Goal: Task Accomplishment & Management: Manage account settings

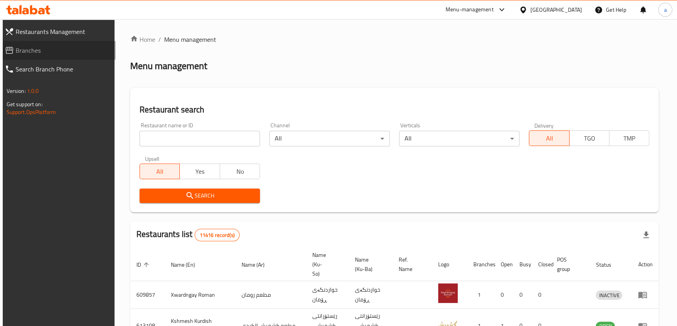
click at [78, 52] on span "Branches" at bounding box center [63, 50] width 94 height 9
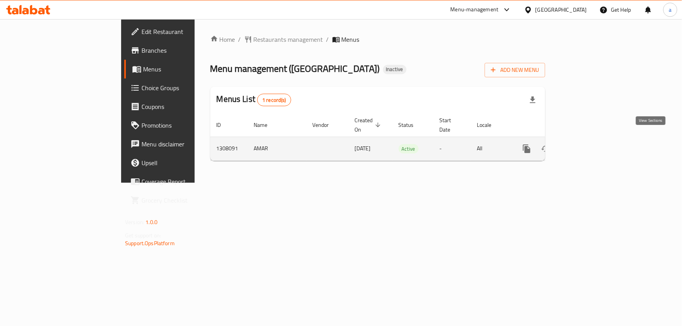
click at [588, 144] on icon "enhanced table" at bounding box center [583, 148] width 9 height 9
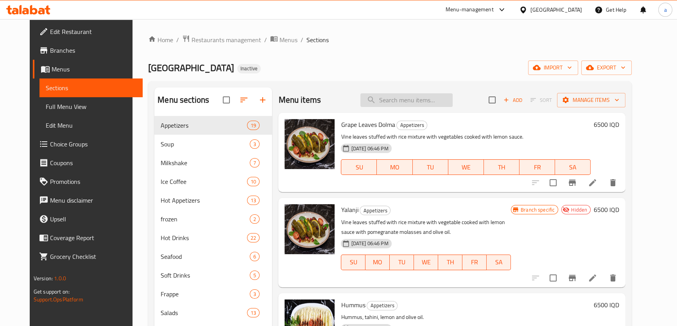
click at [412, 100] on input "search" at bounding box center [406, 100] width 92 height 14
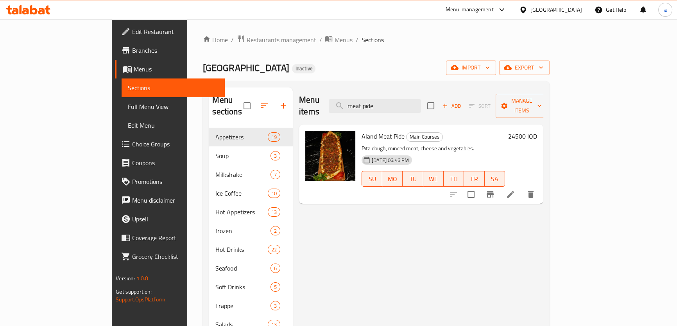
type input "meat pide"
click at [522, 188] on li at bounding box center [511, 195] width 22 height 14
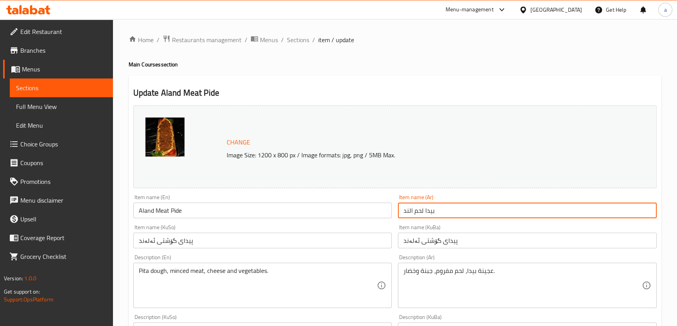
drag, startPoint x: 446, startPoint y: 210, endPoint x: 393, endPoint y: 213, distance: 52.5
click at [392, 213] on div "Change Image Size: 1200 x 800 px / Image formats: jpg, png / 5MB Max. Item name…" at bounding box center [395, 321] width 530 height 438
click at [415, 224] on div "Item name (KuBa) پیدای گۆشتی ئەلەند Item name (KuBa)" at bounding box center [527, 237] width 265 height 30
drag, startPoint x: 439, startPoint y: 210, endPoint x: 403, endPoint y: 212, distance: 35.3
click at [403, 212] on input "بيدا لحم الند" at bounding box center [527, 211] width 259 height 16
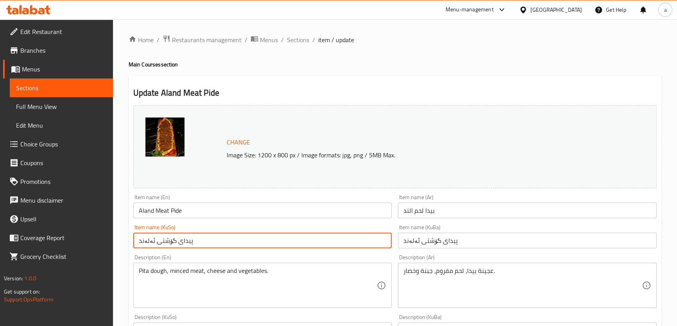
drag, startPoint x: 197, startPoint y: 240, endPoint x: 131, endPoint y: 239, distance: 66.1
click at [131, 239] on div "Item name (KuSo) پیدای گۆشتی ئەلەند Item name (KuSo)" at bounding box center [262, 237] width 265 height 30
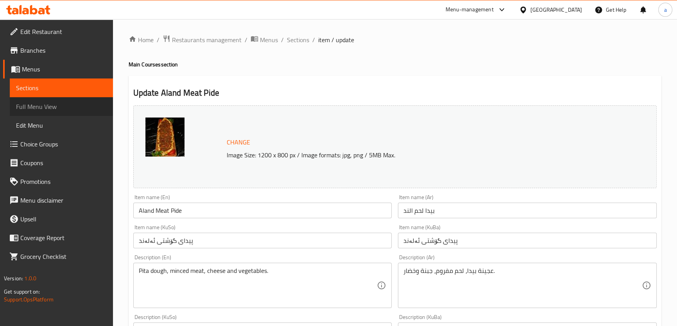
click at [84, 108] on span "Full Menu View" at bounding box center [61, 106] width 91 height 9
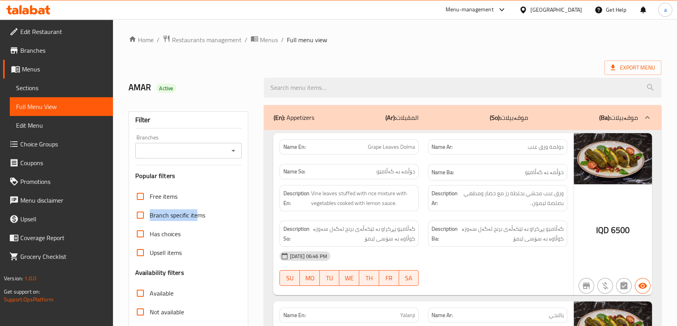
click at [235, 152] on icon "Open" at bounding box center [233, 150] width 9 height 9
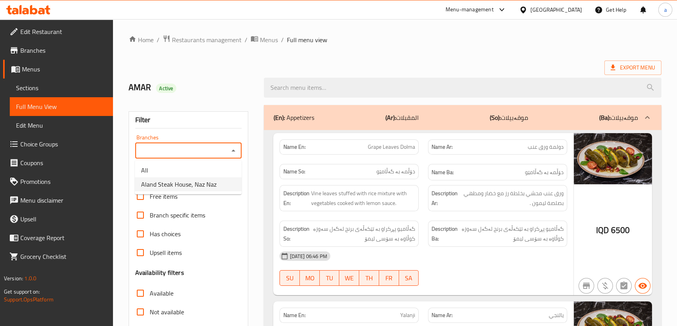
click at [215, 181] on span "Aland Steak House, Naz Naz" at bounding box center [178, 184] width 75 height 9
type input "Aland Steak House, Naz Naz"
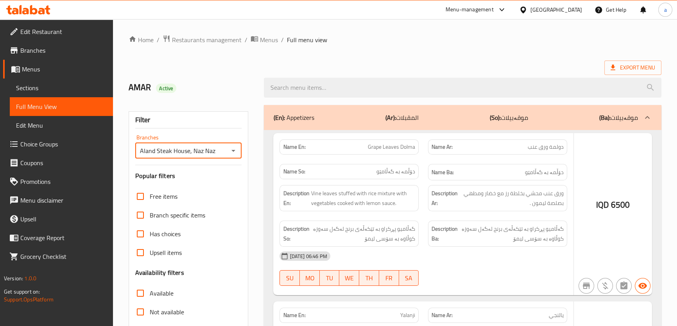
click at [380, 87] on div at bounding box center [338, 163] width 677 height 326
click at [347, 91] on div at bounding box center [338, 163] width 677 height 326
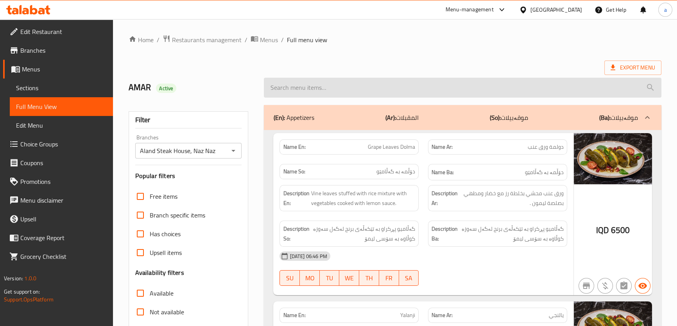
drag, startPoint x: 344, startPoint y: 91, endPoint x: 318, endPoint y: 90, distance: 26.2
type input "a"
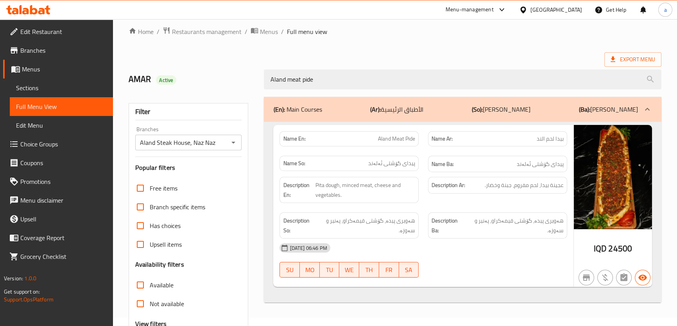
scroll to position [89, 0]
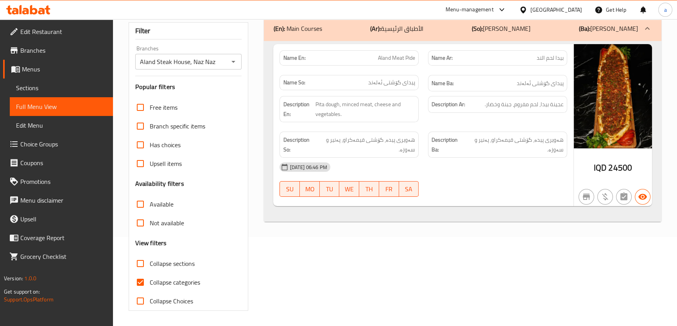
type input "Aland meat pide"
click at [142, 281] on input "Collapse categories" at bounding box center [140, 282] width 19 height 19
checkbox input "false"
click at [138, 267] on input "Collapse sections" at bounding box center [140, 264] width 19 height 19
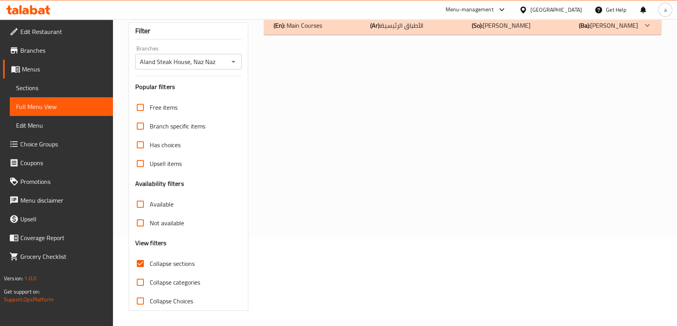
click at [138, 265] on input "Collapse sections" at bounding box center [140, 264] width 19 height 19
checkbox input "false"
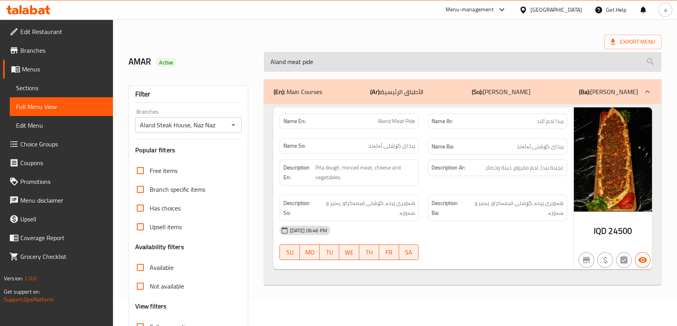
scroll to position [0, 0]
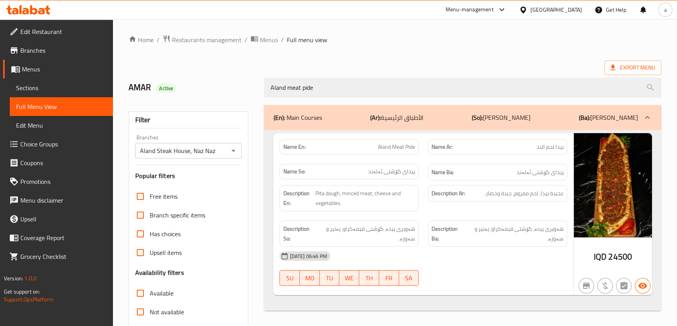
drag, startPoint x: 383, startPoint y: 89, endPoint x: 246, endPoint y: 98, distance: 136.7
click at [246, 98] on div "AMAR Active Aland meat pide" at bounding box center [395, 87] width 542 height 35
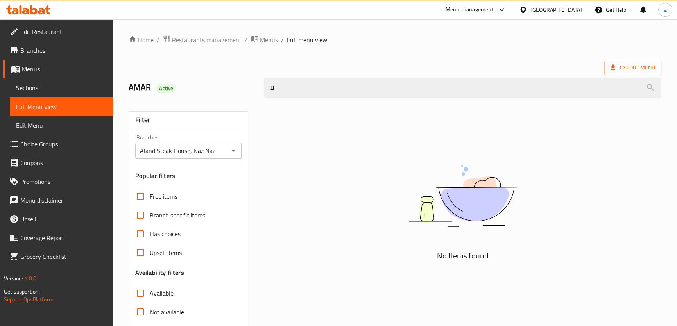
type input "ل"
type input "beef pla"
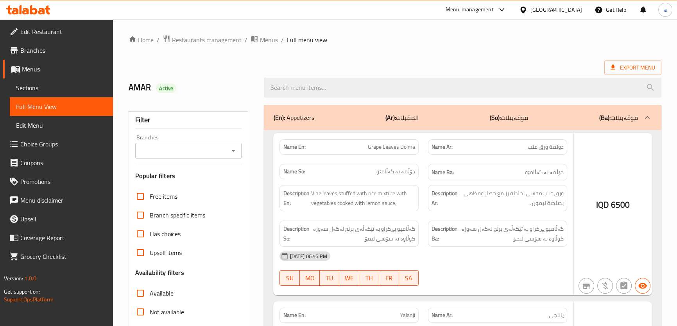
click at [240, 152] on div at bounding box center [338, 163] width 677 height 326
click at [236, 152] on div at bounding box center [338, 163] width 677 height 326
click at [235, 152] on div at bounding box center [338, 163] width 677 height 326
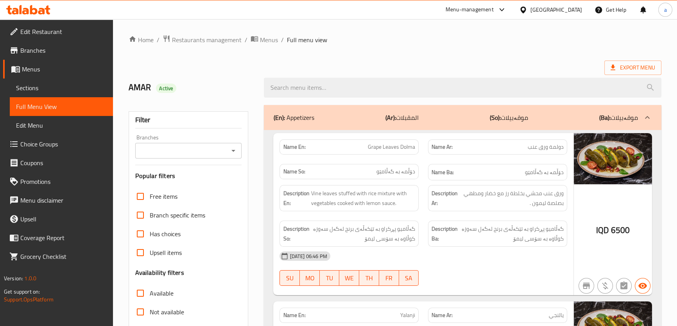
click at [232, 149] on icon "Open" at bounding box center [233, 150] width 9 height 9
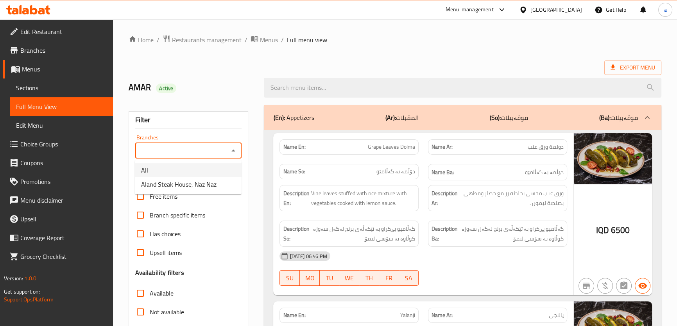
click at [215, 181] on span "Aland Steak House, Naz Naz" at bounding box center [178, 184] width 75 height 9
type input "Aland Steak House, Naz Naz"
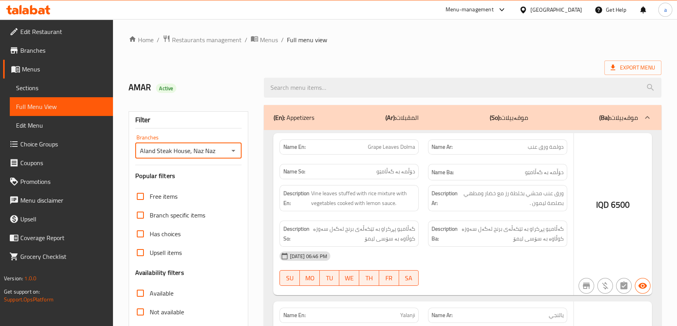
click at [140, 279] on div at bounding box center [338, 163] width 677 height 326
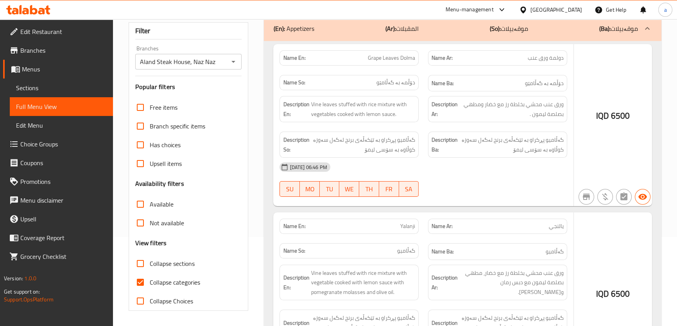
click at [141, 269] on input "Collapse sections" at bounding box center [140, 264] width 19 height 19
checkbox input "true"
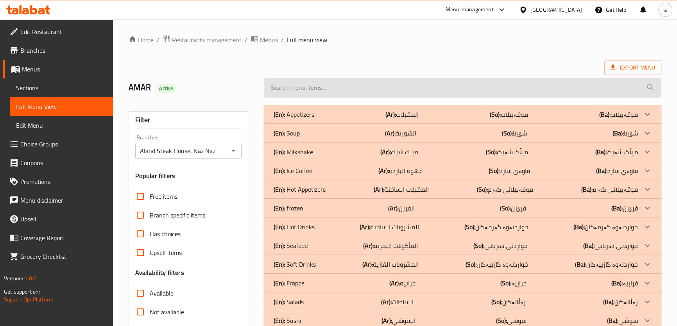
click at [479, 92] on input "search" at bounding box center [462, 88] width 397 height 20
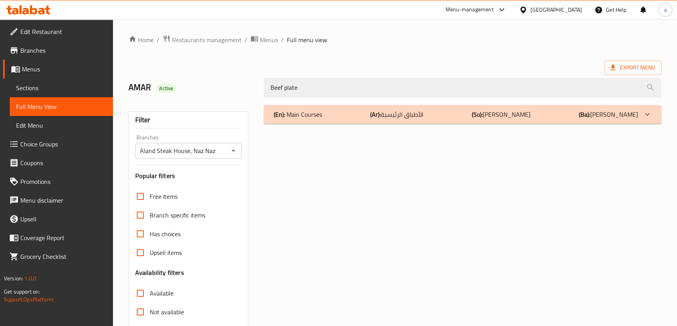
type input "Beef plate"
click at [573, 111] on div "(En): Main Courses (Ar): الأطباق الرئيسية (So): ژەمە سەرەکییەکان (Ba): ژەمە سەر…" at bounding box center [455, 114] width 364 height 9
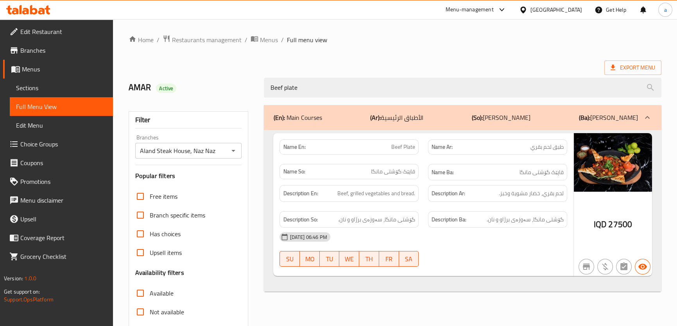
click at [35, 7] on icon at bounding box center [28, 9] width 44 height 9
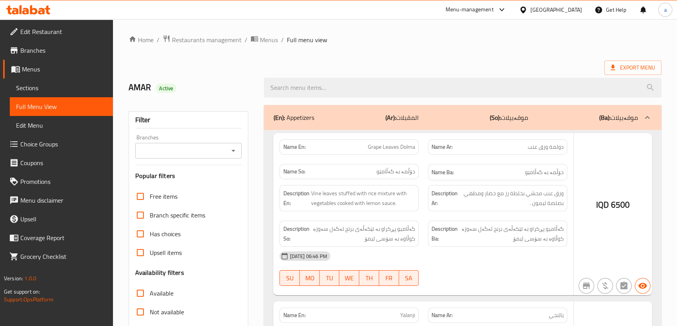
click at [220, 152] on div at bounding box center [338, 163] width 677 height 326
click at [235, 151] on div at bounding box center [338, 163] width 677 height 326
click at [233, 150] on div at bounding box center [338, 163] width 677 height 326
click at [233, 161] on div at bounding box center [338, 163] width 677 height 326
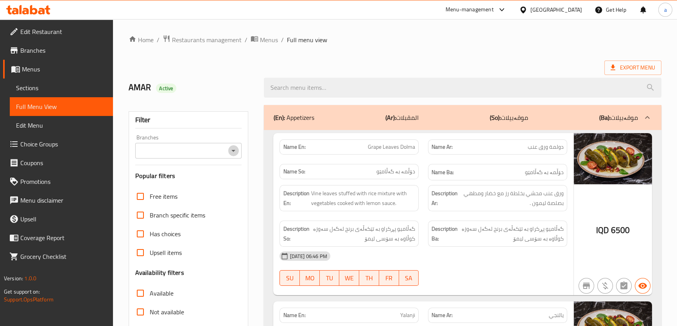
click at [233, 148] on icon "Open" at bounding box center [233, 150] width 9 height 9
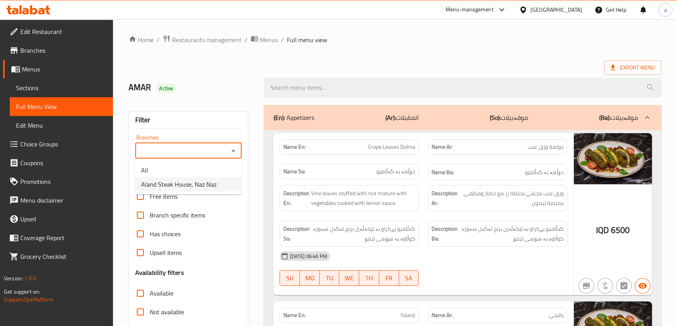
click at [224, 178] on li "Aland Steak House, Naz Naz" at bounding box center [188, 184] width 107 height 14
type input "Aland Steak House, Naz Naz"
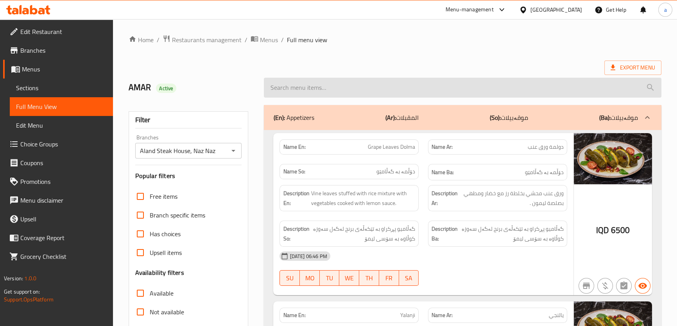
click at [347, 90] on input "search" at bounding box center [462, 88] width 397 height 20
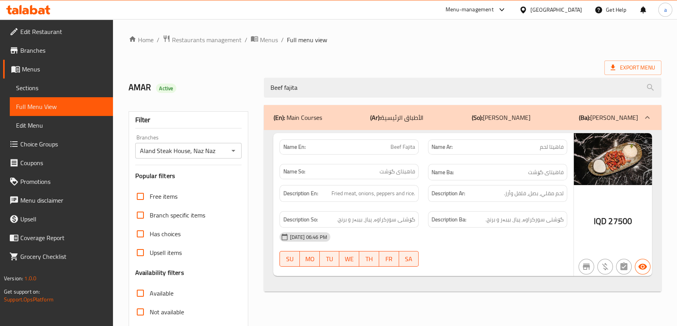
type input "Beef fajita"
click at [76, 82] on link "Sections" at bounding box center [61, 88] width 103 height 19
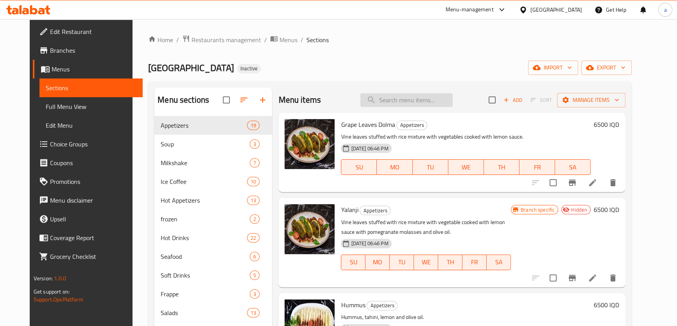
drag, startPoint x: 422, startPoint y: 97, endPoint x: 414, endPoint y: 99, distance: 7.9
click at [422, 97] on input "search" at bounding box center [406, 100] width 92 height 14
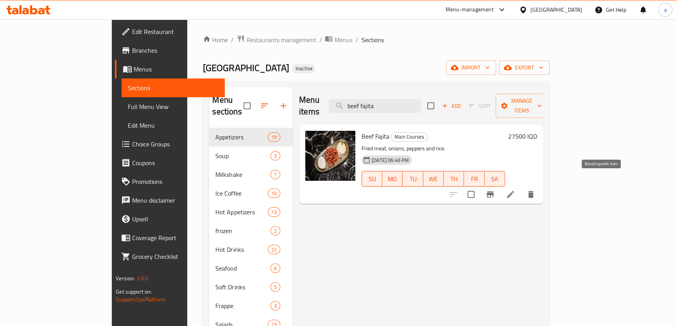
type input "beef fajita"
click at [514, 191] on icon at bounding box center [510, 194] width 7 height 7
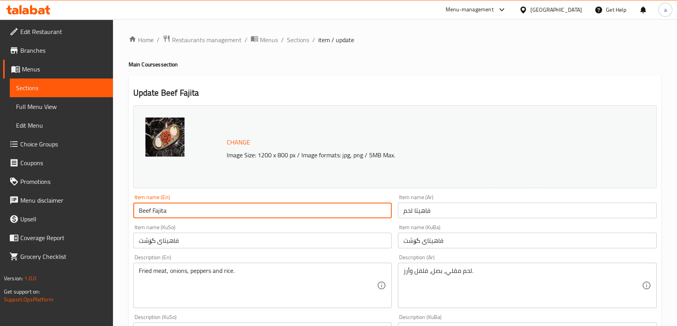
drag, startPoint x: 151, startPoint y: 213, endPoint x: 117, endPoint y: 214, distance: 34.0
click at [414, 208] on input "فاهيتا لحم" at bounding box center [527, 211] width 259 height 16
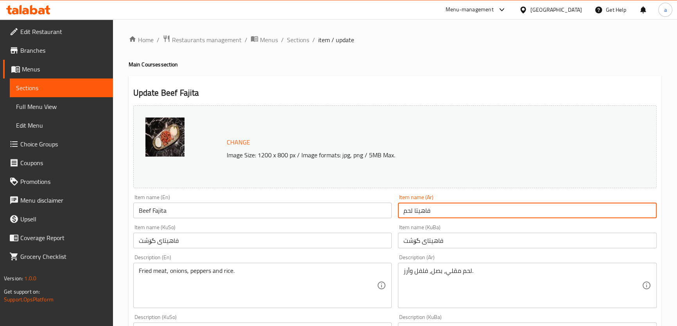
click at [413, 208] on input "فاهيتا لحم" at bounding box center [527, 211] width 259 height 16
drag, startPoint x: 412, startPoint y: 208, endPoint x: 395, endPoint y: 211, distance: 17.8
click at [395, 211] on div "Item name (Ar) فاهيتا لحم Item name (Ar)" at bounding box center [527, 207] width 265 height 30
paste input "لحم بقري"
drag, startPoint x: 422, startPoint y: 212, endPoint x: 399, endPoint y: 213, distance: 23.1
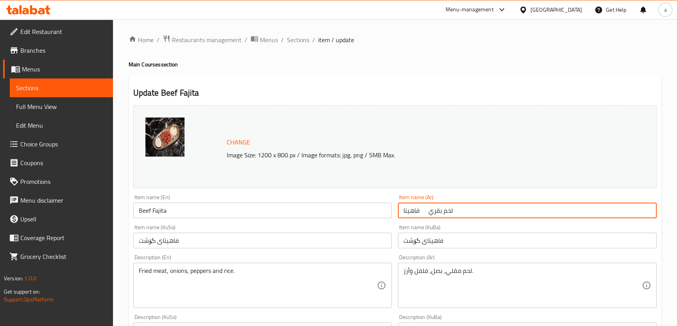
click at [399, 213] on input "فاهيتا لحم بقري" at bounding box center [527, 211] width 259 height 16
drag, startPoint x: 629, startPoint y: 212, endPoint x: 618, endPoint y: 213, distance: 11.0
click at [629, 212] on input "فاهيتا لحم بقري" at bounding box center [527, 211] width 259 height 16
drag, startPoint x: 617, startPoint y: 213, endPoint x: 638, endPoint y: 220, distance: 21.9
click at [635, 217] on input "فاهيتا لحم بقري" at bounding box center [527, 211] width 259 height 16
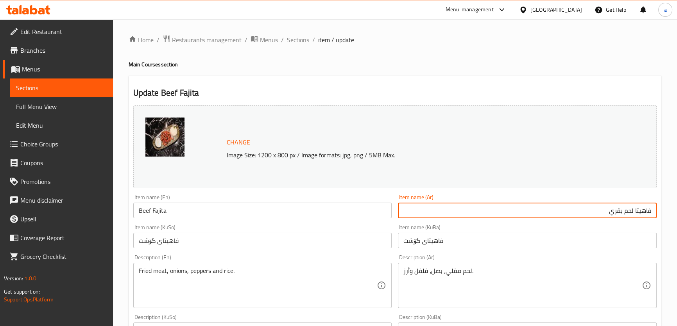
type input "فاهيتا لحم بقري"
click at [192, 239] on input "فاهیتای گۆشت" at bounding box center [262, 241] width 259 height 16
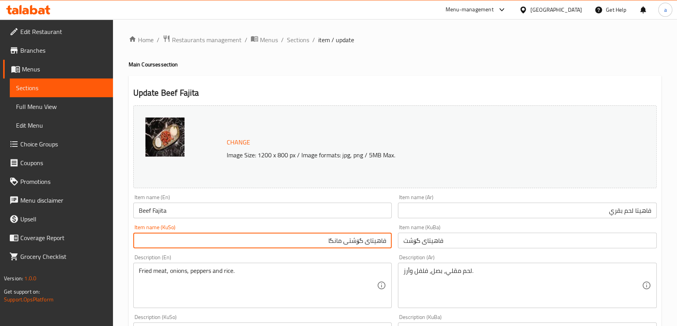
drag, startPoint x: 342, startPoint y: 240, endPoint x: 426, endPoint y: 251, distance: 84.0
click at [426, 251] on div "Change Image Size: 1200 x 800 px / Image formats: jpg, png / 5MB Max. Item name…" at bounding box center [395, 321] width 530 height 438
type input "فاهیتای گۆشتی مانگا"
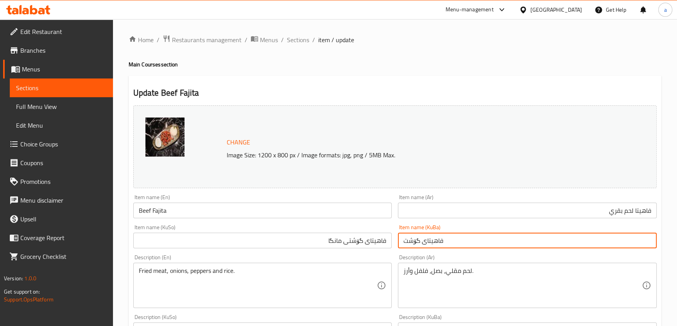
click at [461, 242] on input "فاهیتای گۆشت" at bounding box center [527, 241] width 259 height 16
click at [407, 247] on input "فاهیتای گۆشت" at bounding box center [527, 241] width 259 height 16
click at [416, 247] on input "فاهیتای گۆشت" at bounding box center [527, 241] width 259 height 16
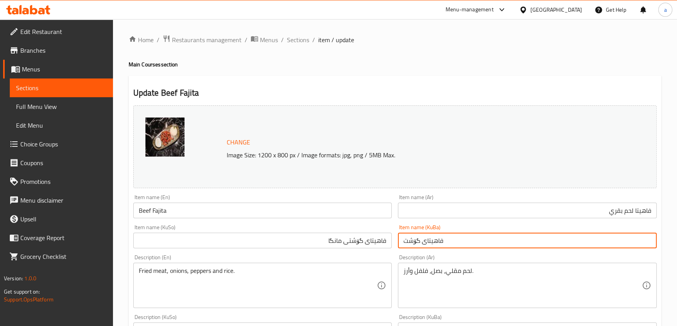
click at [422, 246] on input "فاهیتای گۆشت" at bounding box center [527, 241] width 259 height 16
click at [424, 246] on input "فاهیتای گۆشت" at bounding box center [527, 241] width 259 height 16
paste input "ی مانگا"
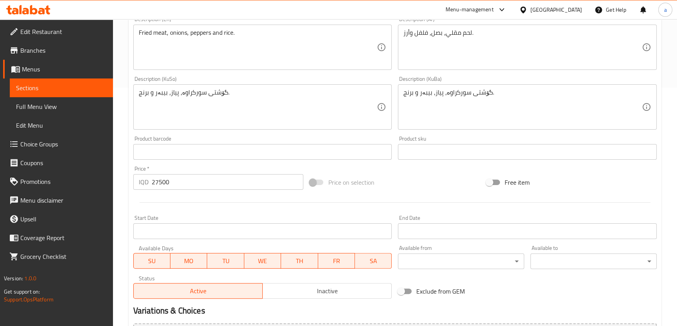
scroll to position [327, 0]
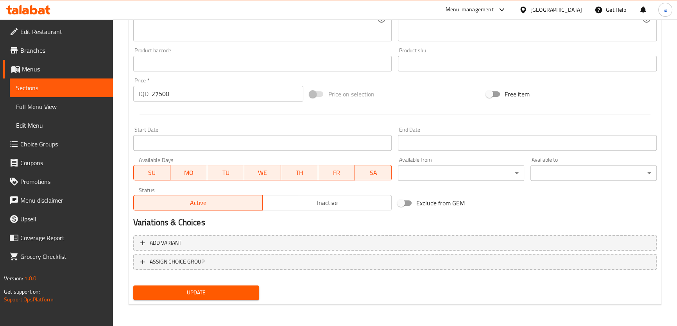
type input "فاهیتای گۆشتی مانگا"
click at [220, 286] on button "Update" at bounding box center [196, 293] width 126 height 14
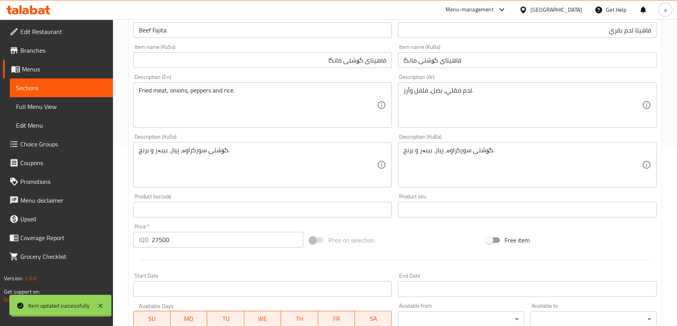
scroll to position [113, 0]
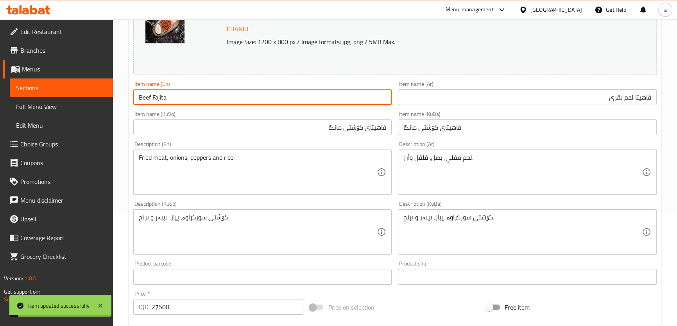
click at [139, 109] on div "Change Image Size: 1200 x 800 px / Image formats: jpg, png / 5MB Max. Item name…" at bounding box center [395, 208] width 530 height 438
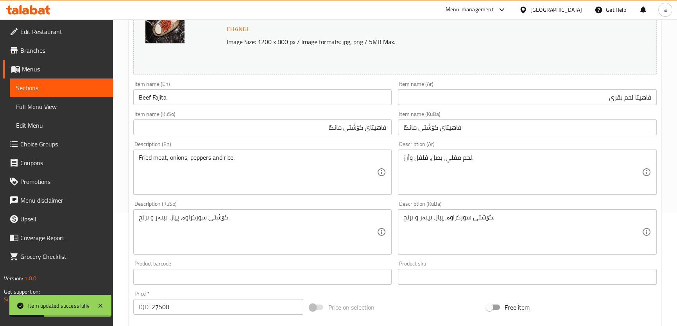
click at [66, 109] on span "Full Menu View" at bounding box center [61, 106] width 91 height 9
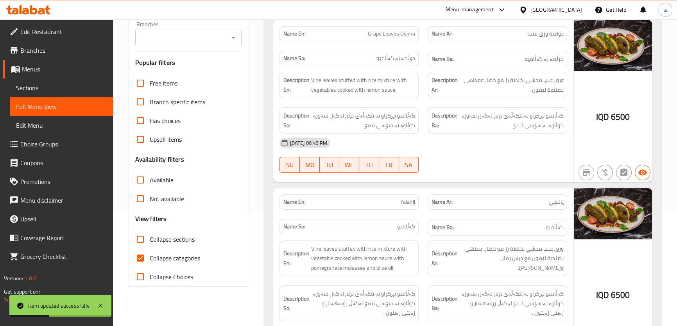
click at [231, 38] on icon "Open" at bounding box center [233, 37] width 9 height 9
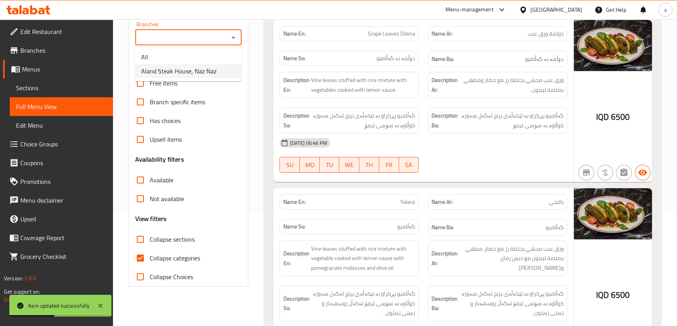
drag, startPoint x: 215, startPoint y: 70, endPoint x: 201, endPoint y: 95, distance: 28.3
click at [214, 70] on span "Aland Steak House, Naz Naz" at bounding box center [178, 70] width 75 height 9
type input "Aland Steak House, Naz Naz"
click at [141, 253] on input "Collapse categories" at bounding box center [140, 258] width 19 height 19
checkbox input "false"
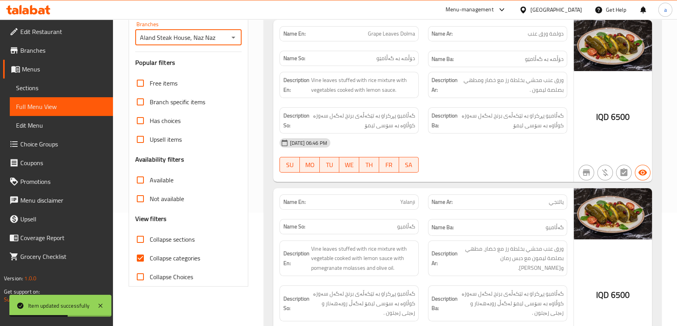
click at [138, 238] on input "Collapse sections" at bounding box center [140, 239] width 19 height 19
checkbox input "true"
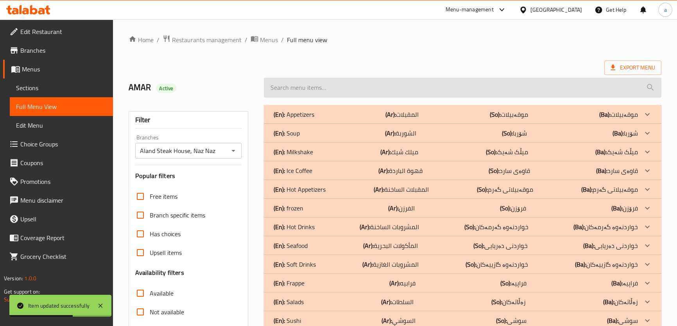
click at [358, 90] on input "search" at bounding box center [462, 88] width 397 height 20
paste input "Beef Fajita"
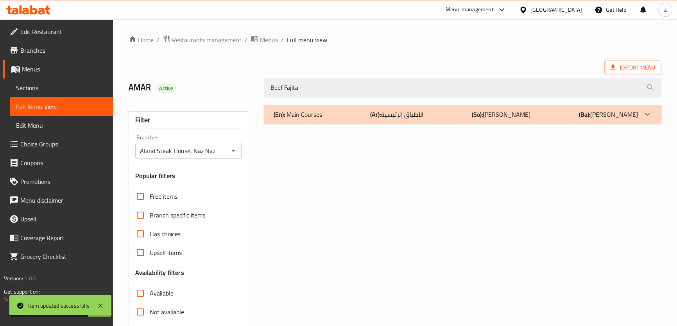
type input "Beef Fajita"
click at [590, 114] on b "(Ba):" at bounding box center [584, 115] width 11 height 12
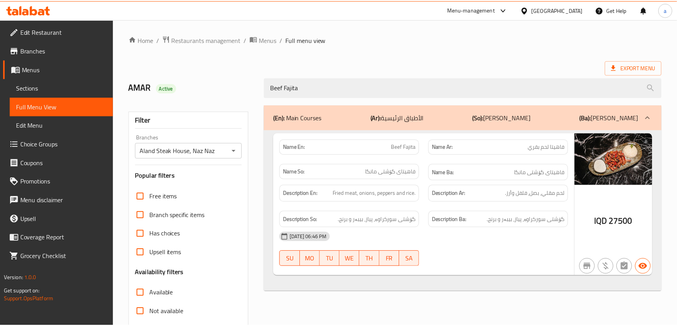
scroll to position [89, 0]
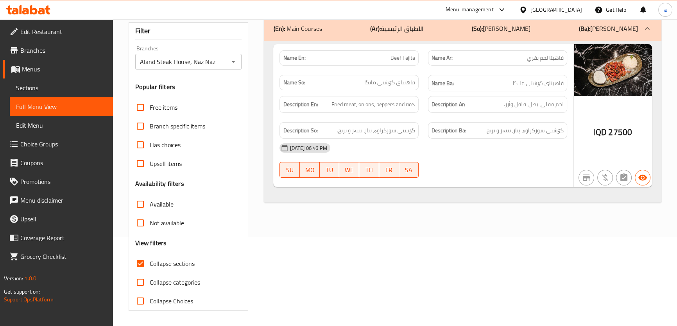
click at [38, 12] on icon at bounding box center [41, 11] width 7 height 7
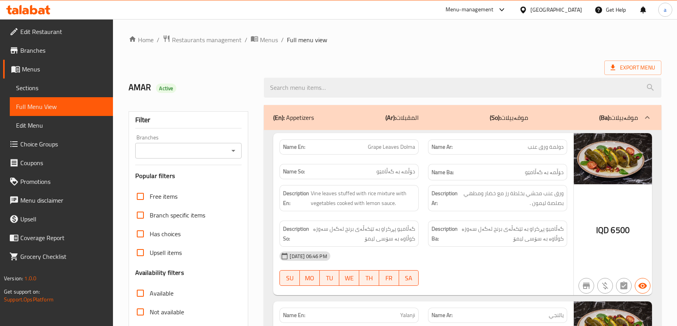
click at [232, 146] on icon "Open" at bounding box center [233, 150] width 9 height 9
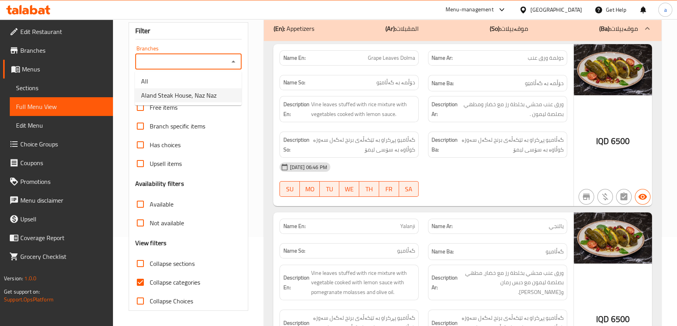
click at [221, 89] on li "Aland Steak House, Naz Naz" at bounding box center [188, 95] width 107 height 14
type input "Aland Steak House, Naz Naz"
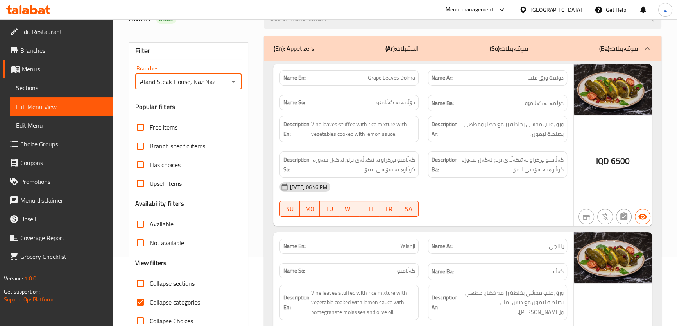
scroll to position [0, 0]
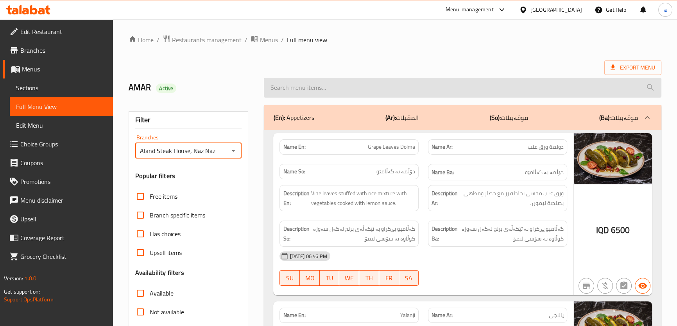
click at [356, 90] on input "search" at bounding box center [462, 88] width 397 height 20
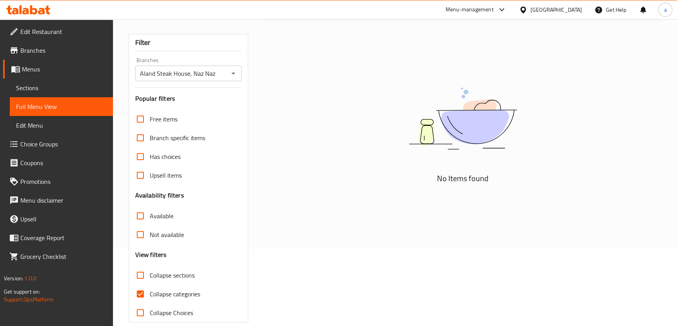
scroll to position [89, 0]
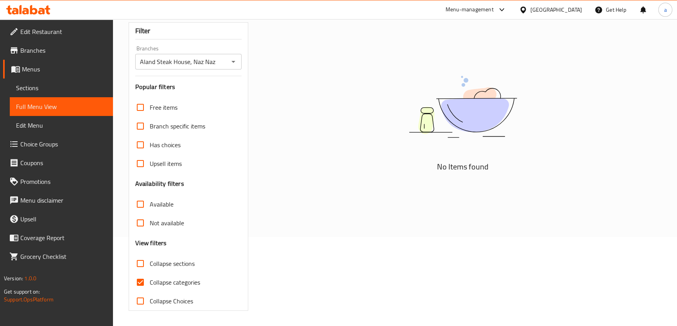
type input "لامب"
click at [142, 280] on input "Collapse categories" at bounding box center [140, 282] width 19 height 19
checkbox input "false"
click at [141, 264] on input "Collapse sections" at bounding box center [140, 264] width 19 height 19
checkbox input "true"
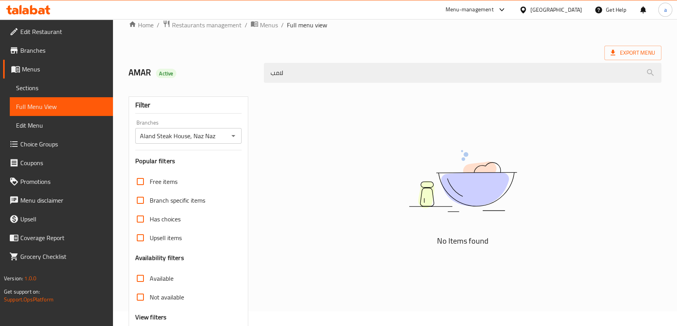
scroll to position [0, 0]
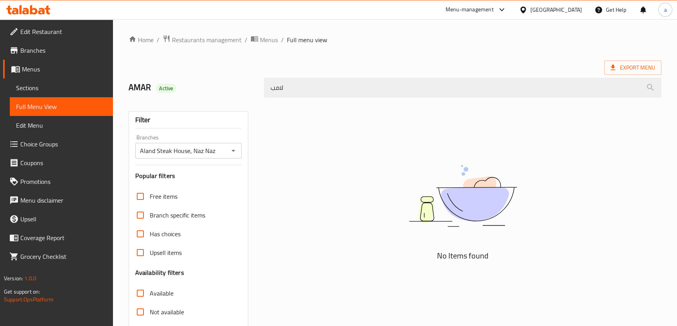
click at [251, 84] on div "AMAR Active لامب" at bounding box center [395, 87] width 542 height 35
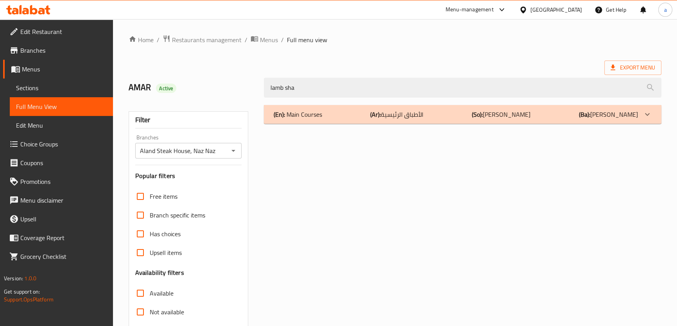
click at [309, 114] on p "(En): Main Courses" at bounding box center [297, 114] width 48 height 9
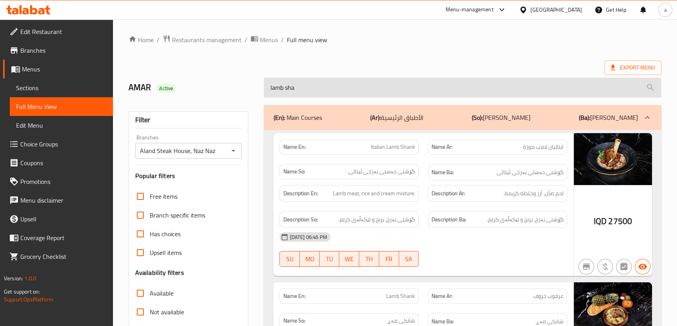
click at [334, 95] on input "lamb sha" at bounding box center [462, 88] width 397 height 20
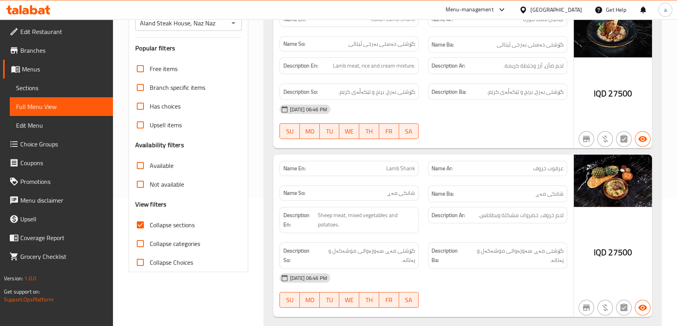
scroll to position [140, 0]
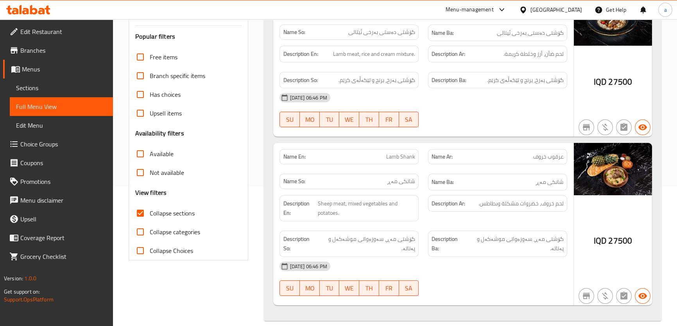
type input "lamb shank"
drag, startPoint x: 385, startPoint y: 158, endPoint x: 422, endPoint y: 163, distance: 37.0
click at [422, 163] on div "Name En: Lamb Shank" at bounding box center [349, 157] width 149 height 25
click at [432, 151] on div "Name Ar: عرقوب خروف" at bounding box center [497, 156] width 139 height 15
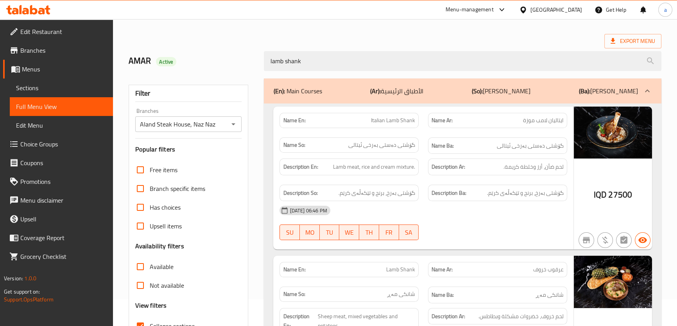
scroll to position [0, 0]
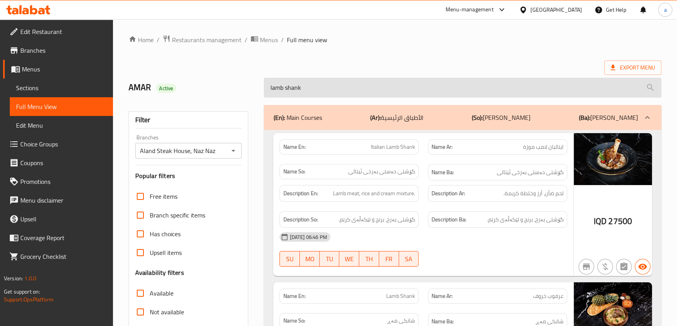
drag, startPoint x: 309, startPoint y: 86, endPoint x: 264, endPoint y: 86, distance: 45.4
click at [264, 86] on input "lamb shank" at bounding box center [462, 88] width 397 height 20
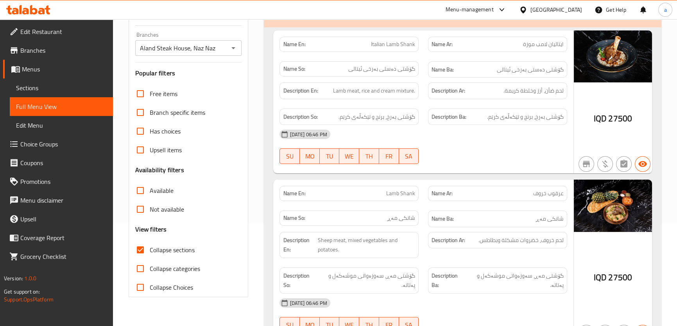
scroll to position [140, 0]
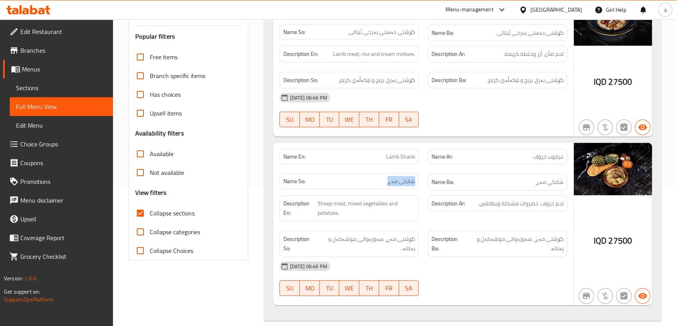
drag, startPoint x: 391, startPoint y: 179, endPoint x: 421, endPoint y: 182, distance: 31.0
click at [419, 182] on div "Name So: شانکی مەڕ" at bounding box center [349, 182] width 149 height 26
click at [571, 179] on div "Name Ba: شانکی مەڕ" at bounding box center [497, 182] width 149 height 26
click at [550, 156] on p "Name Ar: عرقوب خروف" at bounding box center [498, 157] width 132 height 8
click at [402, 156] on span "Lamb Shank" at bounding box center [400, 157] width 29 height 8
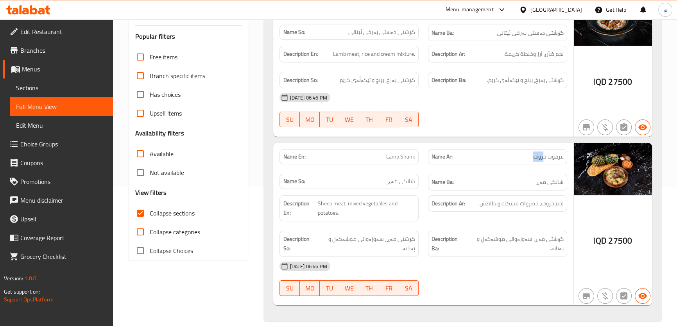
drag, startPoint x: 536, startPoint y: 159, endPoint x: 546, endPoint y: 158, distance: 10.2
click at [546, 158] on span "عرقوب خروف" at bounding box center [548, 157] width 30 height 8
click at [541, 158] on span "عرقوب خروف" at bounding box center [548, 157] width 30 height 8
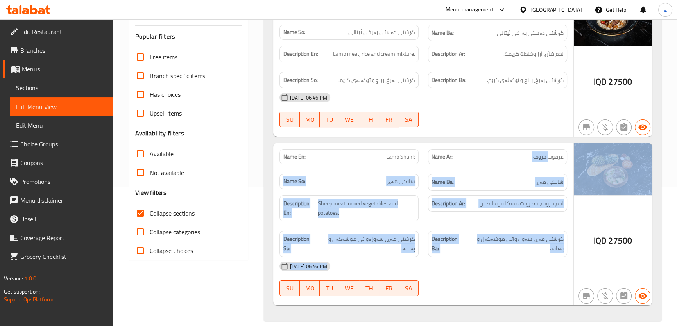
drag, startPoint x: 584, startPoint y: 158, endPoint x: 599, endPoint y: 154, distance: 14.6
click at [599, 154] on div "Name En: Lamb Shank Name Ar: عرقوب خروف Name So: شانکی مەڕ Name Ba: شانکی مەڕ D…" at bounding box center [462, 224] width 378 height 163
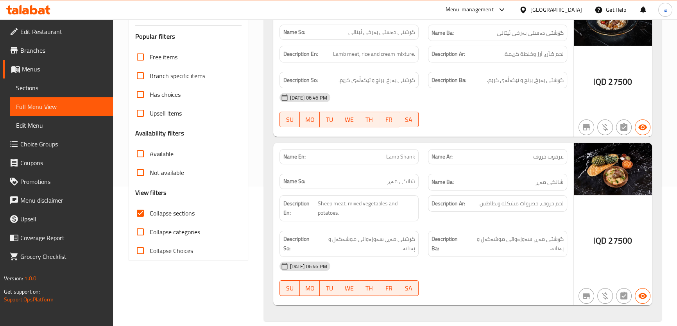
click at [567, 155] on div "Name Ar: عرقوب خروف" at bounding box center [497, 157] width 149 height 25
click at [555, 155] on span "عرقوب خروف" at bounding box center [548, 157] width 30 height 8
click at [554, 155] on span "عرقوب خروف" at bounding box center [548, 157] width 30 height 8
copy span "عرقوب"
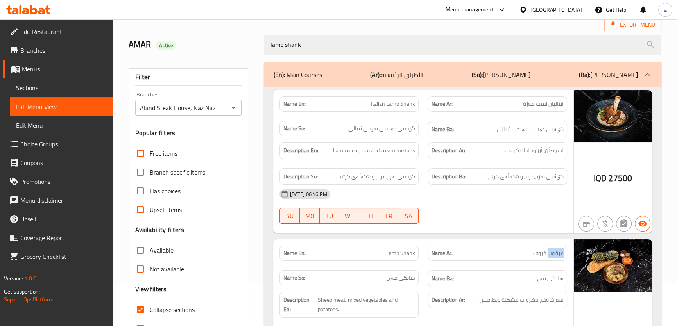
scroll to position [0, 0]
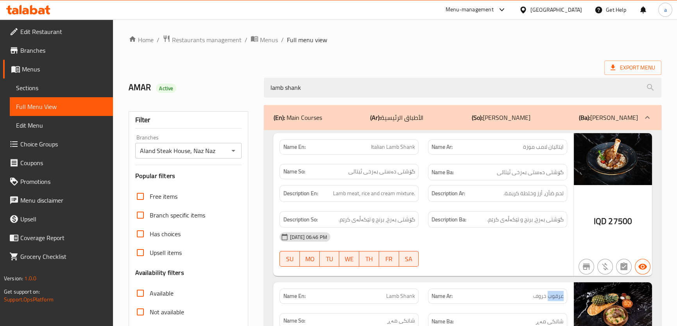
click at [31, 12] on icon at bounding box center [33, 9] width 7 height 9
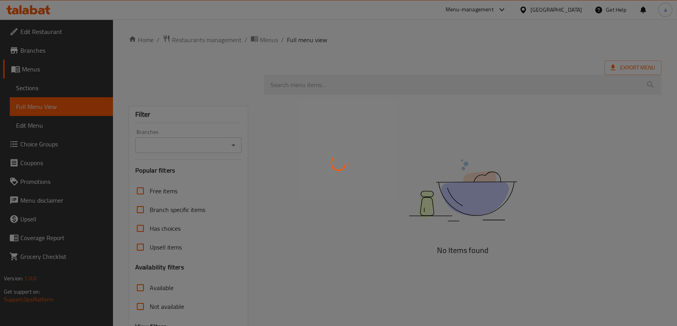
click at [234, 145] on div at bounding box center [338, 163] width 677 height 326
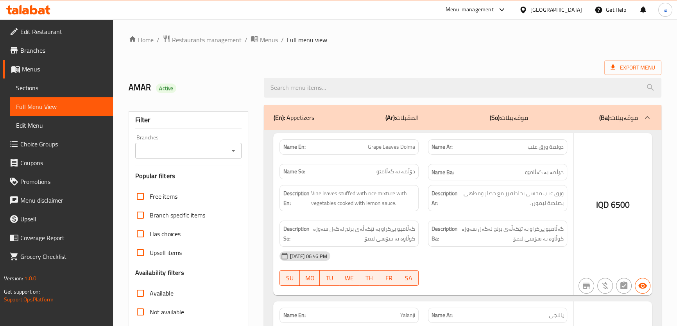
click at [230, 150] on div at bounding box center [338, 163] width 677 height 326
click at [235, 150] on div at bounding box center [338, 163] width 677 height 326
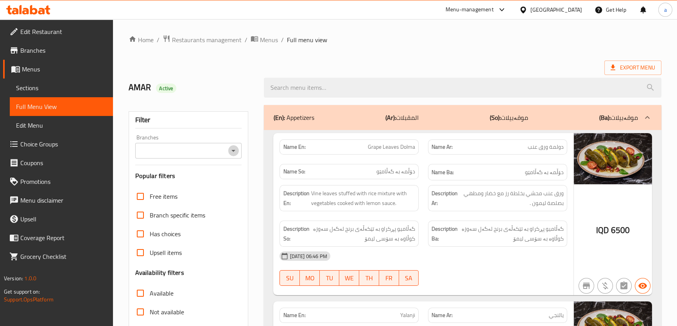
click at [231, 149] on icon "Open" at bounding box center [233, 150] width 9 height 9
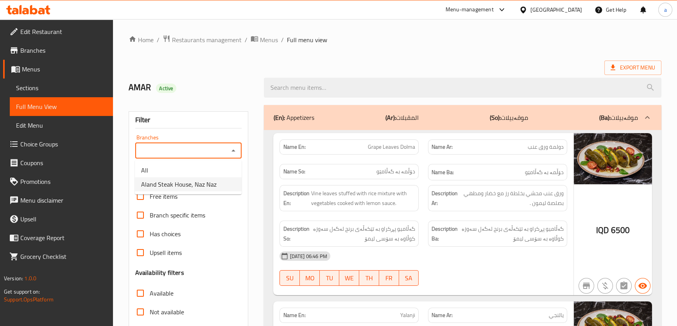
click at [220, 184] on li "Aland Steak House, Naz Naz" at bounding box center [188, 184] width 107 height 14
type input "Aland Steak House, Naz Naz"
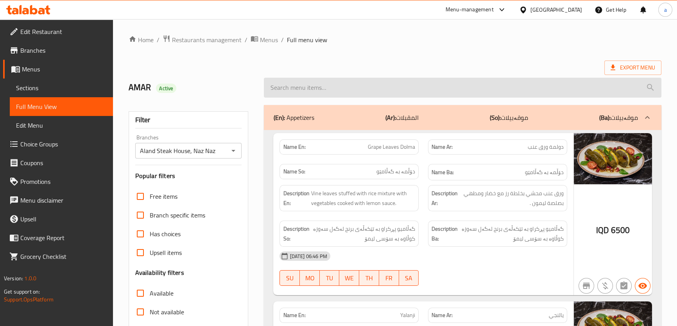
click at [370, 96] on input "search" at bounding box center [462, 88] width 397 height 20
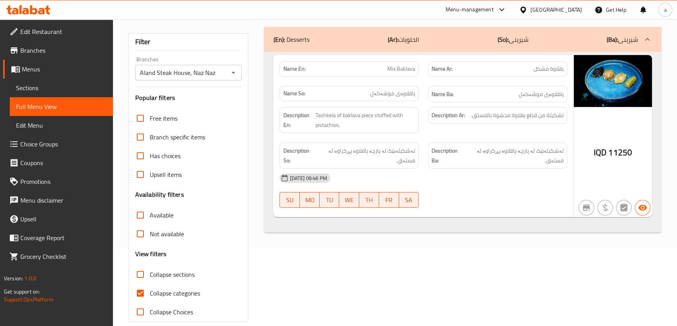
scroll to position [89, 0]
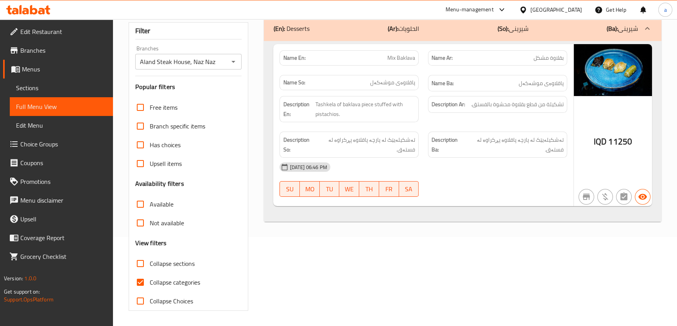
type input "mix bakl"
click at [145, 285] on input "Collapse categories" at bounding box center [140, 282] width 19 height 19
checkbox input "false"
click at [43, 8] on icon at bounding box center [28, 9] width 44 height 9
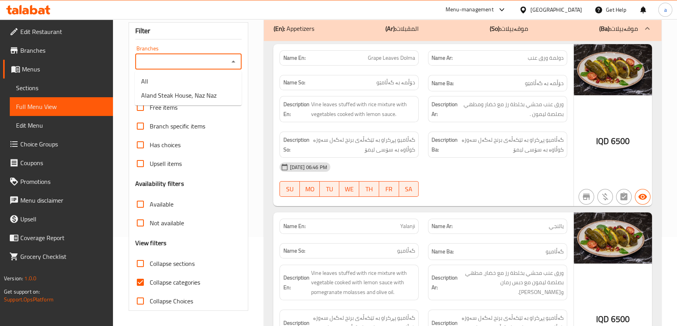
scroll to position [89, 0]
click at [217, 90] on li "Aland Steak House, Naz Naz" at bounding box center [188, 95] width 107 height 14
type input "Aland Steak House, Naz Naz"
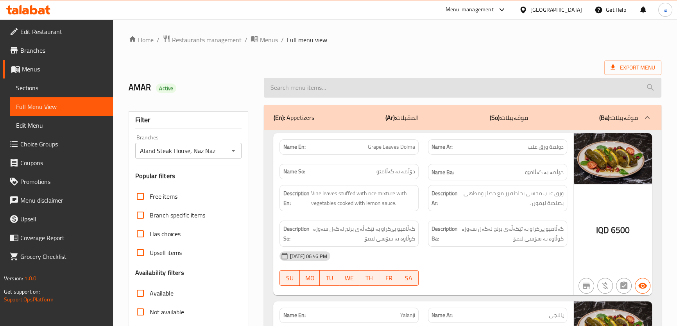
drag, startPoint x: 360, startPoint y: 84, endPoint x: 357, endPoint y: 97, distance: 13.4
click at [360, 84] on input "search" at bounding box center [462, 88] width 397 height 20
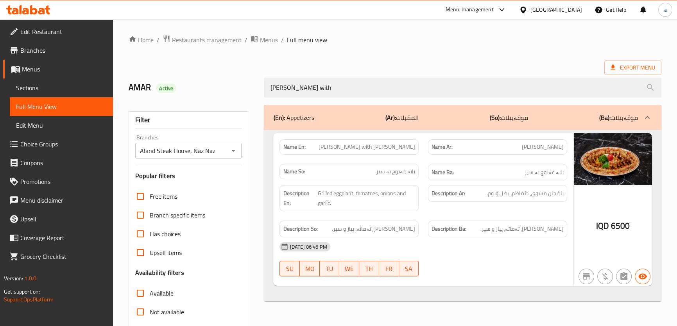
type input "baba ghannoug with"
drag, startPoint x: 356, startPoint y: 146, endPoint x: 427, endPoint y: 143, distance: 71.6
click at [427, 143] on div "Name En: Baba Ghannoug with Garlic Name Ar: ابو غنوج Name So: بابە غەنوج بە سیر…" at bounding box center [423, 160] width 297 height 51
copy span "Baba Ghannoug with Garlic"
click at [68, 92] on span "Sections" at bounding box center [61, 87] width 91 height 9
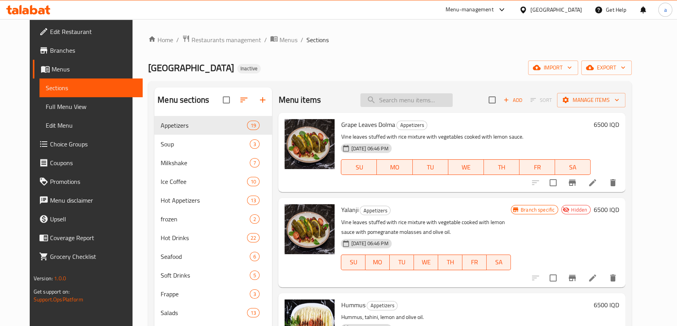
click at [426, 102] on input "search" at bounding box center [406, 100] width 92 height 14
paste input "Baba Ghannoug with Garlic"
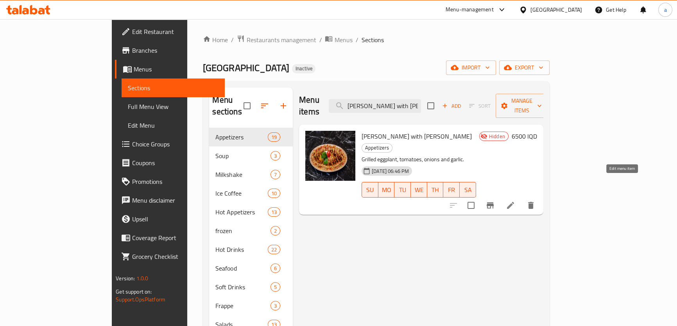
type input "Baba Ghannoug with Garlic"
click at [515, 201] on icon at bounding box center [510, 205] width 9 height 9
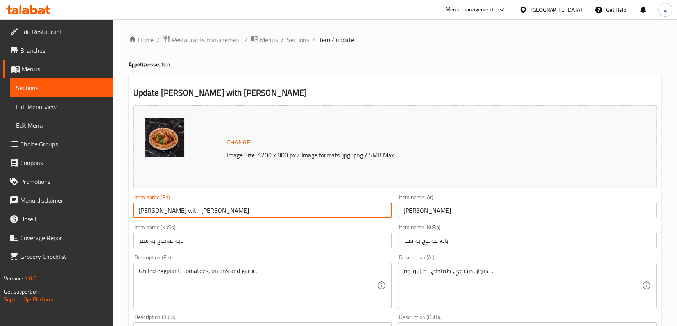
drag, startPoint x: 223, startPoint y: 211, endPoint x: 111, endPoint y: 203, distance: 112.5
type input "[PERSON_NAME]"
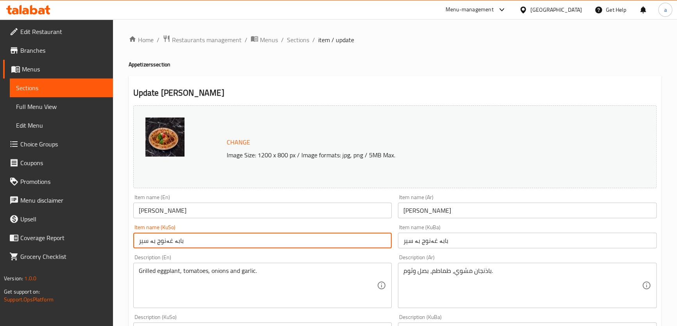
drag, startPoint x: 191, startPoint y: 239, endPoint x: 136, endPoint y: 240, distance: 54.7
click at [182, 241] on input "بابە غەنوج بە سیر" at bounding box center [262, 241] width 259 height 16
drag, startPoint x: 181, startPoint y: 241, endPoint x: 174, endPoint y: 240, distance: 6.7
click at [174, 240] on input "بابە غەنوج بە سیر" at bounding box center [262, 241] width 259 height 16
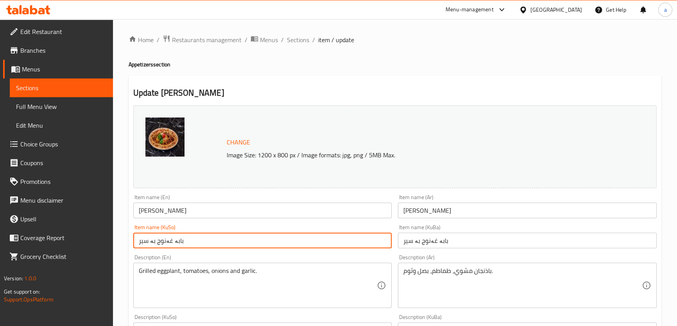
click at [174, 240] on input "بابە غەنوج بە سیر" at bounding box center [262, 241] width 259 height 16
drag, startPoint x: 188, startPoint y: 244, endPoint x: 146, endPoint y: 238, distance: 42.9
click at [146, 238] on input "بابە غەنوج بە سیر" at bounding box center [262, 241] width 259 height 16
click at [170, 240] on input "بابە غەنوج بە سیر" at bounding box center [262, 241] width 259 height 16
click at [170, 241] on input "بابە غەنوج بە سیر" at bounding box center [262, 241] width 259 height 16
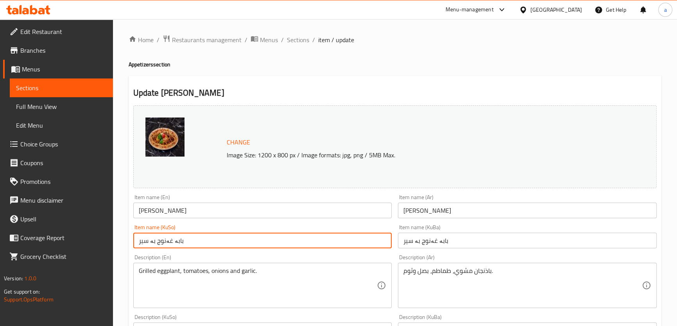
drag, startPoint x: 181, startPoint y: 241, endPoint x: 138, endPoint y: 235, distance: 43.8
click at [138, 235] on input "بابە غەنوج بە سیر" at bounding box center [262, 241] width 259 height 16
paste input "غ"
drag, startPoint x: 344, startPoint y: 241, endPoint x: 394, endPoint y: 243, distance: 50.5
click at [394, 243] on div "Item name (KuSo) ئەبو غەنوج Item name (KuSo)" at bounding box center [262, 237] width 265 height 30
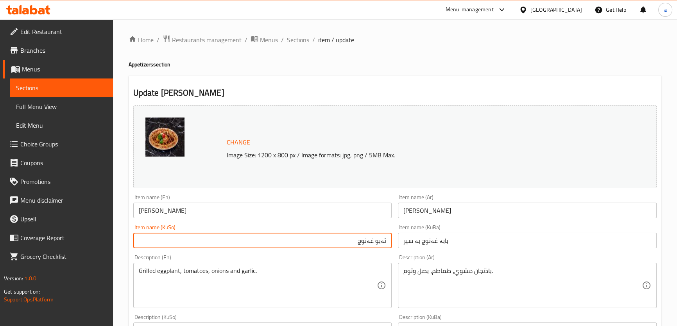
type input "ئەبو غەنوج"
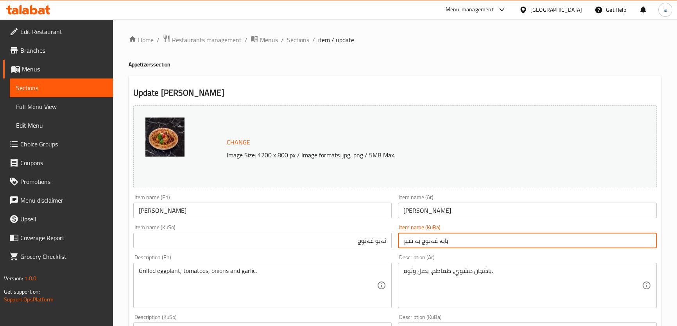
drag, startPoint x: 466, startPoint y: 239, endPoint x: 380, endPoint y: 243, distance: 86.1
click at [380, 243] on div "Change Image Size: 1200 x 800 px / Image formats: jpg, png / 5MB Max. Item name…" at bounding box center [395, 321] width 530 height 438
paste input "ەبو غەنوج"
type input "ئەبو غەنوج"
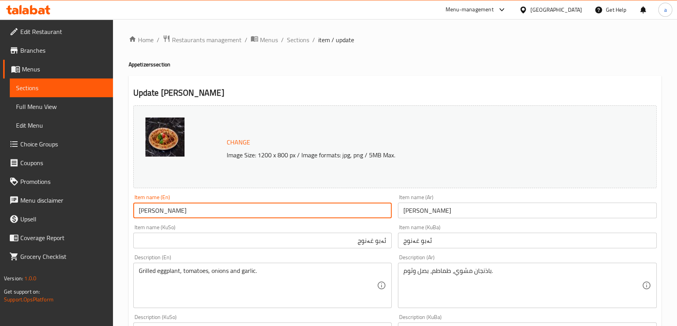
drag, startPoint x: 134, startPoint y: 221, endPoint x: 112, endPoint y: 223, distance: 22.0
type input "[PERSON_NAME]"
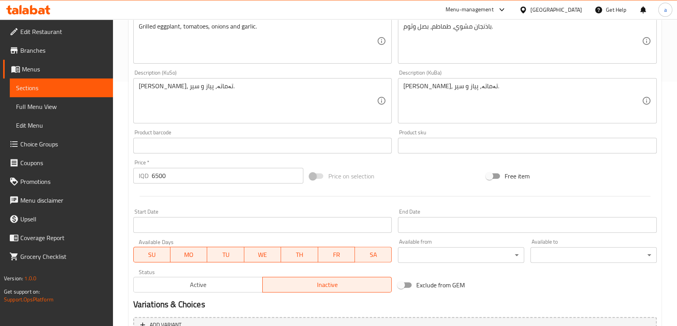
scroll to position [327, 0]
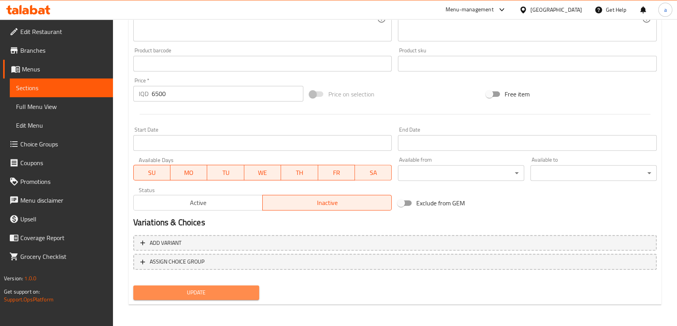
click at [181, 292] on span "Update" at bounding box center [197, 293] width 114 height 10
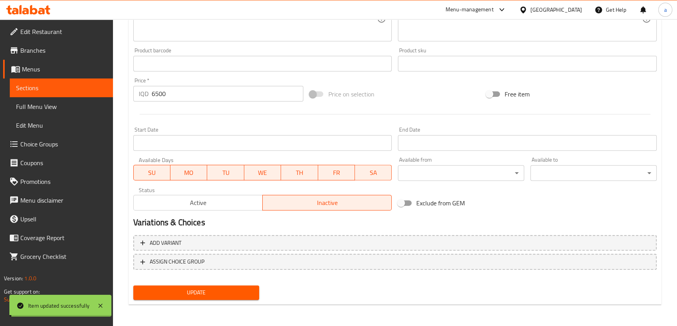
click at [80, 111] on link "Full Menu View" at bounding box center [61, 106] width 103 height 19
click at [105, 106] on span "Full Menu View" at bounding box center [61, 106] width 91 height 9
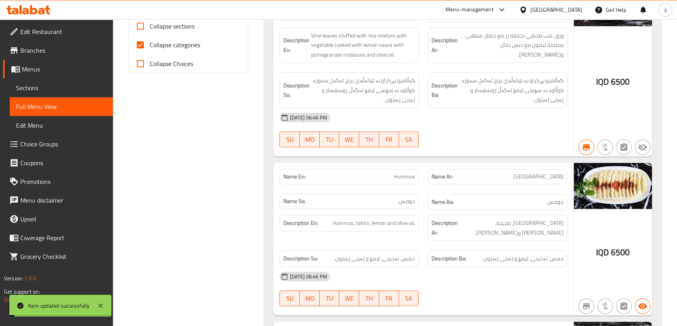
scroll to position [220, 0]
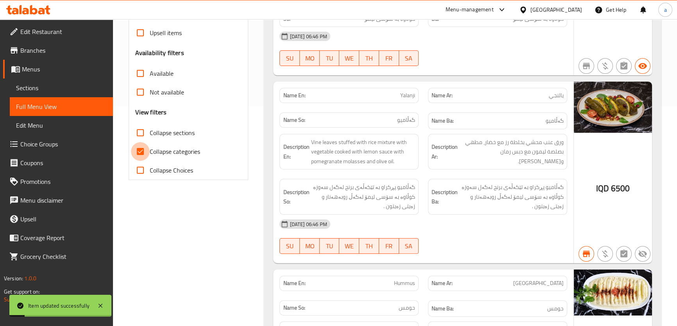
drag, startPoint x: 142, startPoint y: 149, endPoint x: 226, endPoint y: 141, distance: 84.0
click at [142, 147] on input "Collapse categories" at bounding box center [140, 151] width 19 height 19
checkbox input "false"
click at [140, 129] on input "Collapse sections" at bounding box center [140, 133] width 19 height 19
checkbox input "true"
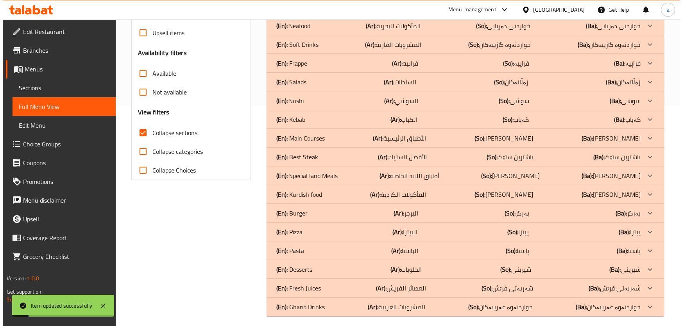
scroll to position [0, 0]
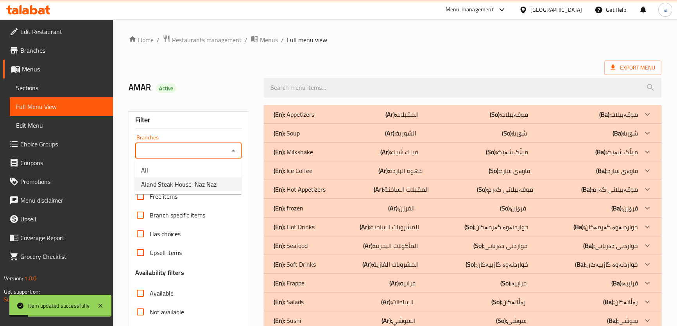
click at [220, 181] on li "Aland Steak House, Naz Naz" at bounding box center [188, 184] width 107 height 14
type input "Aland Steak House, Naz Naz"
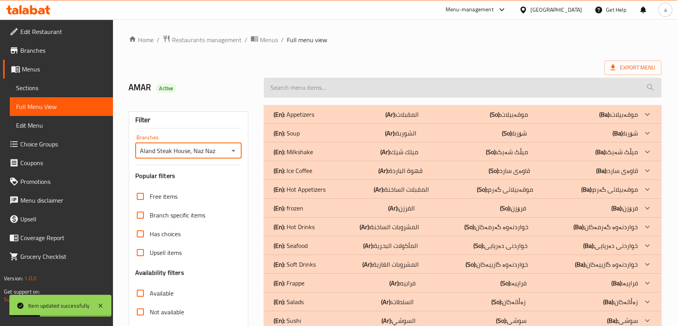
click at [380, 96] on input "search" at bounding box center [462, 88] width 397 height 20
paste input "[PERSON_NAME]"
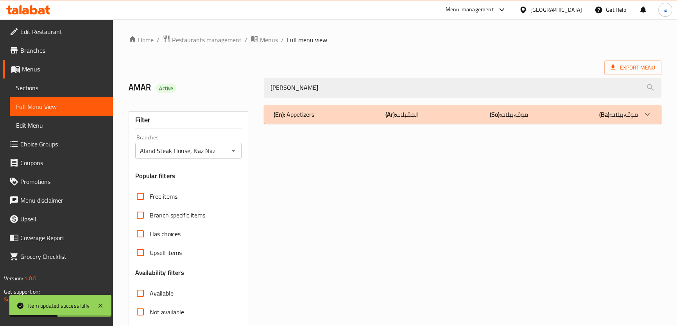
type input "[PERSON_NAME]"
click at [441, 110] on div "(En): Appetizers (Ar): المقبلات (So): موقەبیلات (Ba): موقەبیلات" at bounding box center [455, 114] width 364 height 9
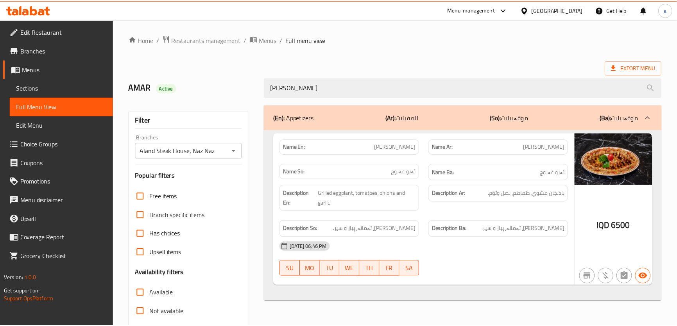
scroll to position [89, 0]
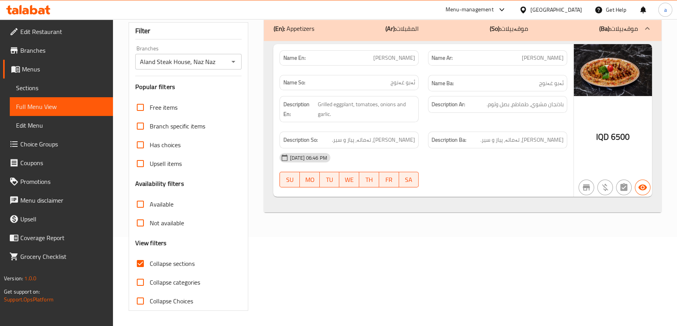
click at [43, 8] on icon at bounding box center [28, 9] width 44 height 9
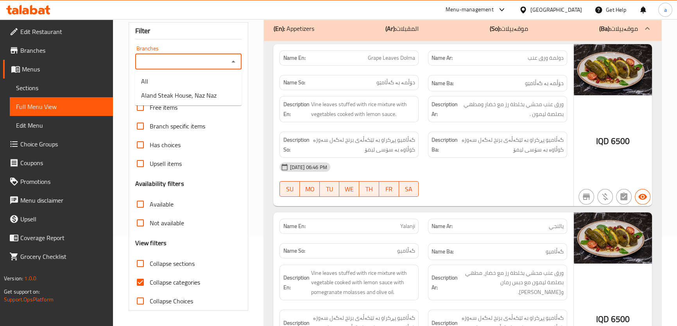
scroll to position [89, 0]
click at [219, 93] on li "Aland Steak House, Naz Naz" at bounding box center [188, 95] width 107 height 14
type input "Aland Steak House, Naz Naz"
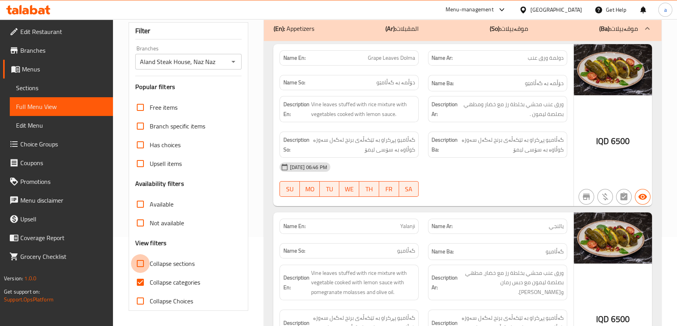
click at [140, 268] on input "Collapse sections" at bounding box center [140, 264] width 19 height 19
checkbox input "true"
click at [141, 278] on input "Collapse categories" at bounding box center [140, 282] width 19 height 19
checkbox input "false"
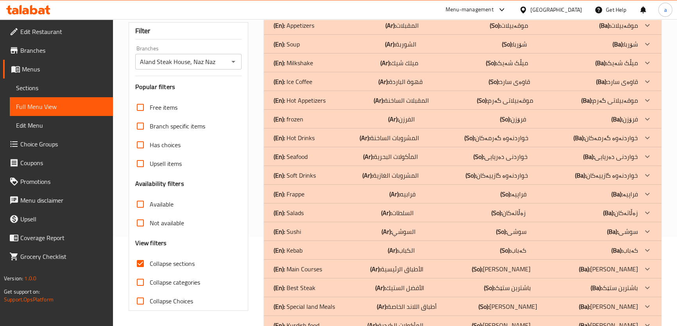
scroll to position [0, 0]
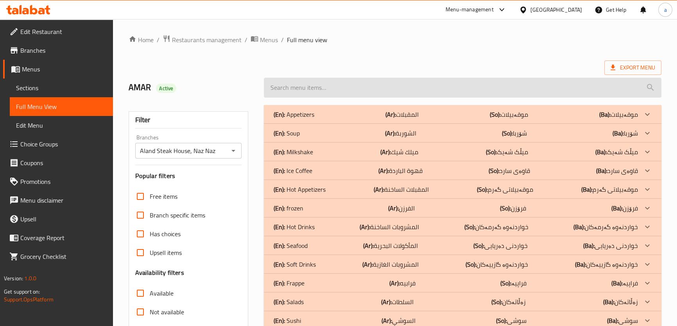
click at [384, 86] on input "search" at bounding box center [462, 88] width 397 height 20
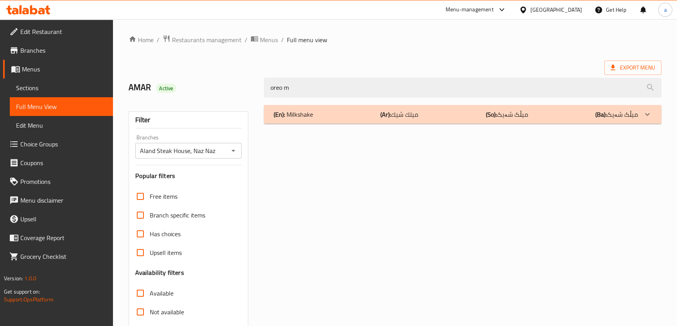
type input "oreo m"
click at [556, 120] on div "(En): Milkshake (Ar): ميلك شيك (So): میڵک شەیک (Ba): میڵک شەیک" at bounding box center [462, 114] width 397 height 19
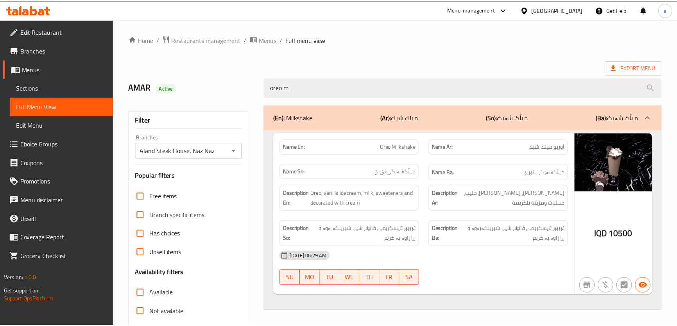
scroll to position [89, 0]
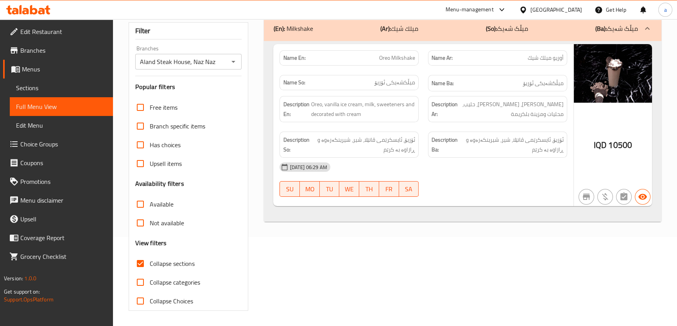
click at [20, 7] on icon at bounding box center [21, 9] width 2 height 9
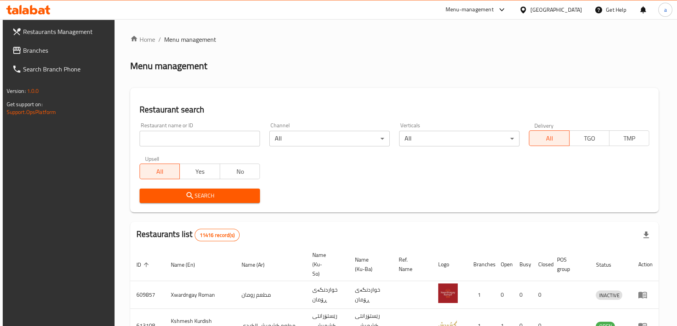
click at [77, 49] on span "Branches" at bounding box center [66, 50] width 86 height 9
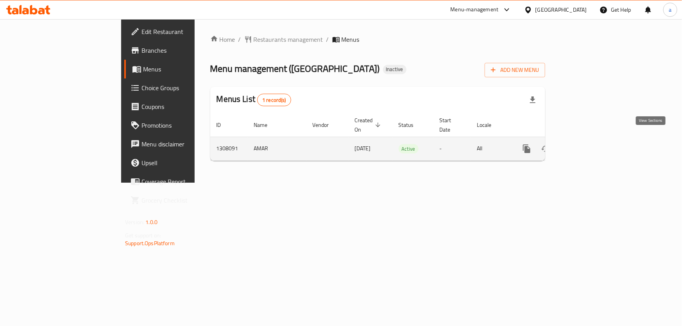
click at [588, 144] on icon "enhanced table" at bounding box center [583, 148] width 9 height 9
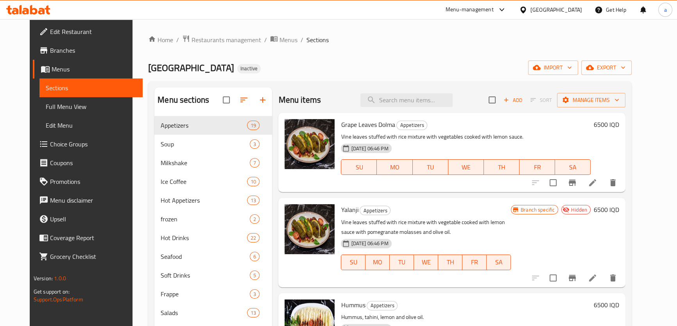
click at [90, 116] on link "Edit Menu" at bounding box center [90, 125] width 103 height 19
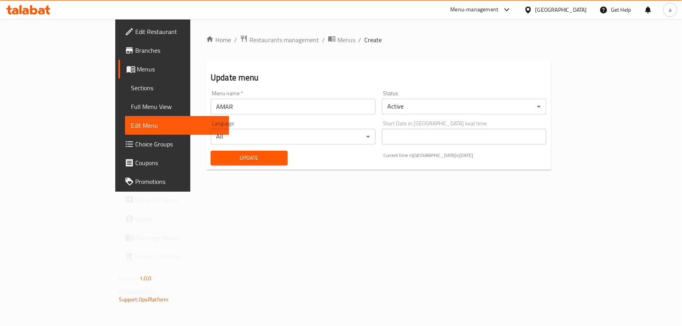
click at [131, 106] on span "Full Menu View" at bounding box center [176, 106] width 91 height 9
click at [131, 102] on span "Full Menu View" at bounding box center [176, 106] width 91 height 9
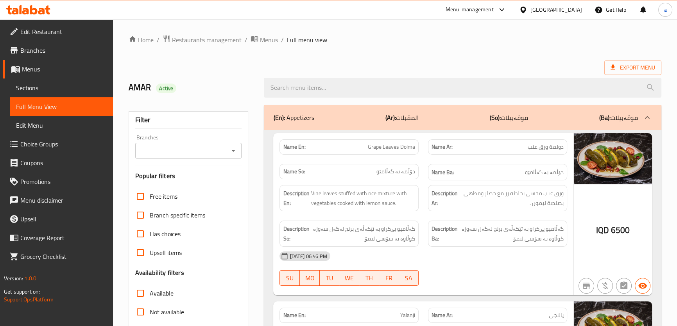
click at [230, 151] on icon "Open" at bounding box center [233, 150] width 9 height 9
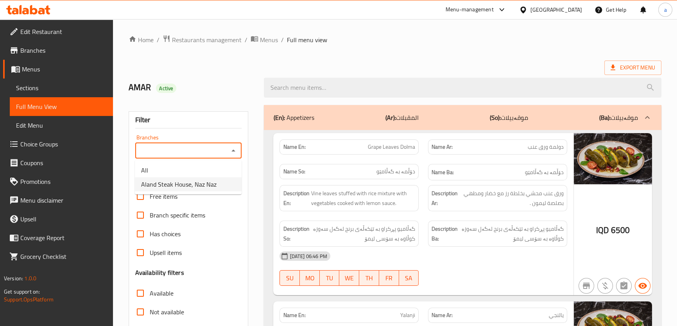
click at [227, 178] on li "Aland Steak House, Naz Naz" at bounding box center [188, 184] width 107 height 14
type input "Aland Steak House, Naz Naz"
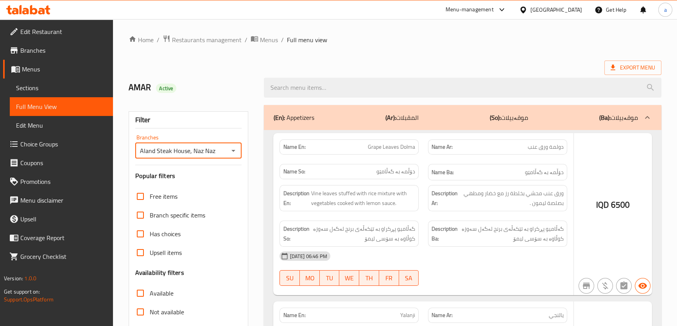
click at [375, 89] on div at bounding box center [338, 163] width 677 height 326
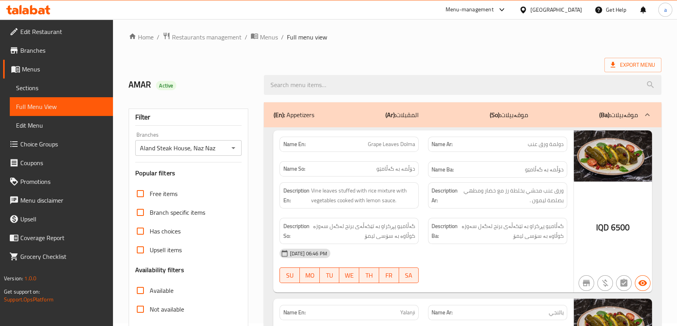
scroll to position [213, 0]
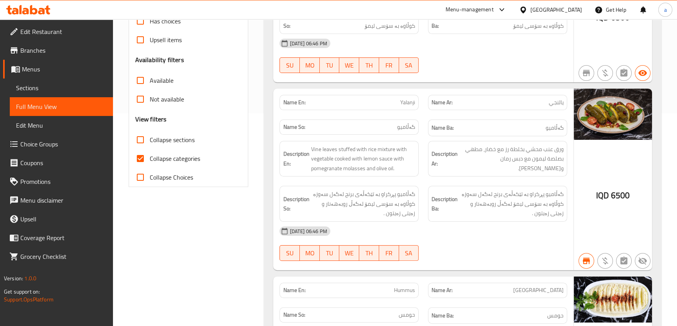
click at [140, 138] on input "Collapse sections" at bounding box center [140, 140] width 19 height 19
checkbox input "true"
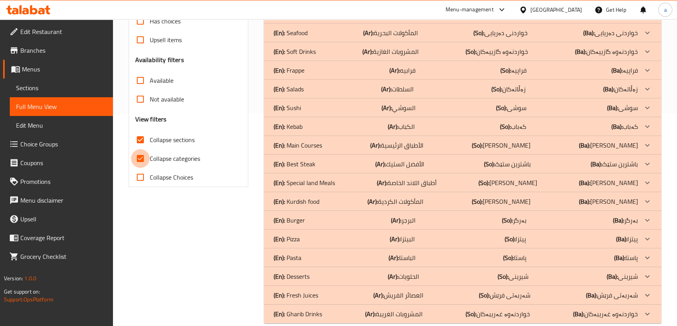
click at [139, 156] on input "Collapse categories" at bounding box center [140, 158] width 19 height 19
checkbox input "false"
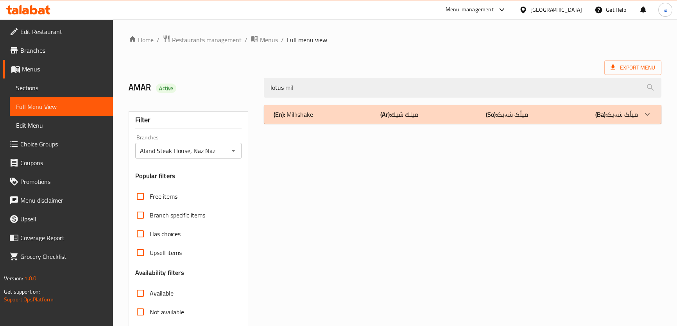
type input "lotus mil"
click at [421, 113] on div "(En): Milkshake (Ar): ميلك شيك (So): میڵک شەیک (Ba): میڵک شەیک" at bounding box center [455, 114] width 364 height 9
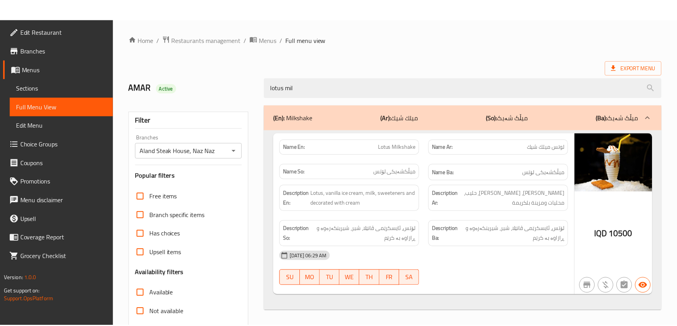
scroll to position [89, 0]
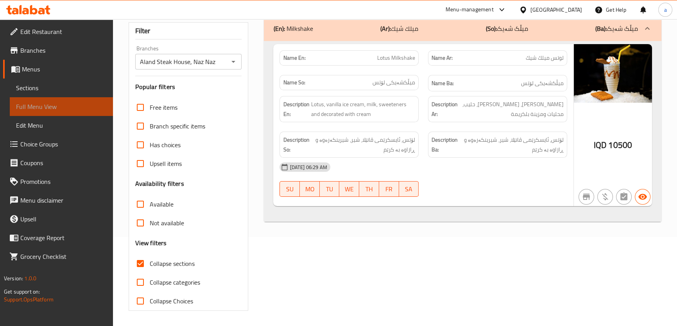
click at [75, 102] on span "Full Menu View" at bounding box center [61, 106] width 91 height 9
click at [75, 90] on span "Sections" at bounding box center [61, 87] width 91 height 9
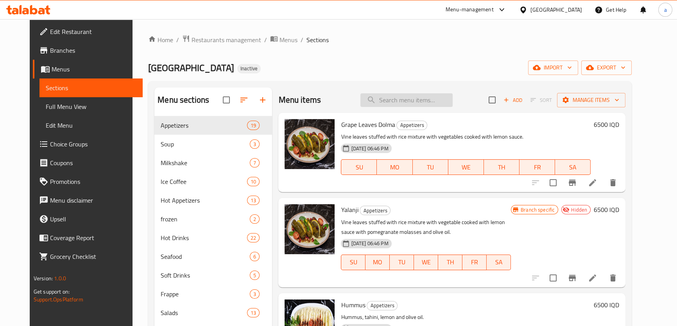
click at [405, 102] on input "search" at bounding box center [406, 100] width 92 height 14
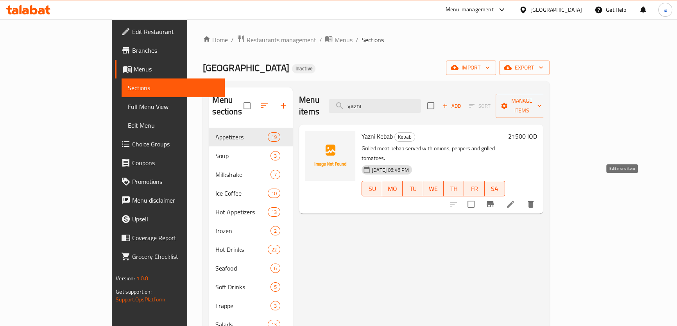
type input "yazni"
click at [515, 200] on icon at bounding box center [510, 204] width 9 height 9
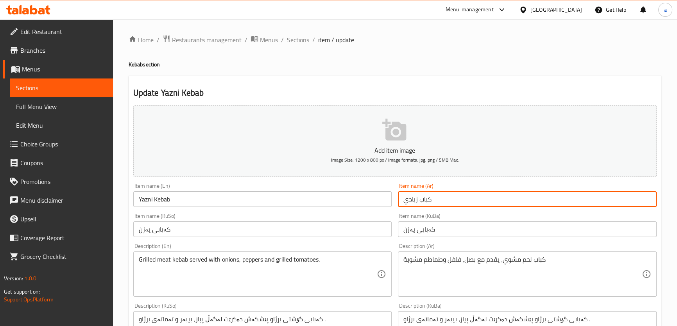
drag, startPoint x: 443, startPoint y: 202, endPoint x: 398, endPoint y: 202, distance: 45.0
click at [396, 203] on div "Item name (Ar) كباب زبادي Item name (Ar)" at bounding box center [527, 195] width 265 height 30
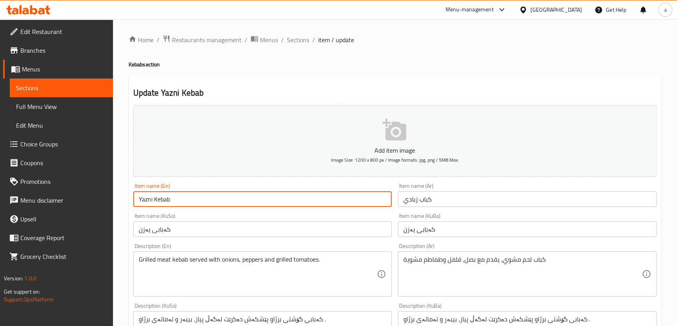
drag, startPoint x: 272, startPoint y: 199, endPoint x: 143, endPoint y: 201, distance: 128.2
click at [143, 201] on input "Yazni Kebab" at bounding box center [262, 200] width 259 height 16
click at [154, 201] on input "Yazni Kebab" at bounding box center [262, 200] width 259 height 16
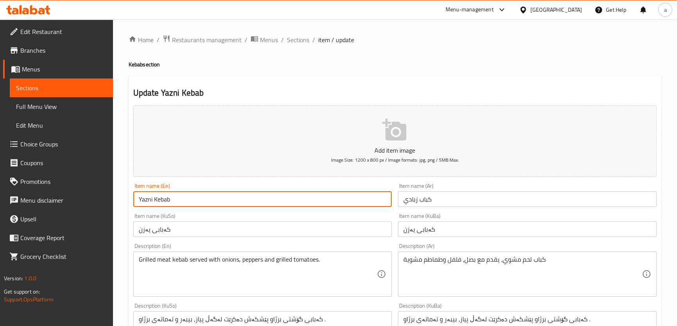
paste input "ogurt"
type input "Yogurt Kebab"
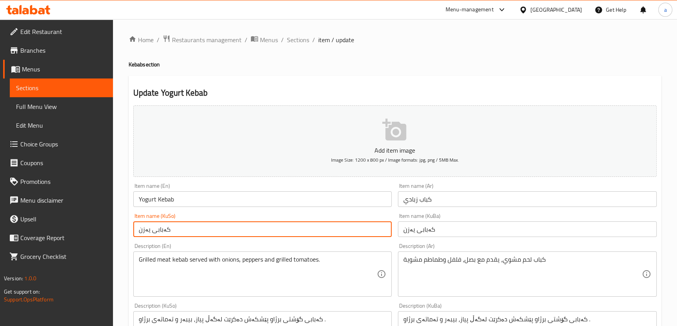
drag, startPoint x: 167, startPoint y: 234, endPoint x: 137, endPoint y: 236, distance: 29.8
click at [137, 236] on input "کەبابی یەزن" at bounding box center [262, 230] width 259 height 16
paste input "ماست"
type input "کەبابی ماست"
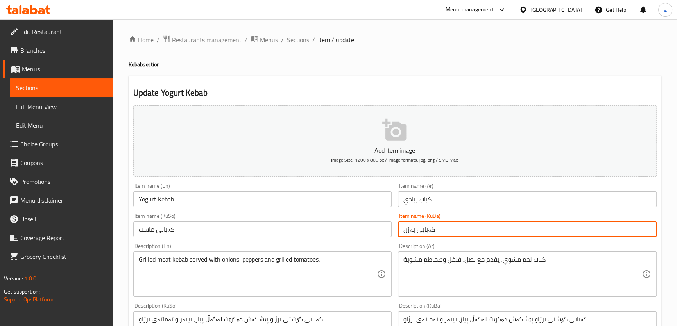
drag, startPoint x: 430, startPoint y: 230, endPoint x: 395, endPoint y: 235, distance: 35.9
click at [393, 235] on div "Add item image Image Size: 1200 x 800 px / Image formats: jpg, png / 5MB Max. I…" at bounding box center [395, 315] width 530 height 427
click at [419, 231] on input "ەبابی یەزنک" at bounding box center [527, 230] width 259 height 16
click at [419, 230] on input "ەبابی یەزنک" at bounding box center [527, 230] width 259 height 16
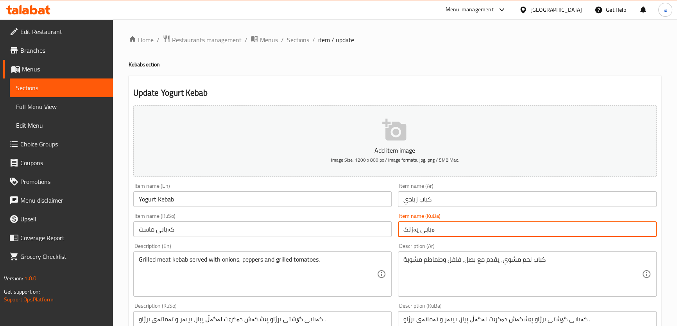
paste input "کەبابی ماست"
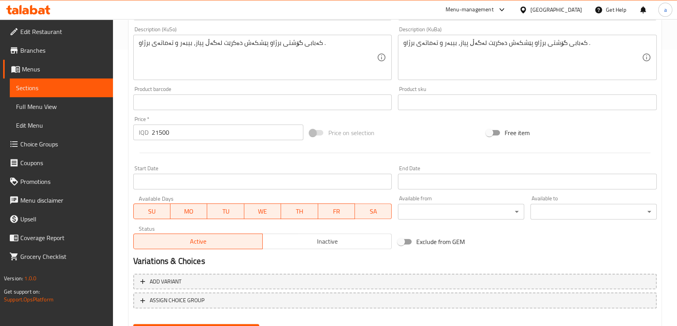
scroll to position [315, 0]
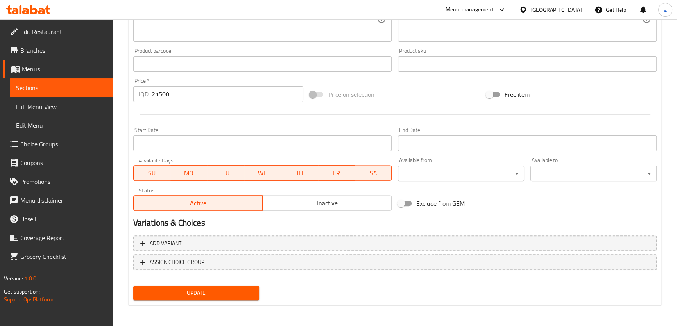
type input "کەبابی ماست"
drag, startPoint x: 244, startPoint y: 287, endPoint x: 220, endPoint y: 281, distance: 24.6
click at [242, 288] on button "Update" at bounding box center [196, 293] width 126 height 14
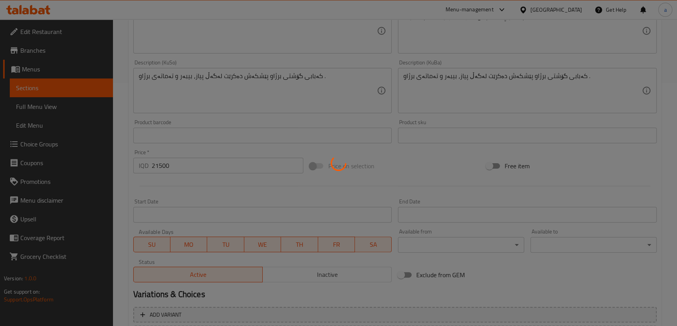
scroll to position [102, 0]
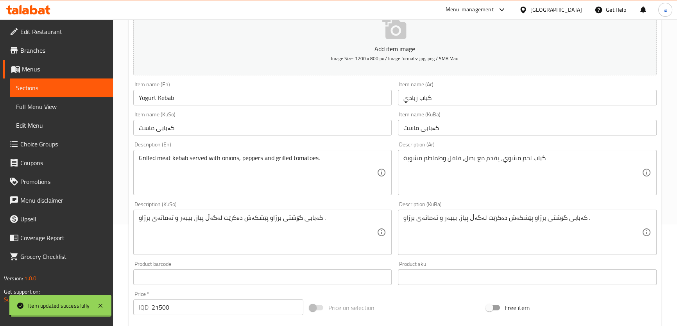
drag, startPoint x: 70, startPoint y: 106, endPoint x: 82, endPoint y: 111, distance: 13.1
click at [70, 106] on span "Full Menu View" at bounding box center [61, 106] width 91 height 9
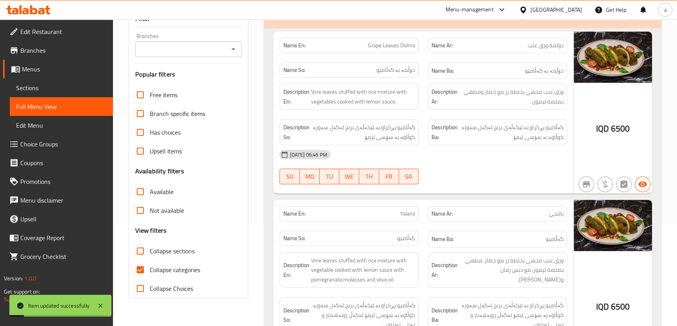
drag, startPoint x: 141, startPoint y: 247, endPoint x: 242, endPoint y: 62, distance: 211.7
click at [141, 247] on input "Collapse sections" at bounding box center [140, 251] width 19 height 19
checkbox input "true"
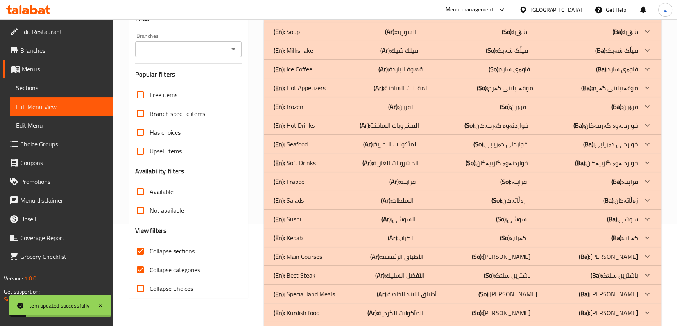
click at [231, 50] on icon "Open" at bounding box center [233, 49] width 9 height 9
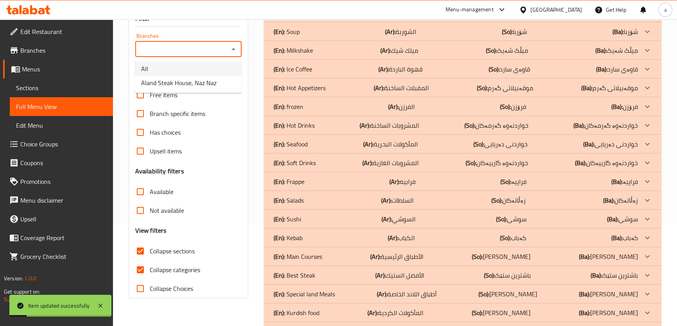
click at [216, 82] on li "Aland Steak House, Naz Naz" at bounding box center [188, 83] width 107 height 14
type input "Aland Steak House, Naz Naz"
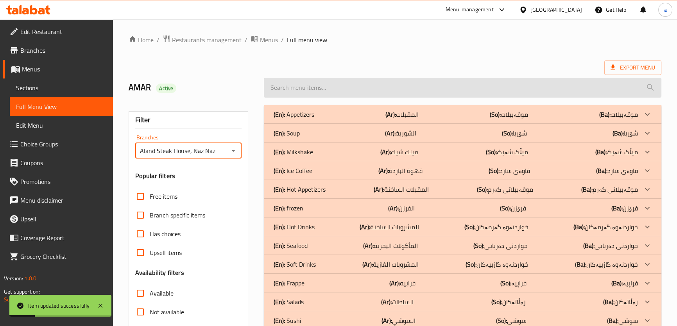
click at [343, 87] on input "search" at bounding box center [462, 88] width 397 height 20
paste input "Yogurt Kebab"
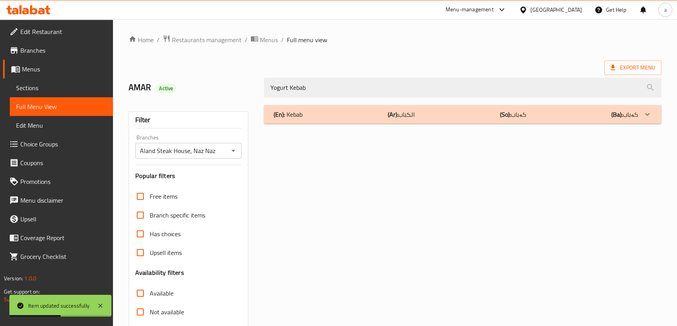
type input "Yogurt Kebab"
drag, startPoint x: 412, startPoint y: 119, endPoint x: 416, endPoint y: 120, distance: 4.0
click at [414, 119] on p "(Ar): الكباب" at bounding box center [401, 114] width 27 height 9
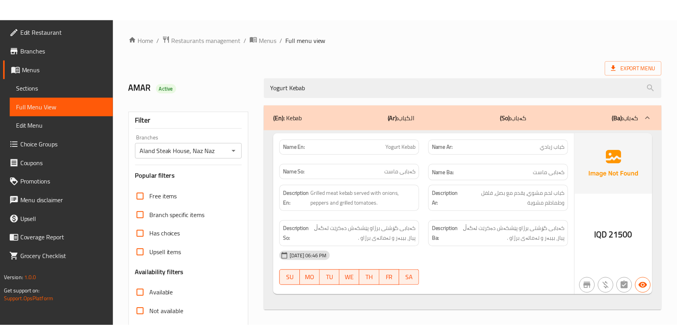
scroll to position [89, 0]
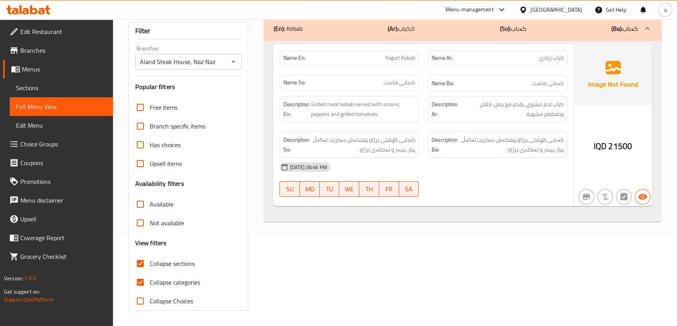
click at [30, 11] on icon at bounding box center [28, 9] width 44 height 9
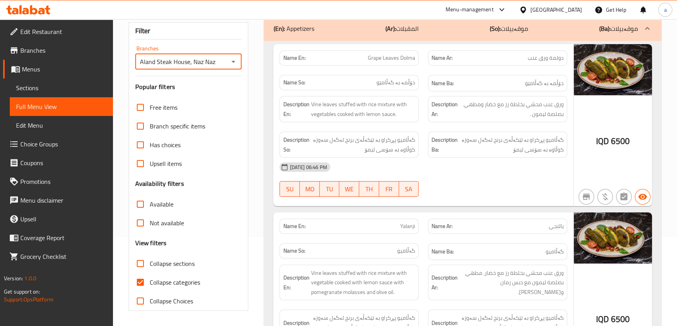
scroll to position [89, 0]
click at [140, 282] on input "Collapse categories" at bounding box center [140, 282] width 19 height 19
checkbox input "false"
click at [140, 264] on input "Collapse sections" at bounding box center [140, 264] width 19 height 19
checkbox input "true"
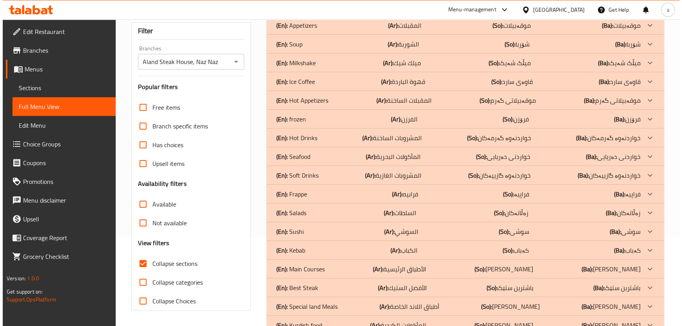
scroll to position [0, 0]
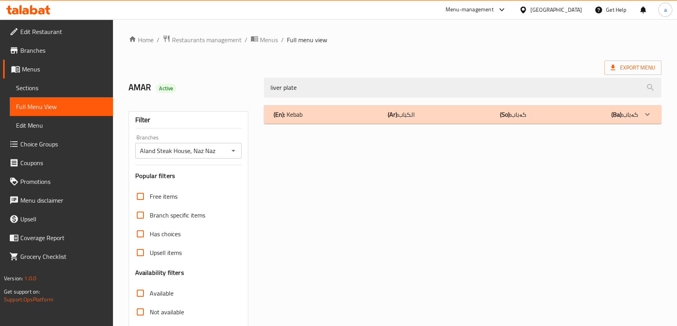
type input "liver plate"
click at [448, 120] on div "(En): Kebab (Ar): الكباب (So): کەباب (Ba): کەباب" at bounding box center [462, 114] width 397 height 19
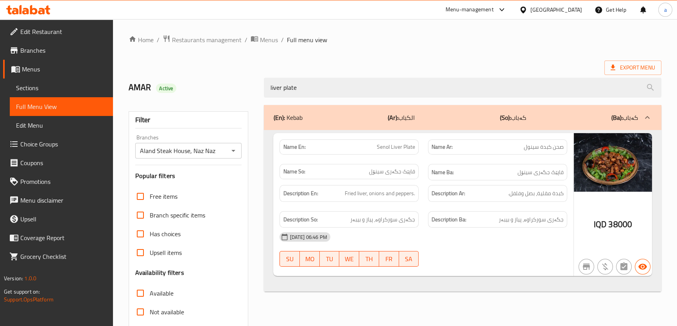
click at [46, 8] on icon at bounding box center [28, 9] width 44 height 9
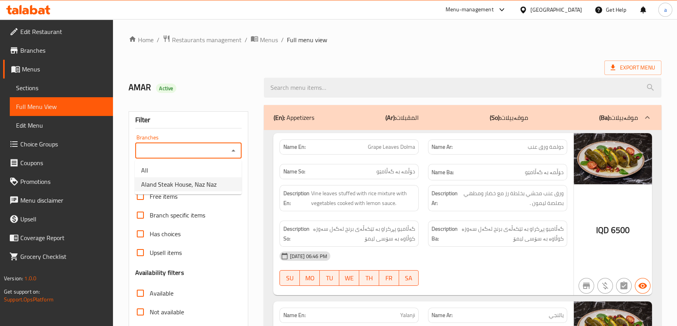
click at [218, 184] on li "Aland Steak House, Naz Naz" at bounding box center [188, 184] width 107 height 14
type input "Aland Steak House, Naz Naz"
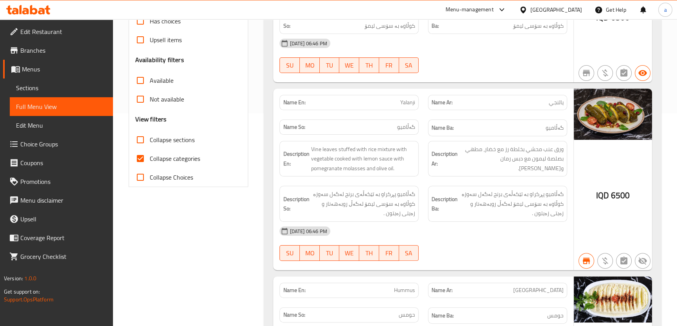
click at [143, 136] on input "Collapse sections" at bounding box center [140, 140] width 19 height 19
checkbox input "true"
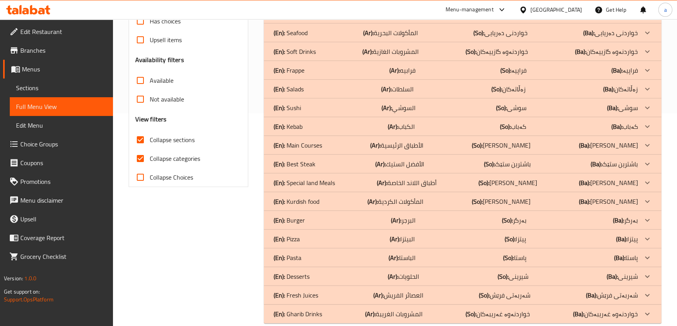
scroll to position [0, 0]
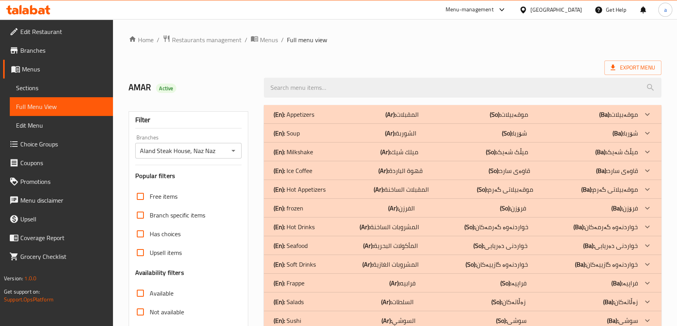
checkbox input "false"
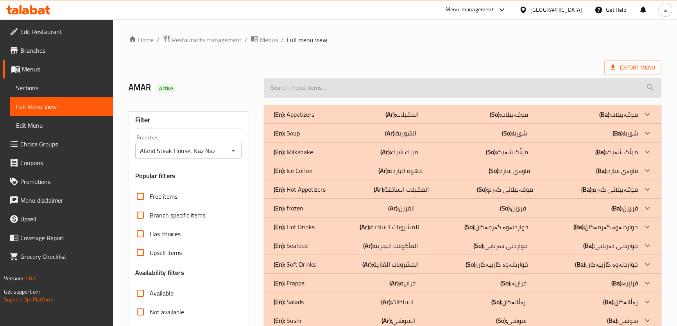
click at [446, 87] on input "search" at bounding box center [462, 88] width 397 height 20
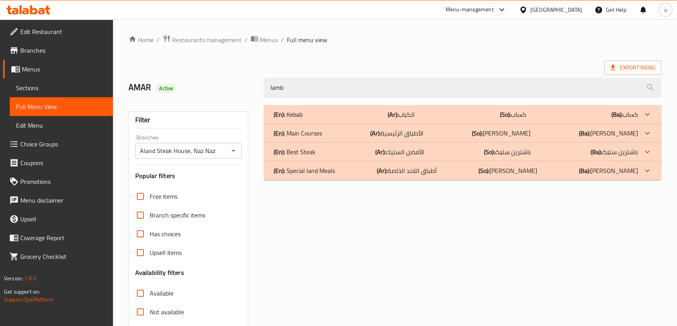
click at [479, 107] on div "(En): Kebab (Ar): الكباب (So): کەباب (Ba): کەباب" at bounding box center [462, 114] width 397 height 19
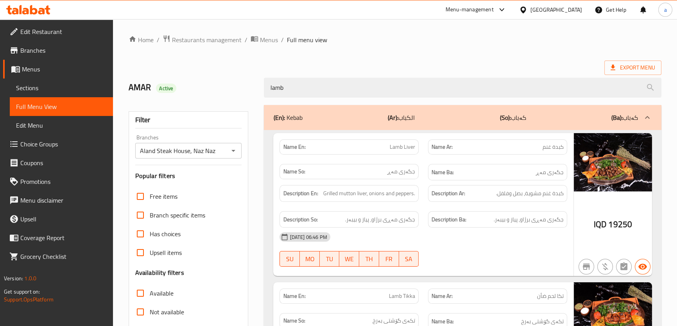
click at [585, 113] on div "(En): Kebab (Ar): الكباب (So): کەباب (Ba): کەباب" at bounding box center [462, 117] width 397 height 25
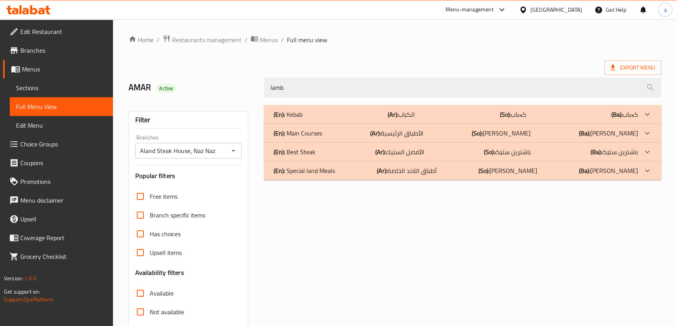
click at [617, 136] on p "(Ba): ژەمە سەرەکییەکان" at bounding box center [608, 133] width 59 height 9
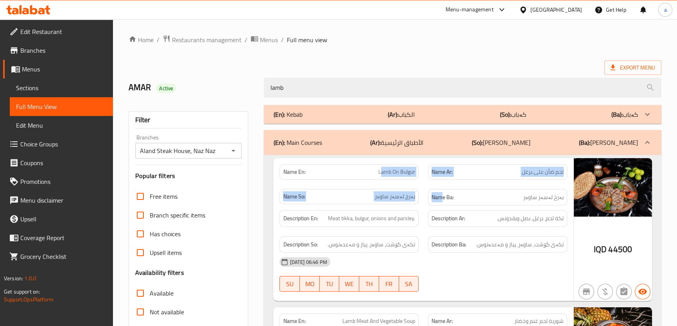
drag, startPoint x: 380, startPoint y: 173, endPoint x: 441, endPoint y: 185, distance: 61.4
click at [441, 185] on div "Name En: Lamb On Bulgur Name Ar: لحم ضأن على برغل Name So: بەرخ لەسەر ساوەر Nam…" at bounding box center [423, 185] width 297 height 51
click at [407, 172] on span "Lamb On Bulgur" at bounding box center [396, 172] width 37 height 8
click at [407, 171] on span "Lamb On Bulgur" at bounding box center [396, 172] width 37 height 8
click at [406, 171] on span "Lamb On Bulgur" at bounding box center [396, 172] width 37 height 8
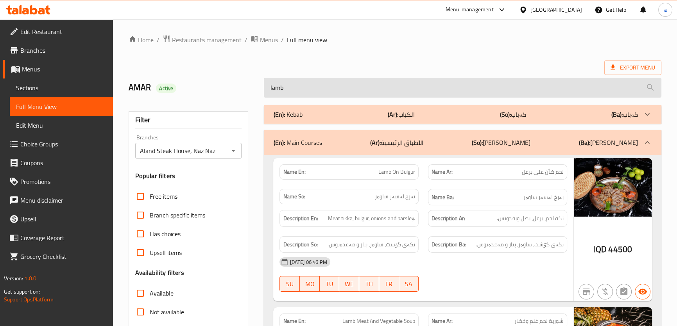
click at [360, 93] on input "lamb" at bounding box center [462, 88] width 397 height 20
click at [359, 93] on input "lamb" at bounding box center [462, 88] width 397 height 20
click at [286, 87] on input "lamb" at bounding box center [462, 88] width 397 height 20
click at [281, 87] on input "lamb" at bounding box center [462, 88] width 397 height 20
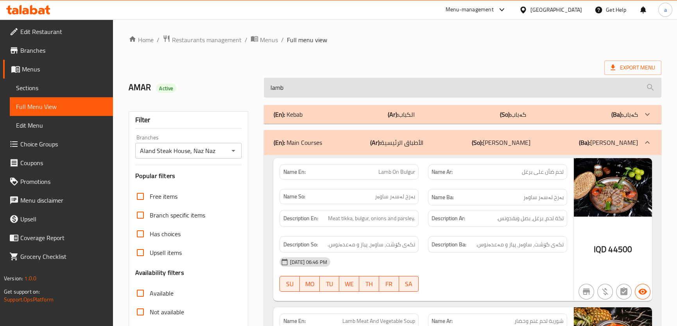
click at [281, 87] on input "lamb" at bounding box center [462, 88] width 397 height 20
paste input "Lamb On Bulgur"
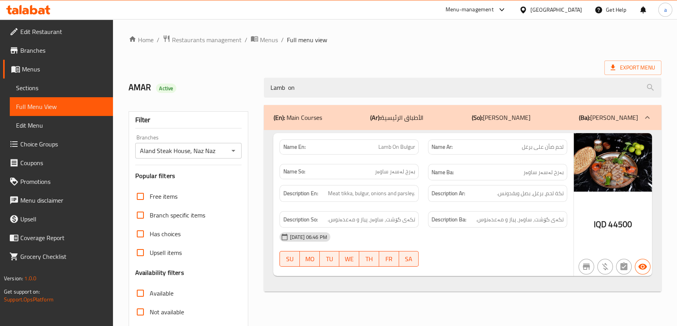
drag, startPoint x: 303, startPoint y: 86, endPoint x: 233, endPoint y: 83, distance: 70.0
click at [233, 83] on div "AMAR Active Lamb on" at bounding box center [395, 87] width 542 height 35
type input "Lamb on"
click at [90, 92] on span "Sections" at bounding box center [61, 87] width 91 height 9
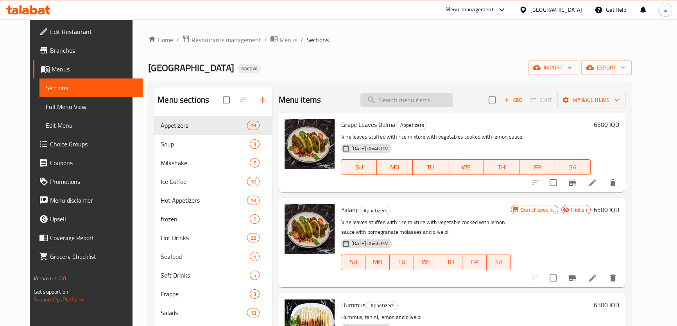
click at [417, 102] on input "search" at bounding box center [406, 100] width 92 height 14
paste input "Lamb on"
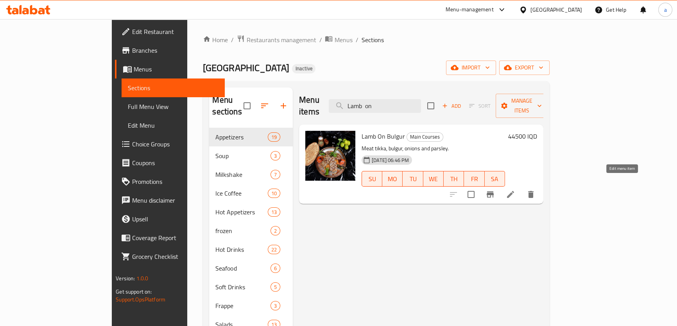
type input "Lamb on"
click at [515, 190] on icon at bounding box center [510, 194] width 9 height 9
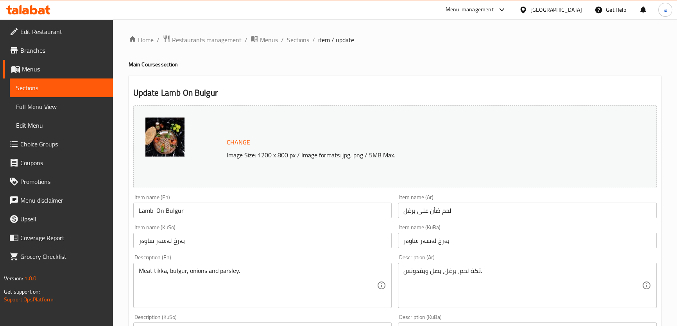
click at [156, 212] on input "Lamb On Bulgur" at bounding box center [262, 211] width 259 height 16
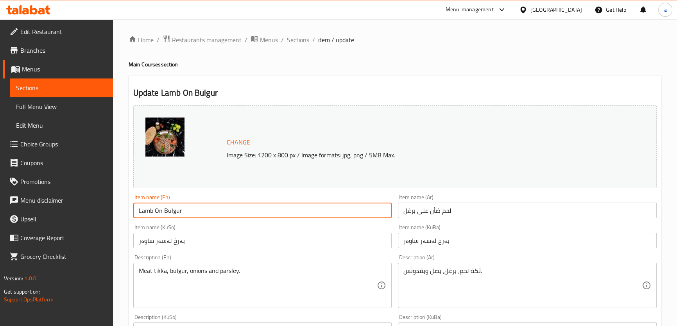
drag, startPoint x: 186, startPoint y: 210, endPoint x: 133, endPoint y: 204, distance: 53.1
type input "Lamb On Bulgur"
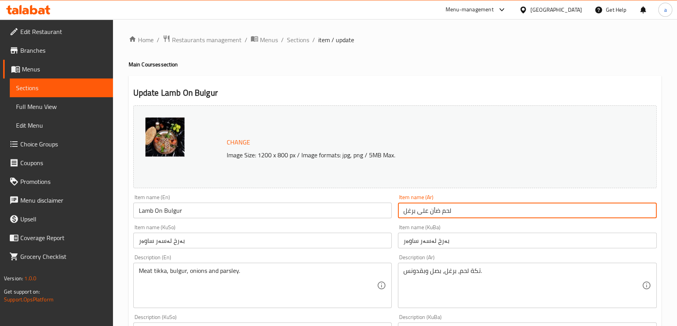
drag, startPoint x: 468, startPoint y: 213, endPoint x: 392, endPoint y: 209, distance: 76.0
click at [392, 209] on div "Change Image Size: 1200 x 800 px / Image formats: jpg, png / 5MB Max. Item name…" at bounding box center [395, 321] width 530 height 438
paste input "text"
type input "ضأن على برغل"
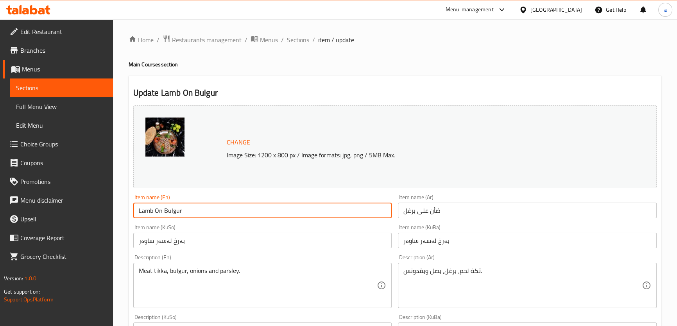
drag, startPoint x: 177, startPoint y: 215, endPoint x: 124, endPoint y: 217, distance: 52.8
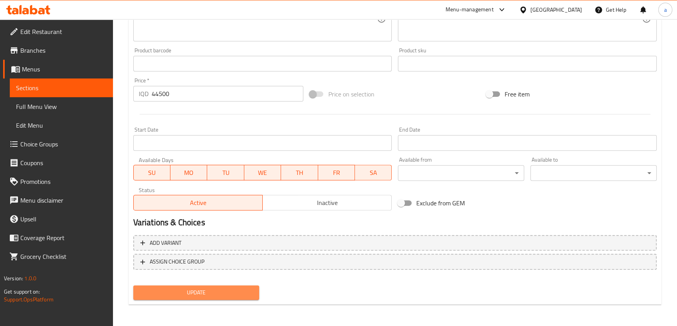
click at [207, 287] on button "Update" at bounding box center [196, 293] width 126 height 14
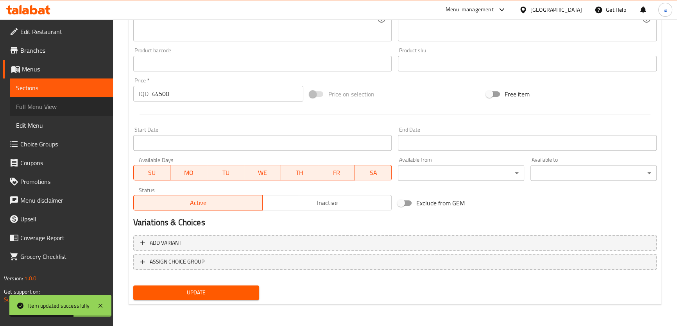
click at [87, 104] on span "Full Menu View" at bounding box center [61, 106] width 91 height 9
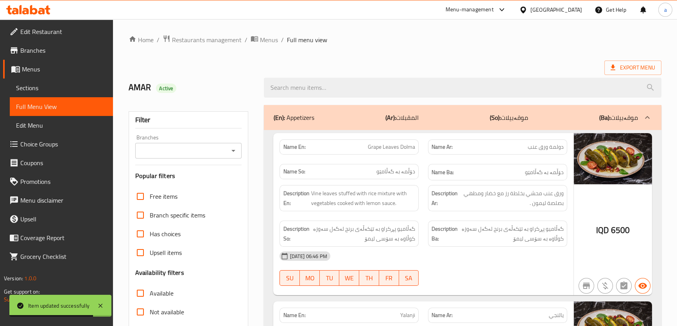
click at [230, 151] on icon "Open" at bounding box center [233, 150] width 9 height 9
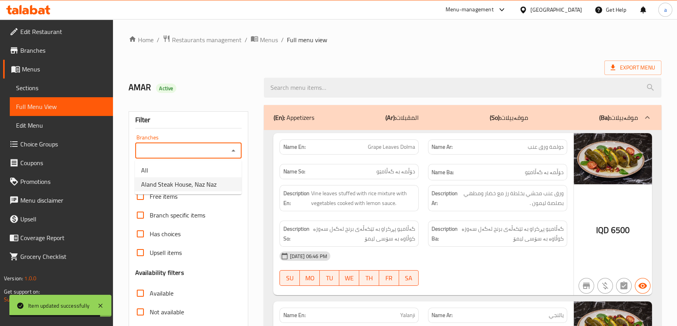
click at [215, 183] on li "Aland Steak House, Naz Naz" at bounding box center [188, 184] width 107 height 14
type input "Aland Steak House, Naz Naz"
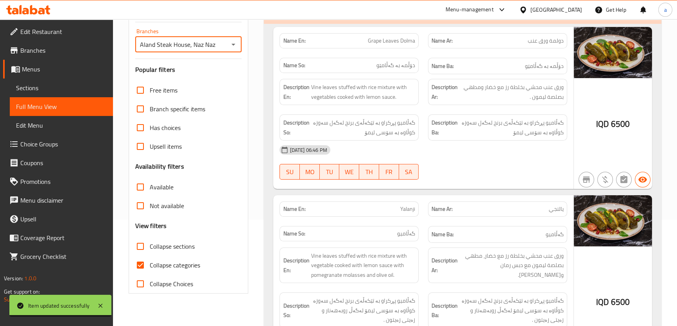
click at [138, 263] on input "Collapse categories" at bounding box center [140, 265] width 19 height 19
checkbox input "false"
click at [140, 246] on input "Collapse sections" at bounding box center [140, 246] width 19 height 19
checkbox input "true"
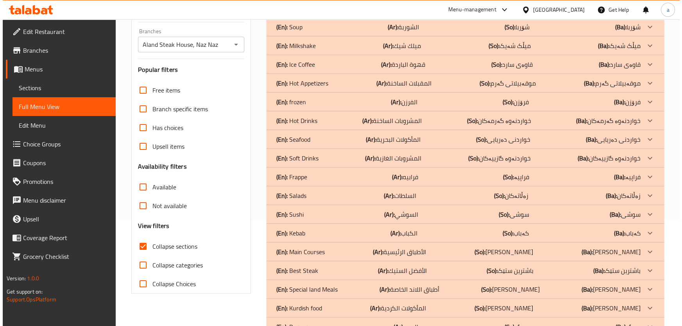
scroll to position [0, 0]
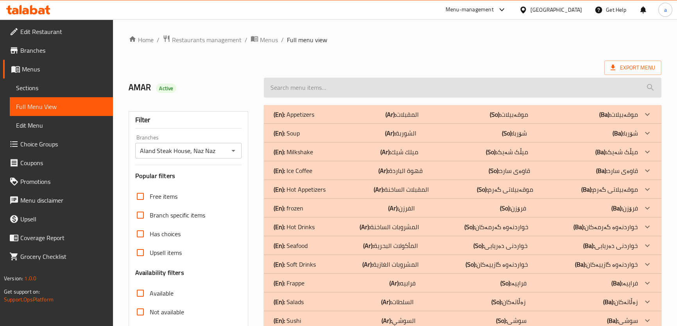
click at [435, 94] on input "search" at bounding box center [462, 88] width 397 height 20
paste input "Lamb On Bulgur"
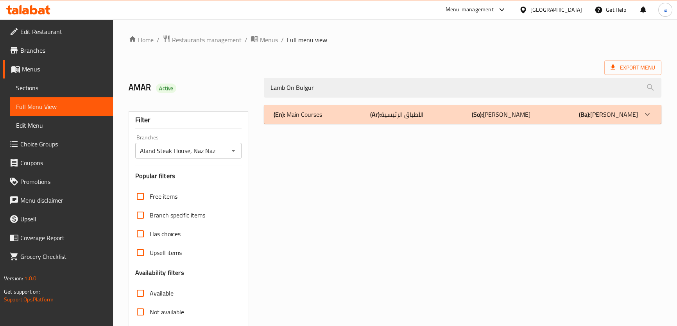
type input "Lamb On Bulgur"
click at [508, 119] on p "(So): ژەمە سەرەکییەکان" at bounding box center [501, 114] width 59 height 9
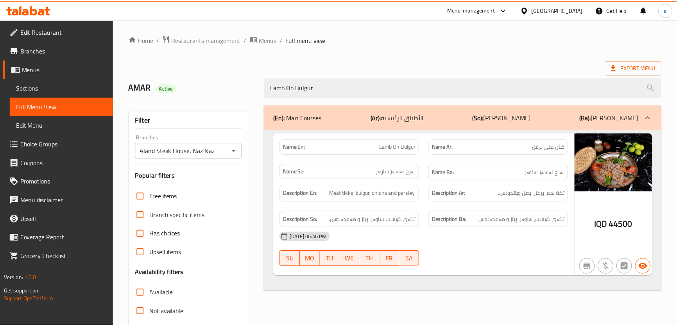
scroll to position [89, 0]
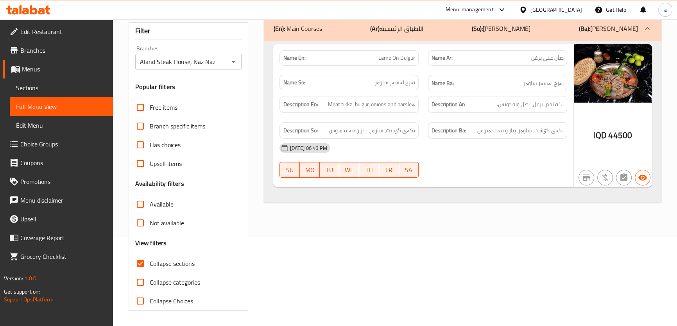
click at [21, 10] on icon at bounding box center [21, 9] width 2 height 9
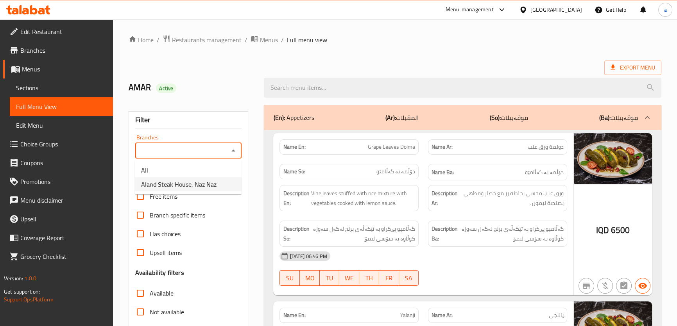
click at [222, 187] on li "Aland Steak House, Naz Naz" at bounding box center [188, 184] width 107 height 14
type input "Aland Steak House, Naz Naz"
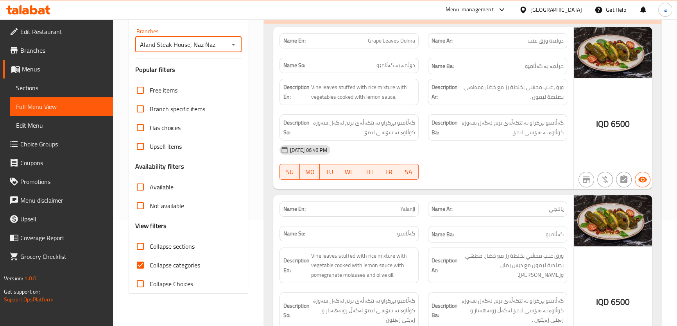
click at [141, 247] on input "Collapse sections" at bounding box center [140, 246] width 19 height 19
checkbox input "true"
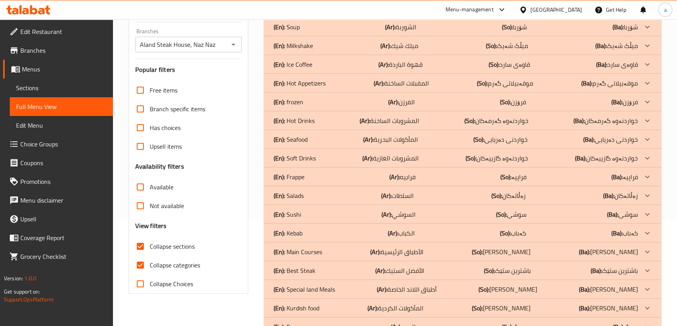
click at [136, 264] on input "Collapse categories" at bounding box center [140, 265] width 19 height 19
checkbox input "false"
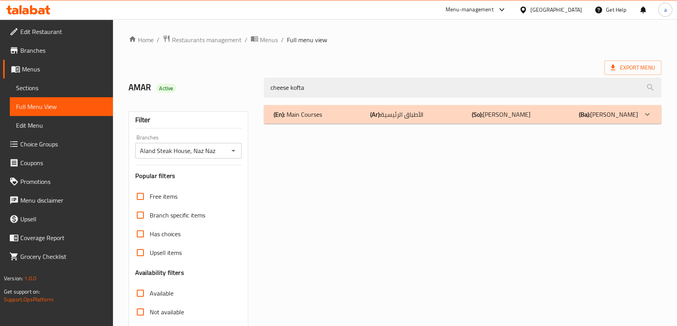
click at [438, 110] on div "(En): Main Courses (Ar): الأطباق الرئيسية (So): ژەمە سەرەکییەکان (Ba): ژەمە سەر…" at bounding box center [455, 114] width 364 height 9
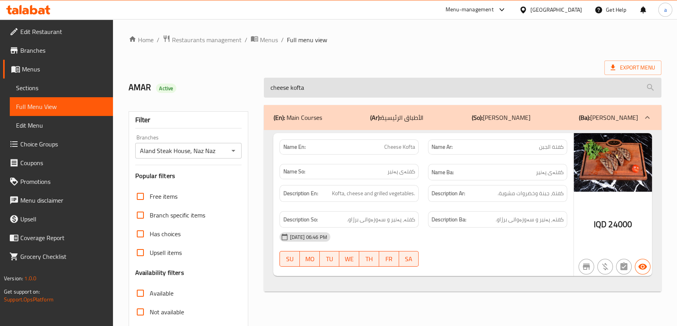
click at [393, 85] on input "cheese kofta" at bounding box center [462, 88] width 397 height 20
paste input "Aland Pottery Lamb - 2 Piece"
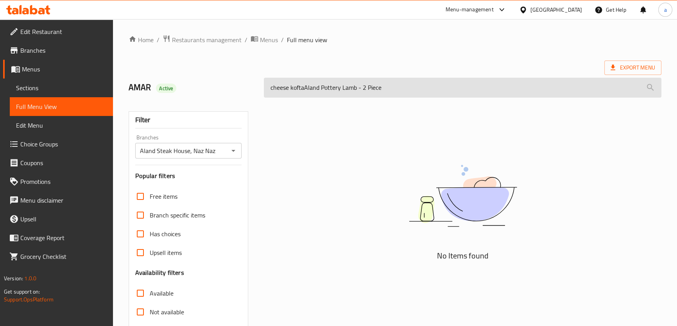
drag, startPoint x: 395, startPoint y: 86, endPoint x: 266, endPoint y: 88, distance: 129.4
click at [266, 88] on input "cheese koftaAland Pottery Lamb - 2 Piece" at bounding box center [462, 88] width 397 height 20
paste input "search"
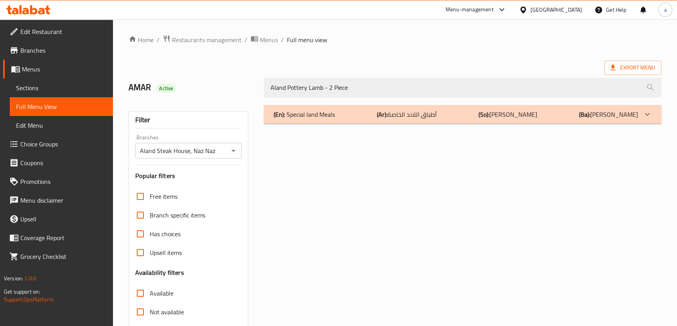
type input "Aland Pottery Lamb - 2 Piece"
click at [393, 119] on p "(Ar): أطباق اللاند الخاصة" at bounding box center [407, 114] width 60 height 9
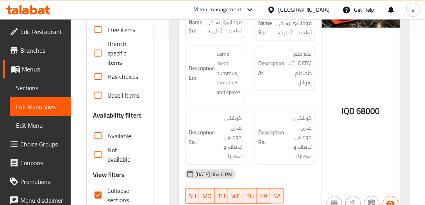
scroll to position [208, 0]
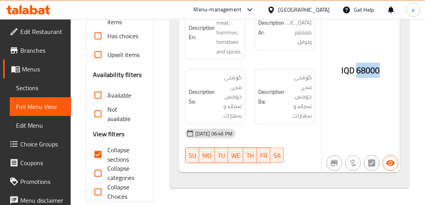
drag, startPoint x: 378, startPoint y: 72, endPoint x: 362, endPoint y: 72, distance: 16.8
click at [361, 72] on span "68000" at bounding box center [369, 70] width 24 height 15
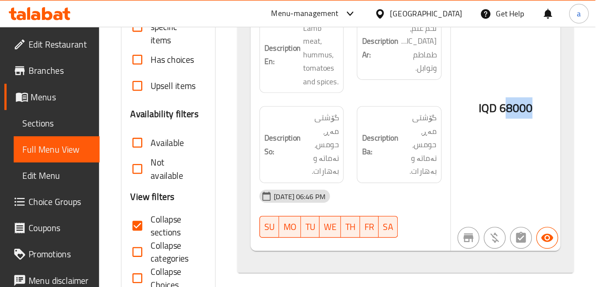
scroll to position [128, 0]
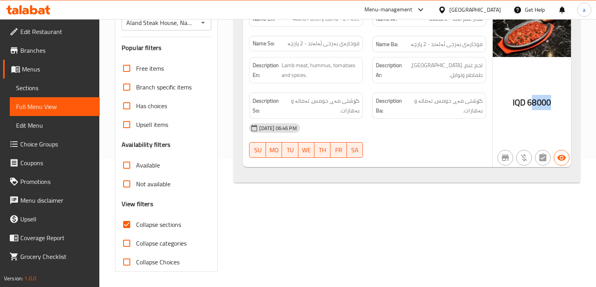
click at [44, 8] on icon at bounding box center [28, 9] width 44 height 9
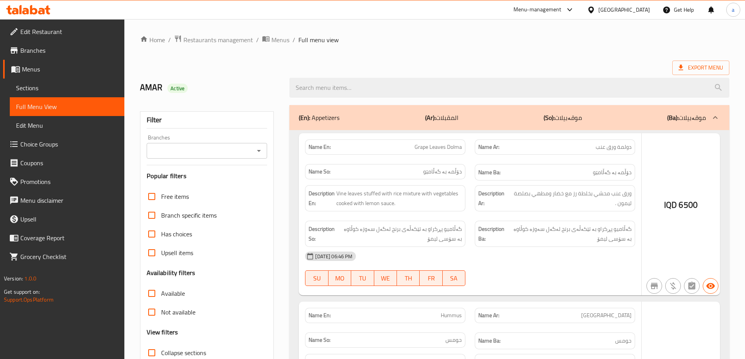
click at [91, 91] on div at bounding box center [372, 179] width 745 height 359
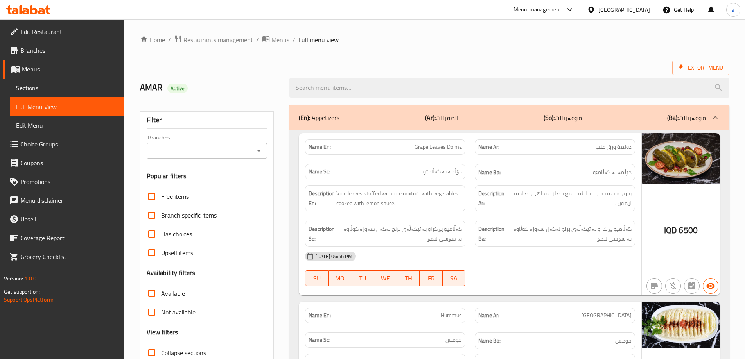
click at [52, 83] on span "Sections" at bounding box center [67, 87] width 102 height 9
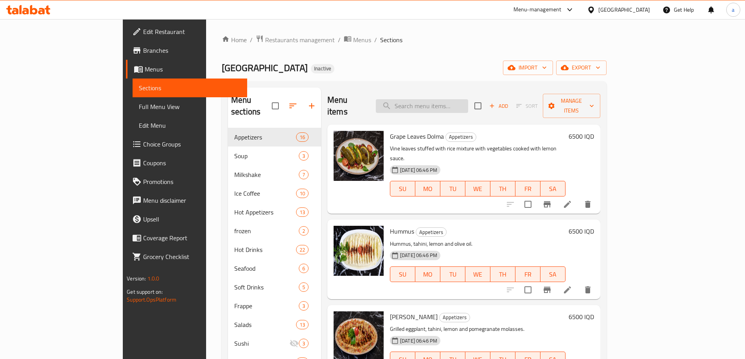
click at [468, 102] on input "search" at bounding box center [422, 106] width 92 height 14
paste input "Aland Pottery Lamb - 2 Piece"
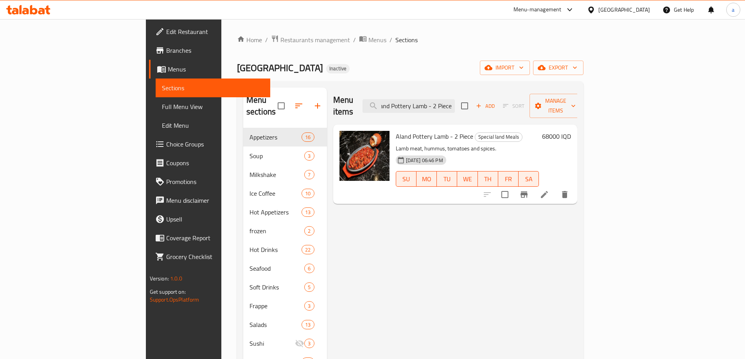
type input "Aland Pottery Lamb - 2 Piece"
click at [555, 188] on li at bounding box center [544, 195] width 22 height 14
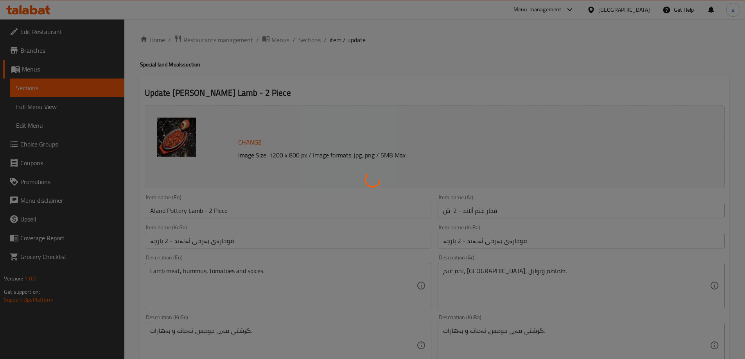
click at [285, 212] on div at bounding box center [372, 179] width 745 height 359
click at [457, 209] on div at bounding box center [372, 179] width 745 height 359
click at [443, 209] on div at bounding box center [372, 179] width 745 height 359
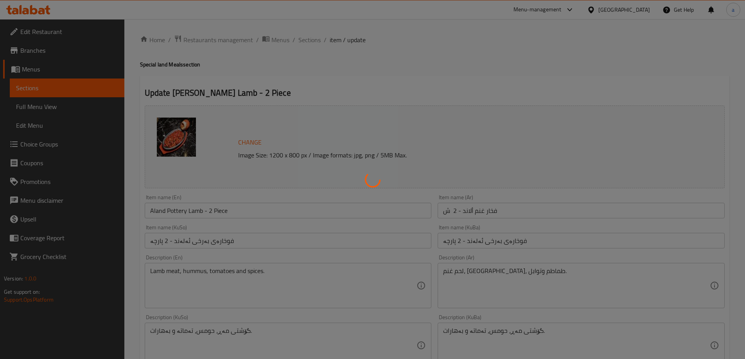
click at [443, 211] on div at bounding box center [372, 179] width 745 height 359
click at [443, 212] on div at bounding box center [372, 179] width 745 height 359
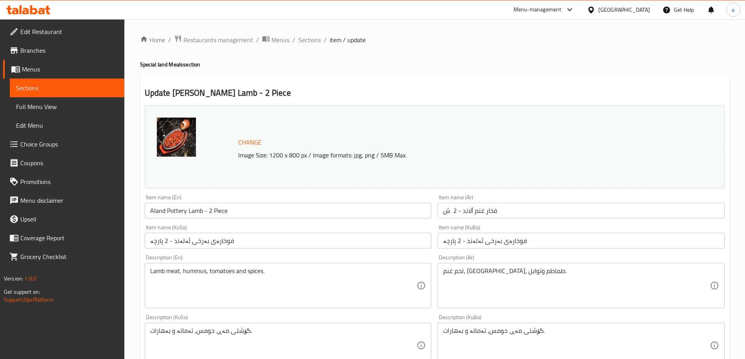
click at [446, 216] on input "فخار غنم ألاند - 2 ش" at bounding box center [580, 211] width 287 height 16
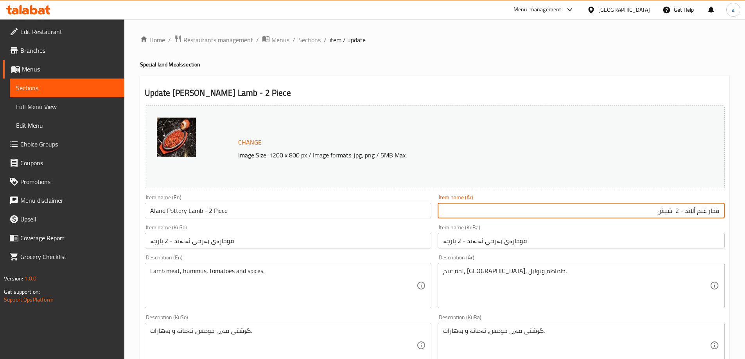
drag, startPoint x: 672, startPoint y: 212, endPoint x: 650, endPoint y: 212, distance: 21.9
click at [595, 212] on input "فخار غنم ألاند - 2 شيش" at bounding box center [580, 211] width 287 height 16
type input "فخار غنم ألاند - 2 شيش"
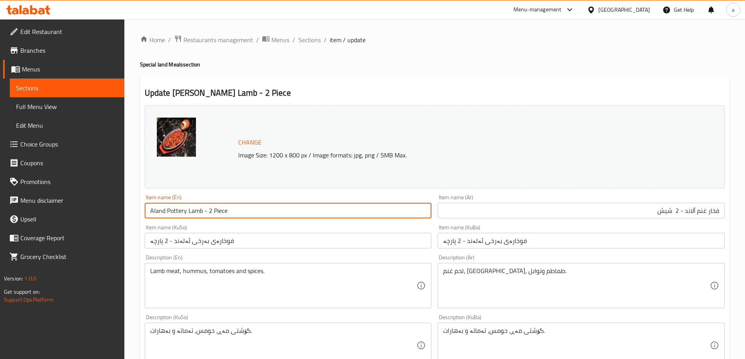
drag, startPoint x: 213, startPoint y: 211, endPoint x: 244, endPoint y: 207, distance: 30.7
click at [244, 207] on input "Aland Pottery Lamb - 2 Piece" at bounding box center [288, 211] width 287 height 16
paste input "Shish"
drag, startPoint x: 229, startPoint y: 213, endPoint x: 213, endPoint y: 217, distance: 16.0
click at [213, 217] on input "[PERSON_NAME] Lamb - 2 Shish" at bounding box center [288, 211] width 287 height 16
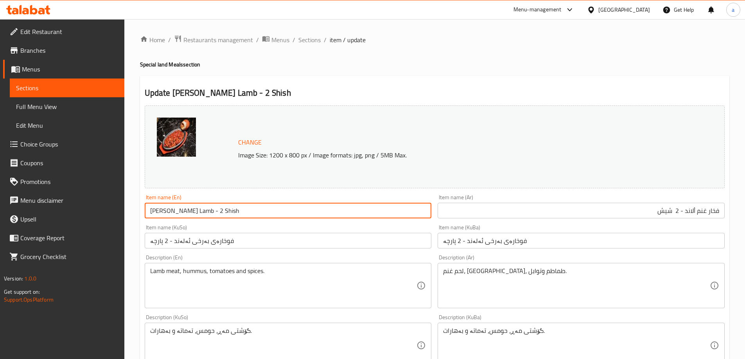
type input "[PERSON_NAME] Lamb - 2 Shish"
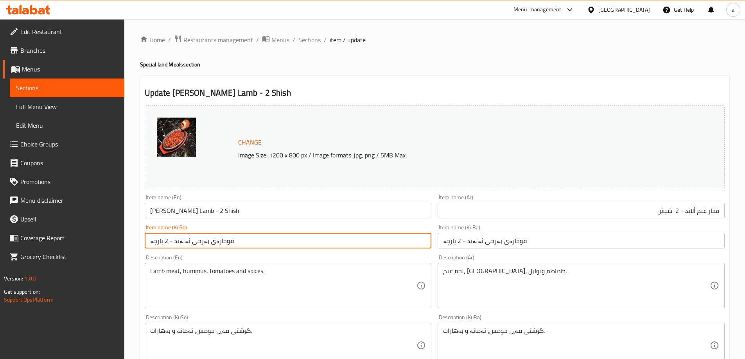
drag, startPoint x: 161, startPoint y: 240, endPoint x: 141, endPoint y: 240, distance: 19.9
click at [142, 240] on div "Item name (KuSo) فوخارەی بەرخی ئەلەند - 2 پارچە Item name (KuSo)" at bounding box center [288, 237] width 293 height 30
paste input "شیش"
click at [204, 236] on input "فوخارەی بەرخی ئەلەند - 2 شیش" at bounding box center [288, 241] width 287 height 16
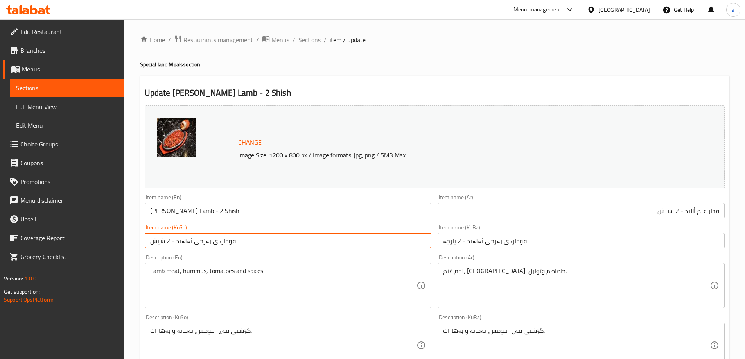
click at [204, 236] on input "فوخارەی بەرخی ئەلەند - 2 شیش" at bounding box center [288, 241] width 287 height 16
type input "فوخارەی بەرخی ئەلەند - 2 شیش"
click at [501, 246] on input "فوخارەی بەرخی ئەلەند - 2 پارچە" at bounding box center [580, 241] width 287 height 16
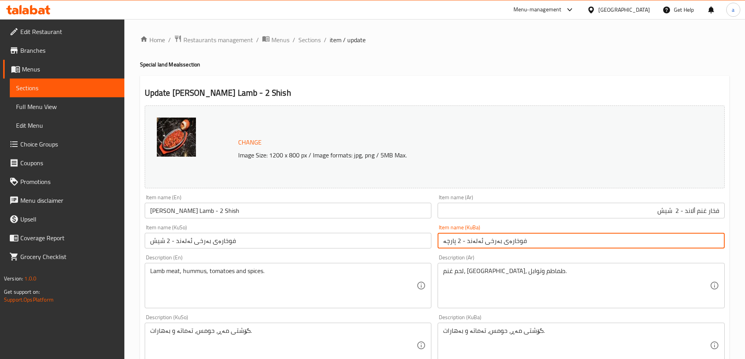
click at [501, 246] on input "فوخارەی بەرخی ئەلەند - 2 پارچە" at bounding box center [580, 241] width 287 height 16
paste input "شیش"
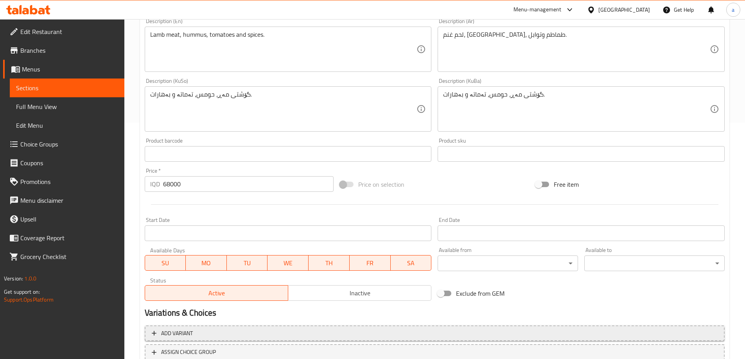
scroll to position [294, 0]
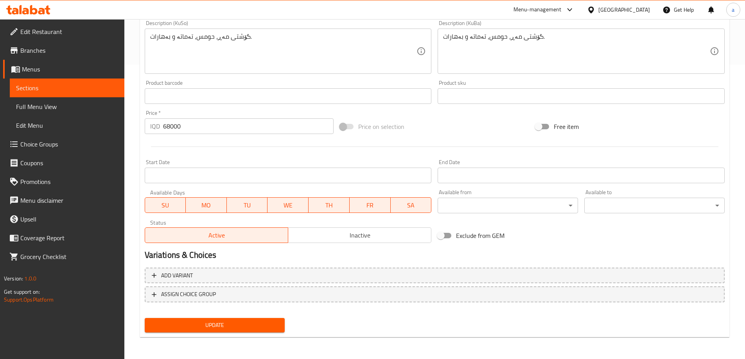
type input "فوخارەی بەرخی ئەلەند - 2 شیش"
click at [278, 287] on span "Update" at bounding box center [215, 326] width 128 height 10
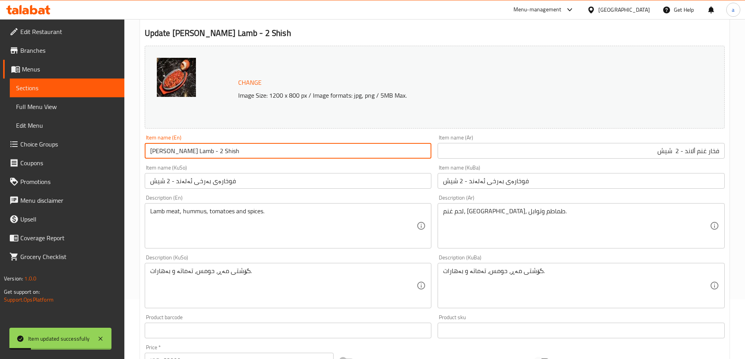
drag, startPoint x: 240, startPoint y: 152, endPoint x: 137, endPoint y: 161, distance: 103.6
click at [137, 161] on div "Home / Restaurants management / Menus / Sections / item / update Special land M…" at bounding box center [434, 276] width 620 height 635
click at [88, 111] on span "Full Menu View" at bounding box center [67, 106] width 102 height 9
click at [88, 109] on span "Full Menu View" at bounding box center [67, 106] width 102 height 9
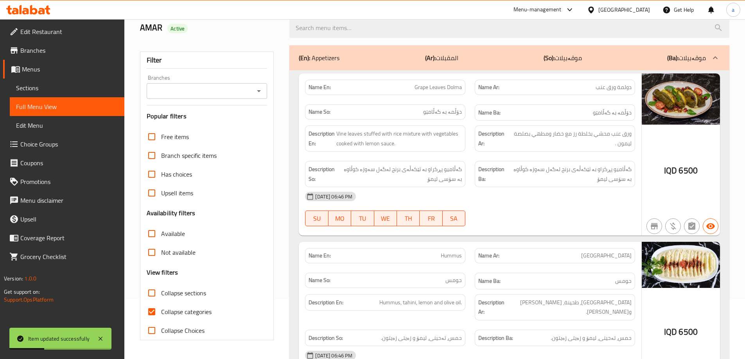
click at [258, 90] on icon "Open" at bounding box center [258, 90] width 9 height 9
click at [233, 126] on li "Aland Steak House, Naz Naz" at bounding box center [206, 125] width 121 height 14
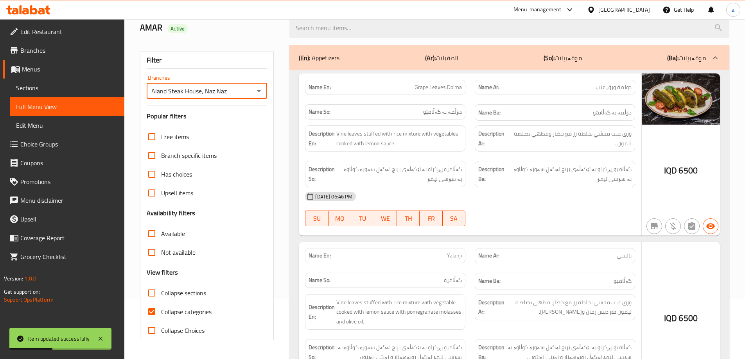
type input "Aland Steak House, Naz Naz"
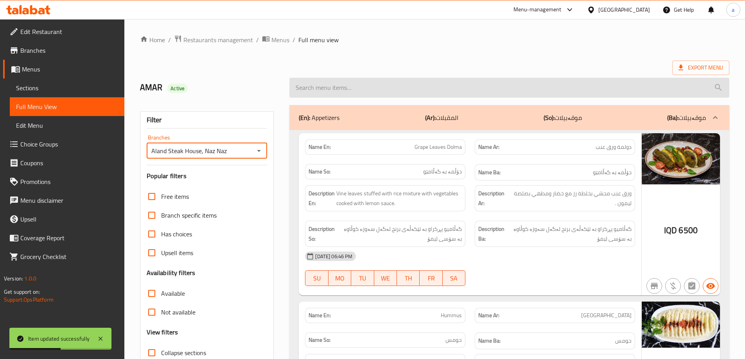
click at [378, 93] on input "search" at bounding box center [509, 88] width 440 height 20
paste input "[PERSON_NAME] Lamb - 2 Shish"
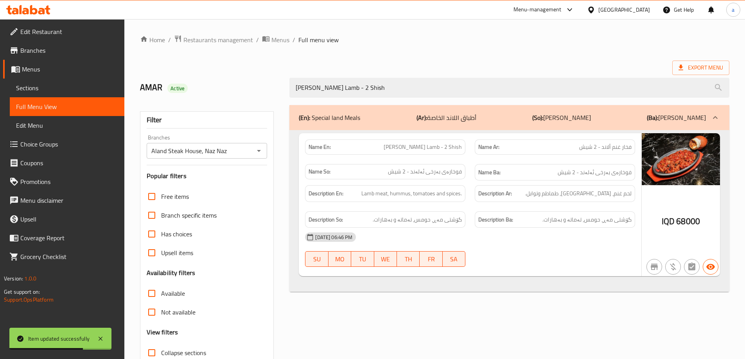
scroll to position [57, 0]
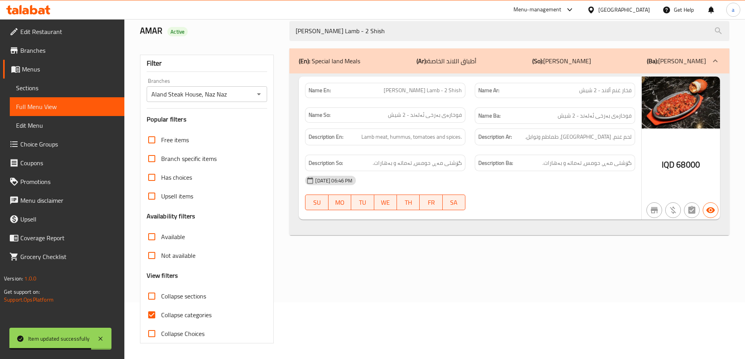
type input "[PERSON_NAME] Lamb - 2 Shish"
click at [152, 287] on input "Collapse sections" at bounding box center [151, 296] width 19 height 19
checkbox input "true"
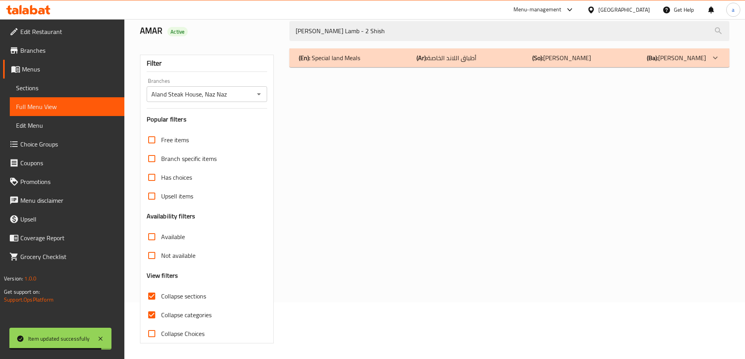
click at [149, 287] on input "Collapse categories" at bounding box center [151, 315] width 19 height 19
checkbox input "false"
click at [500, 62] on div "(En): Special land Meals (Ar): أطباق اللاند الخاصة (So): ژەمەکانی لاندی تایبەت …" at bounding box center [502, 57] width 407 height 9
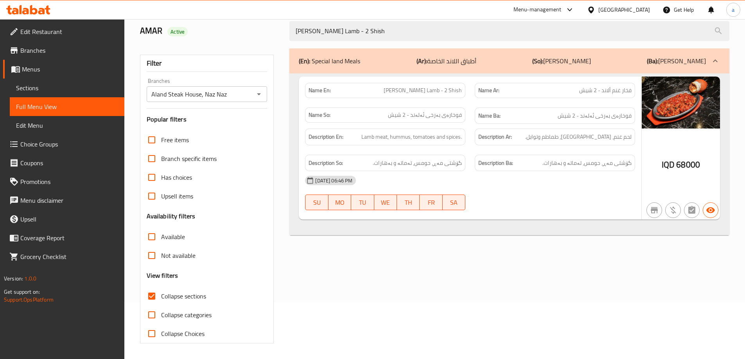
click at [46, 15] on div at bounding box center [28, 10] width 57 height 16
click at [45, 13] on icon at bounding box center [41, 11] width 7 height 7
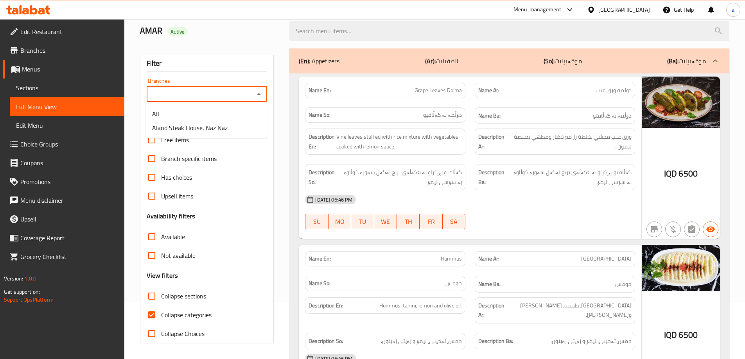
scroll to position [57, 0]
click at [236, 123] on li "Aland Steak House, Naz Naz" at bounding box center [206, 128] width 121 height 14
type input "Aland Steak House, Naz Naz"
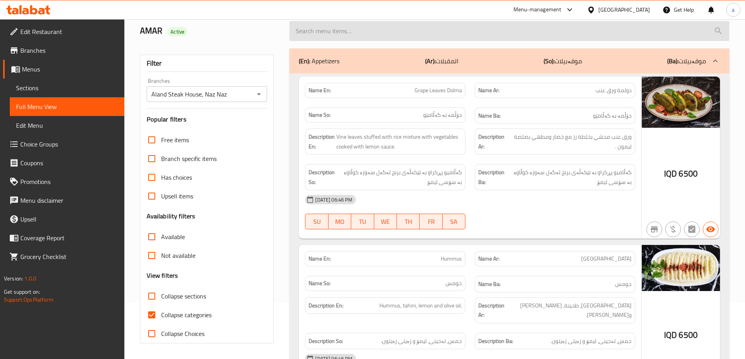
click at [348, 40] on div at bounding box center [509, 30] width 449 height 29
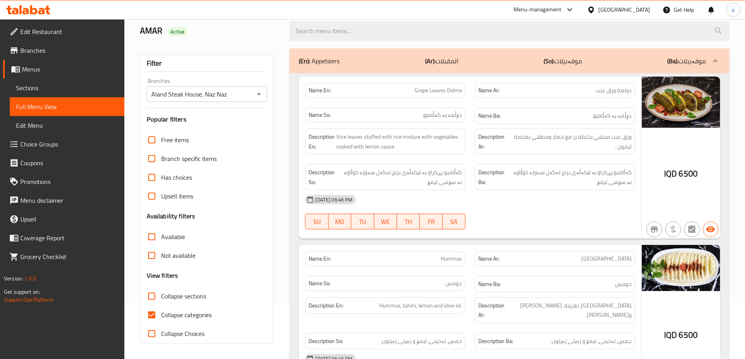
drag, startPoint x: 355, startPoint y: 40, endPoint x: 358, endPoint y: 43, distance: 4.4
click at [355, 40] on input "search" at bounding box center [509, 31] width 440 height 20
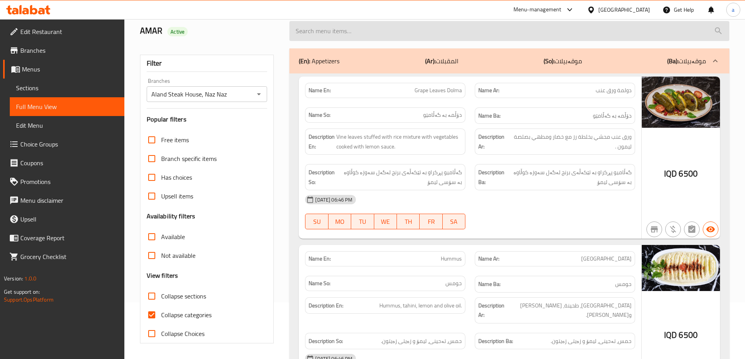
click at [371, 34] on input "search" at bounding box center [509, 31] width 440 height 20
drag, startPoint x: 371, startPoint y: 34, endPoint x: 361, endPoint y: 33, distance: 9.8
click at [370, 34] on input "search" at bounding box center [509, 31] width 440 height 20
click at [339, 36] on input "search" at bounding box center [509, 31] width 440 height 20
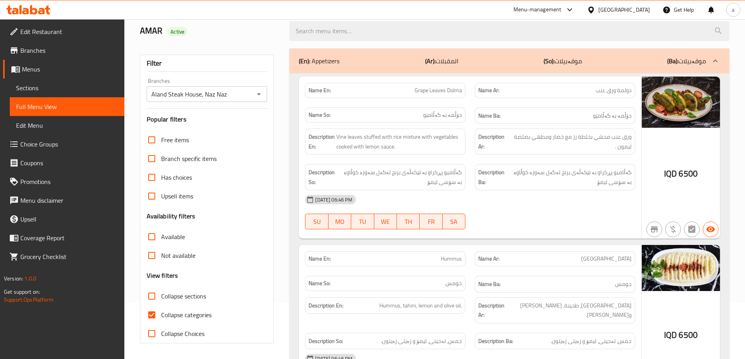
click at [330, 97] on div "Name En: Grape Leaves Dolma" at bounding box center [385, 90] width 160 height 15
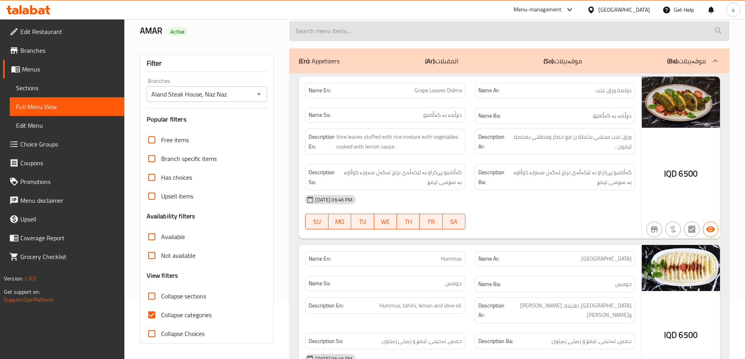
click at [323, 31] on input "search" at bounding box center [509, 31] width 440 height 20
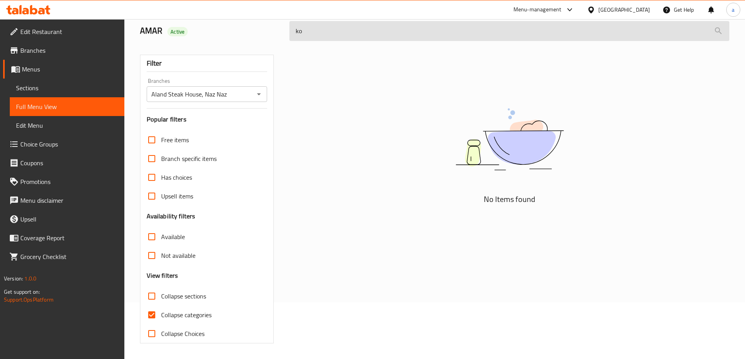
type input "k"
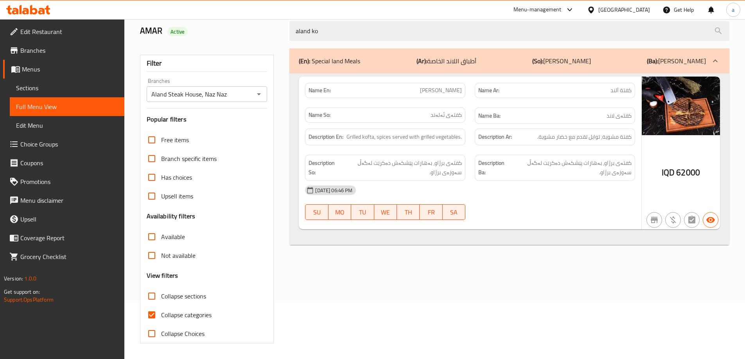
type input "aland ko"
click at [157, 309] on input "Collapse categories" at bounding box center [151, 315] width 19 height 19
checkbox input "false"
click at [48, 13] on icon at bounding box center [47, 9] width 5 height 9
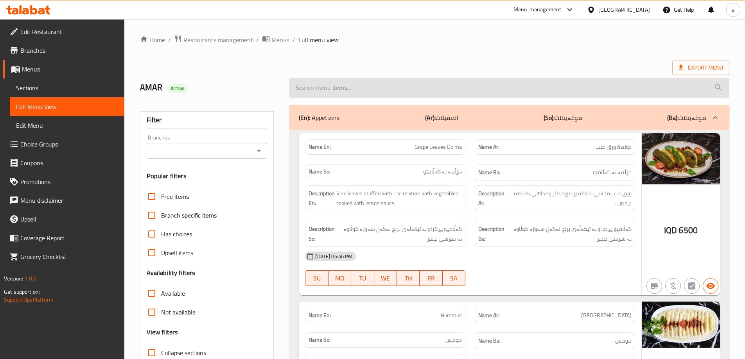
scroll to position [57, 0]
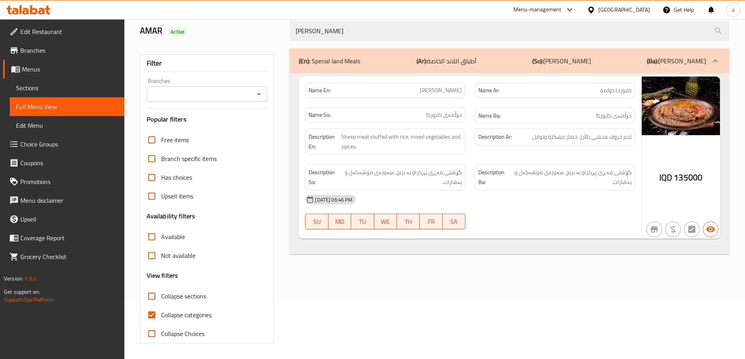
type input "[PERSON_NAME]"
drag, startPoint x: 88, startPoint y: 93, endPoint x: 87, endPoint y: 88, distance: 4.8
click at [88, 92] on link "Sections" at bounding box center [67, 88] width 115 height 19
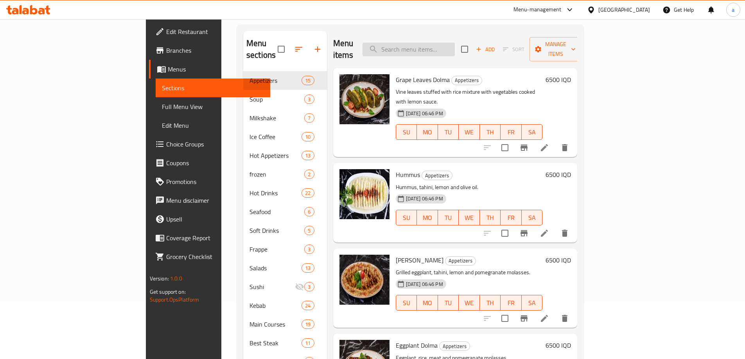
click at [455, 47] on input "search" at bounding box center [408, 50] width 92 height 14
paste input "[PERSON_NAME]"
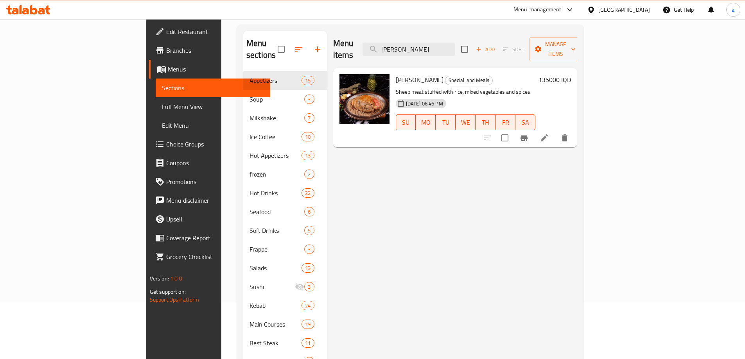
type input "[PERSON_NAME]"
click at [549, 133] on icon at bounding box center [544, 137] width 9 height 9
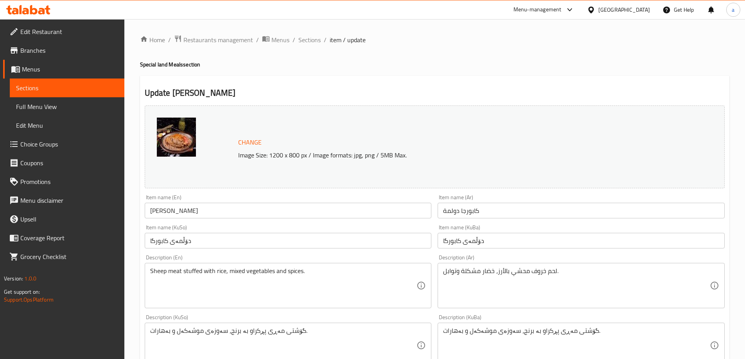
click at [152, 244] on input "دۆڵمەی کابورگا" at bounding box center [288, 241] width 287 height 16
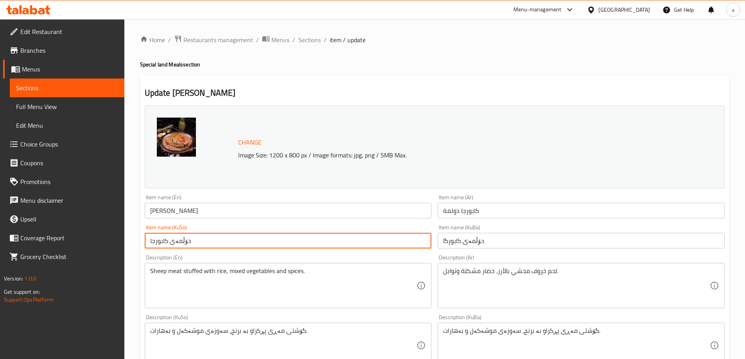
drag, startPoint x: 193, startPoint y: 237, endPoint x: 137, endPoint y: 242, distance: 56.1
click at [137, 242] on div "Home / Restaurants management / Menus / Sections / item / update Special land M…" at bounding box center [434, 336] width 620 height 635
type input "دۆڵمەی کابورجا"
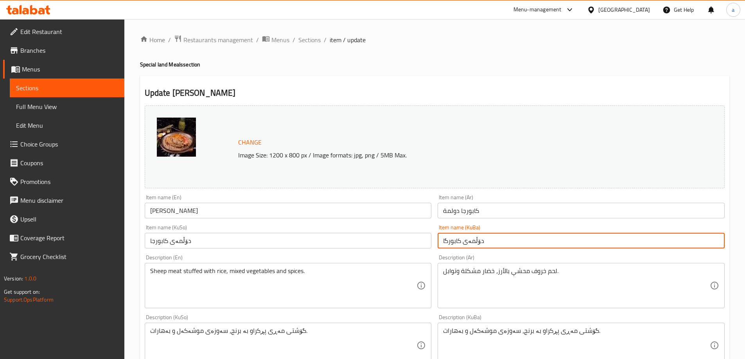
drag, startPoint x: 457, startPoint y: 246, endPoint x: 407, endPoint y: 252, distance: 50.8
click at [407, 252] on div "Change Image Size: 1200 x 800 px / Image formats: jpg, png / 5MB Max. Item name…" at bounding box center [435, 321] width 586 height 438
paste input "ج"
type input "دۆڵمەی کابورجا"
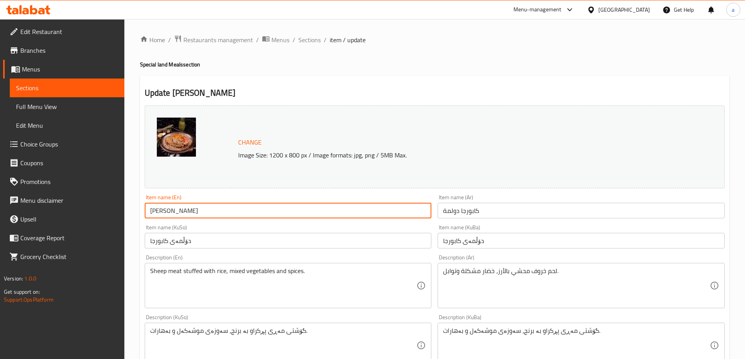
click at [165, 212] on input "Kaburga Dolma" at bounding box center [288, 211] width 287 height 16
click at [169, 214] on input "Kaburga Dolma" at bounding box center [288, 211] width 287 height 16
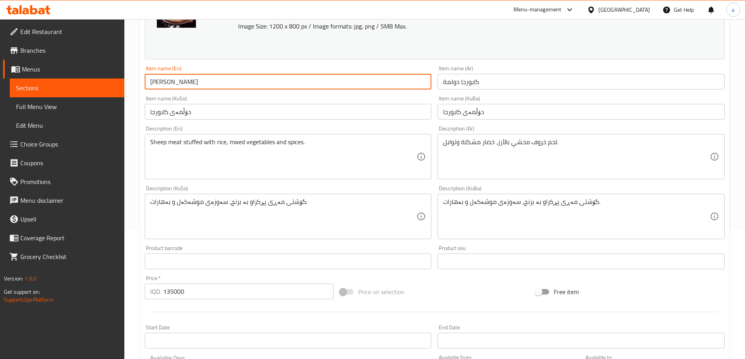
scroll to position [60, 0]
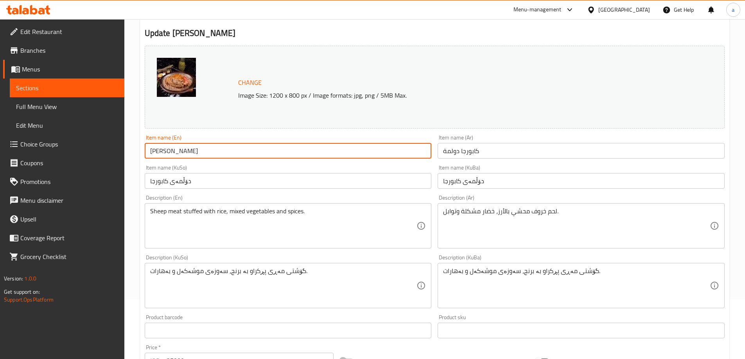
click at [167, 151] on input "Kaburga Dolma" at bounding box center [288, 151] width 287 height 16
click at [168, 151] on input "Kaburga Dolma" at bounding box center [288, 151] width 287 height 16
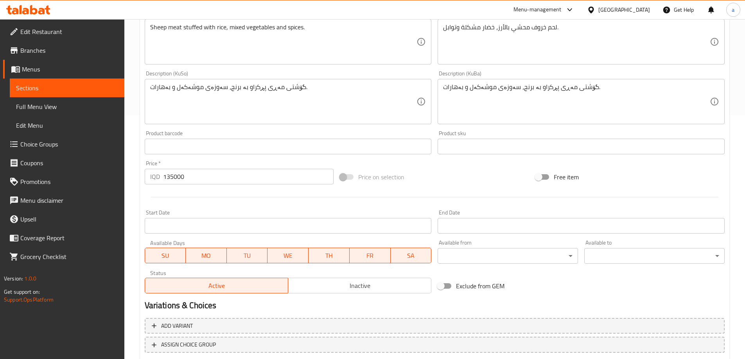
scroll to position [294, 0]
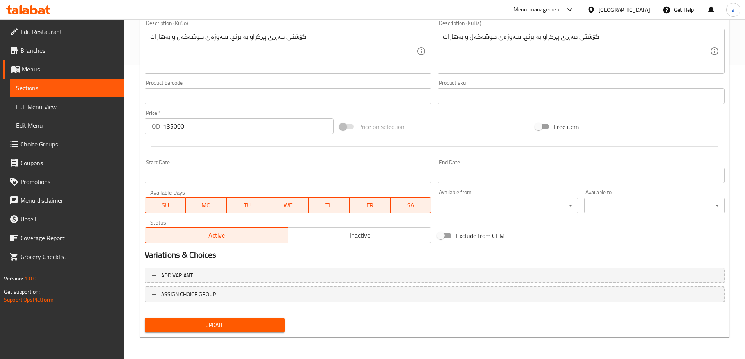
click at [201, 319] on button "Update" at bounding box center [215, 325] width 140 height 14
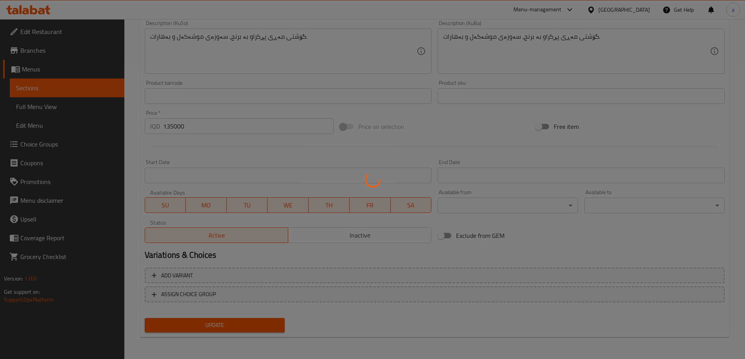
scroll to position [60, 0]
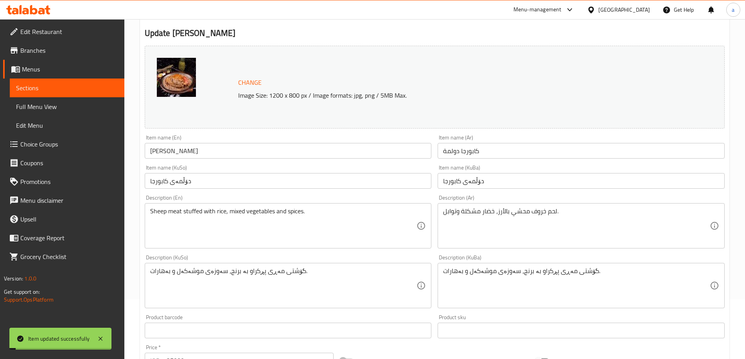
click at [85, 109] on span "Full Menu View" at bounding box center [67, 106] width 102 height 9
click at [78, 111] on span "Full Menu View" at bounding box center [67, 106] width 102 height 9
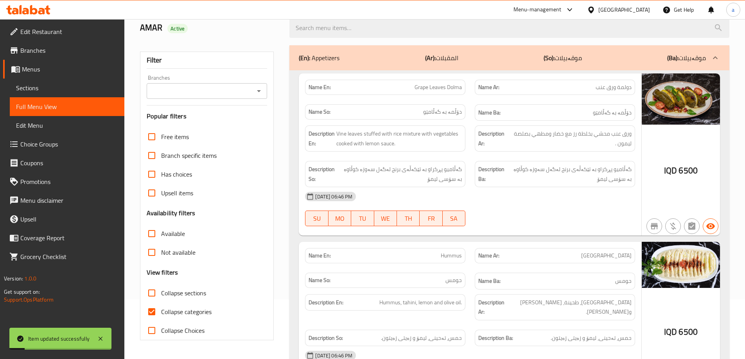
click at [258, 93] on icon "Open" at bounding box center [258, 90] width 9 height 9
click at [243, 128] on li "Aland Steak House, Naz Naz" at bounding box center [206, 125] width 121 height 14
type input "Aland Steak House, Naz Naz"
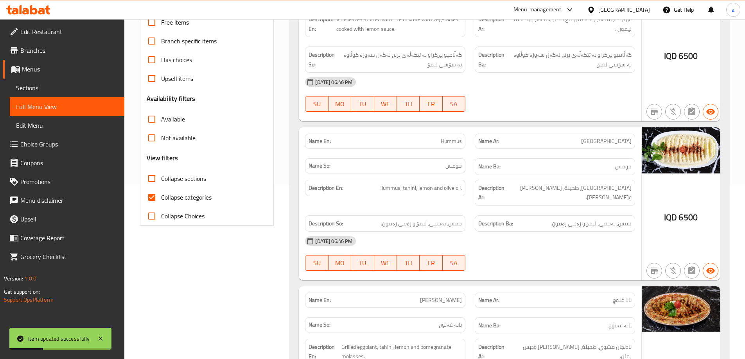
scroll to position [177, 0]
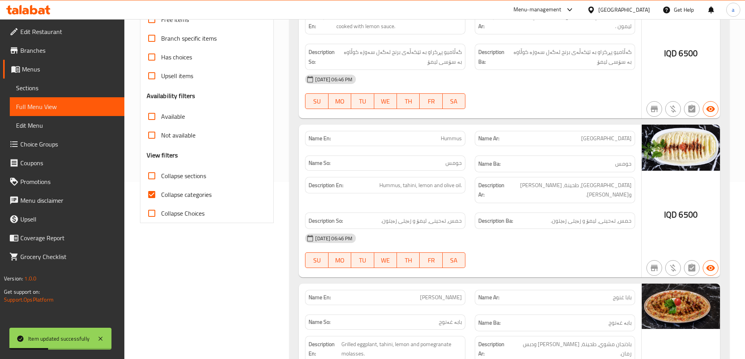
click at [158, 192] on input "Collapse categories" at bounding box center [151, 194] width 19 height 19
checkbox input "false"
click at [153, 170] on input "Collapse sections" at bounding box center [151, 176] width 19 height 19
checkbox input "true"
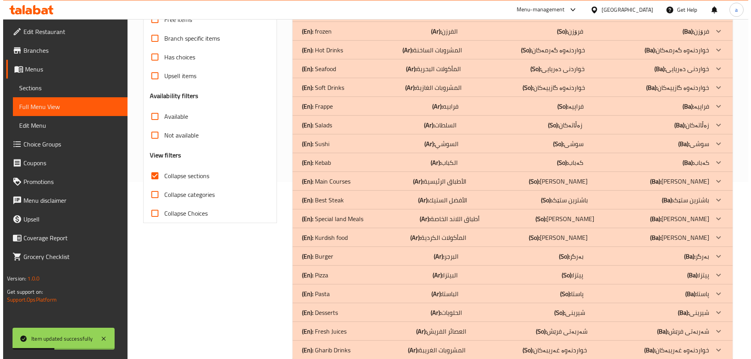
scroll to position [0, 0]
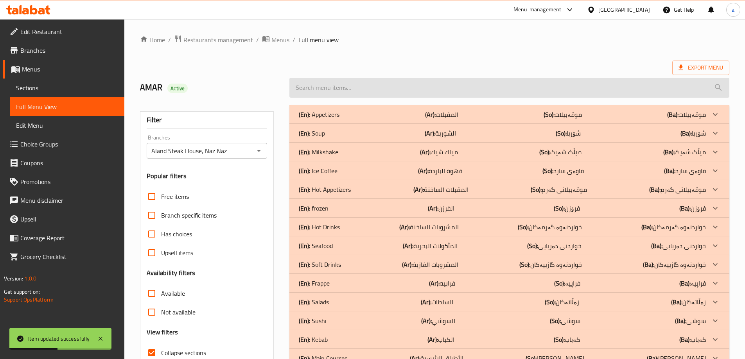
paste input "دۆڵمەی کابورجا"
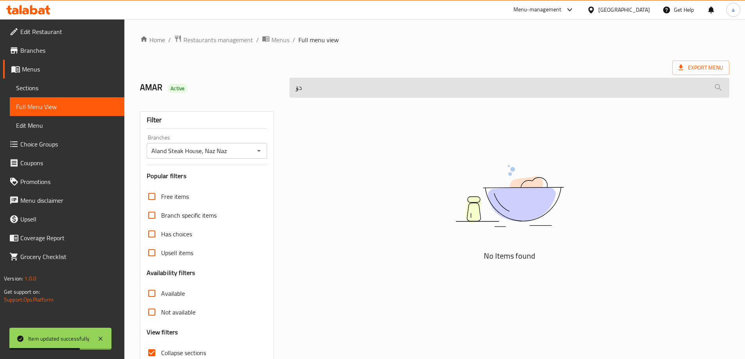
type input "د"
paste input "Kaburga Dolma"
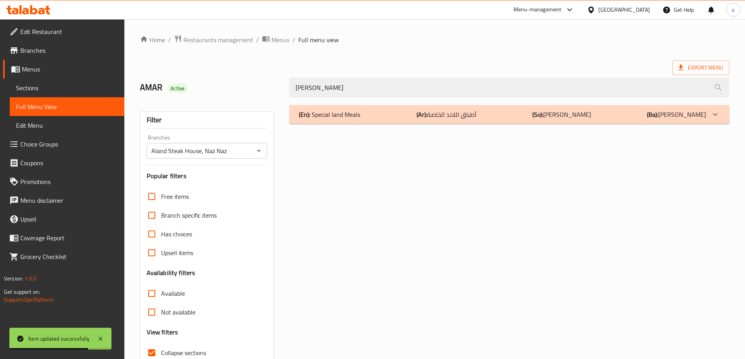
type input "Kaburga Dolma"
click at [651, 117] on p "(Ba): ژەمەکانی لاندی تایبەت" at bounding box center [676, 114] width 59 height 9
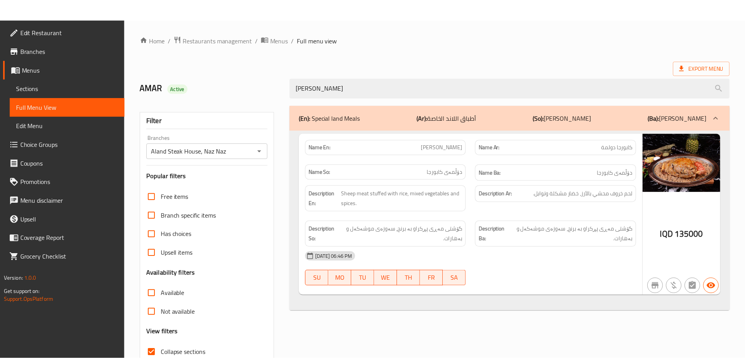
scroll to position [57, 0]
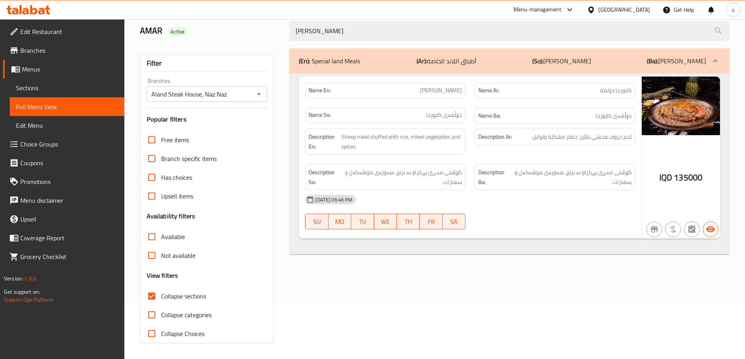
click at [72, 51] on span "Branches" at bounding box center [69, 50] width 98 height 9
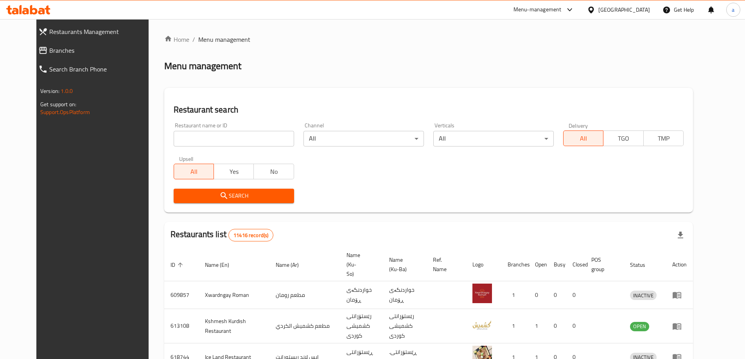
click at [61, 50] on span "Branches" at bounding box center [101, 50] width 105 height 9
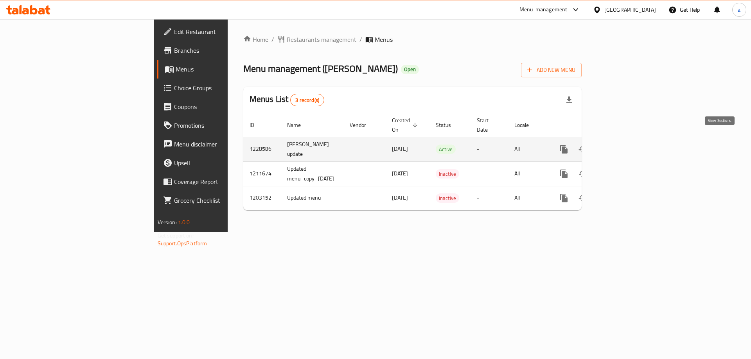
click at [625, 145] on icon "enhanced table" at bounding box center [619, 149] width 9 height 9
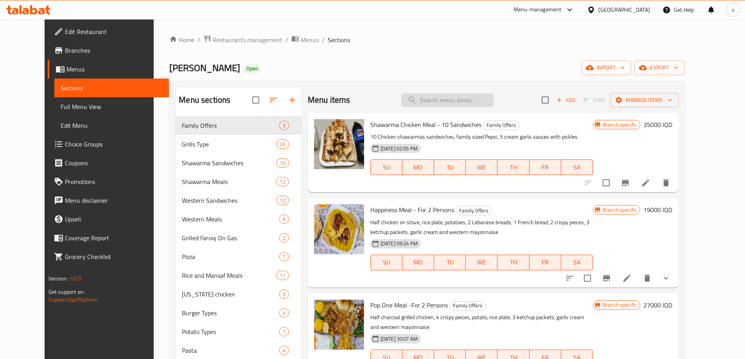
click at [464, 98] on input "search" at bounding box center [447, 100] width 92 height 14
click at [65, 102] on span "Full Menu View" at bounding box center [112, 106] width 102 height 9
click at [108, 108] on span "Full Menu View" at bounding box center [112, 106] width 102 height 9
click at [90, 109] on span "Full Menu View" at bounding box center [112, 106] width 102 height 9
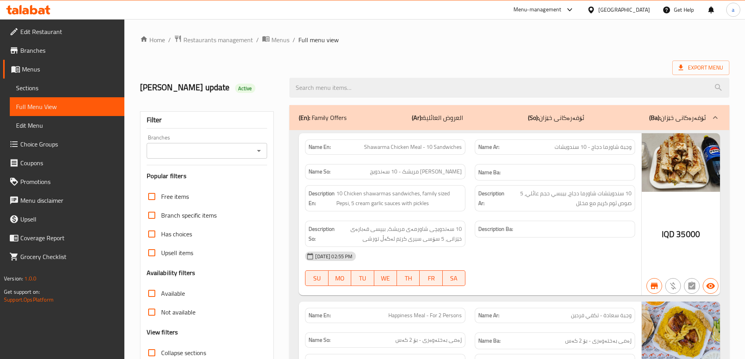
click at [260, 147] on icon "Open" at bounding box center [258, 150] width 9 height 9
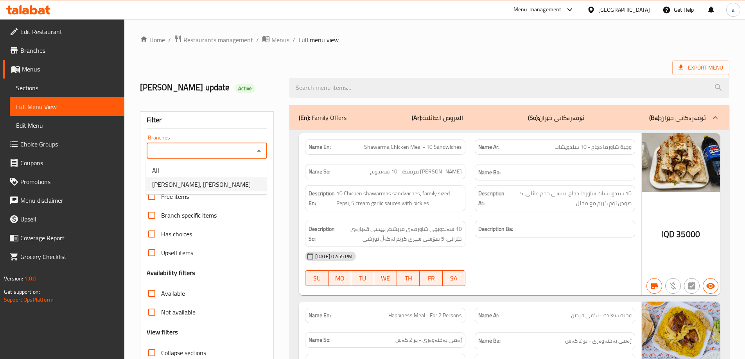
click at [238, 184] on li "[PERSON_NAME], [PERSON_NAME]" at bounding box center [206, 184] width 121 height 14
type input "[PERSON_NAME], [PERSON_NAME]"
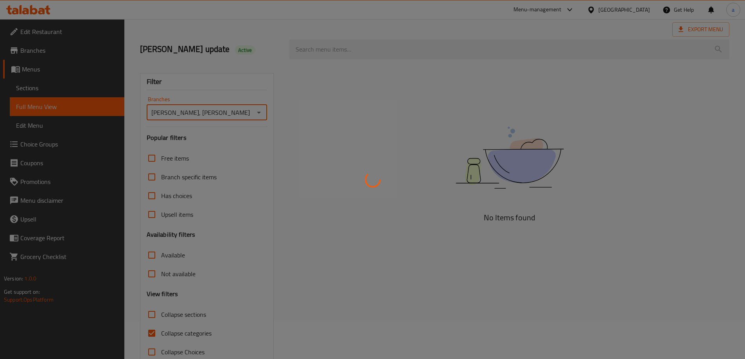
scroll to position [57, 0]
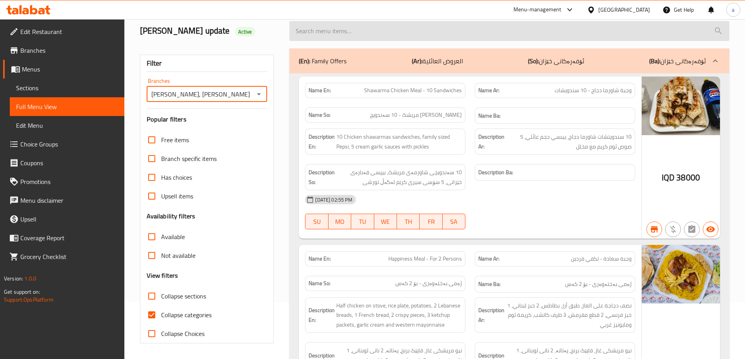
click at [394, 31] on input "search" at bounding box center [509, 31] width 440 height 20
click at [362, 37] on input "search" at bounding box center [509, 31] width 440 height 20
paste input "Vegetable Pizza"
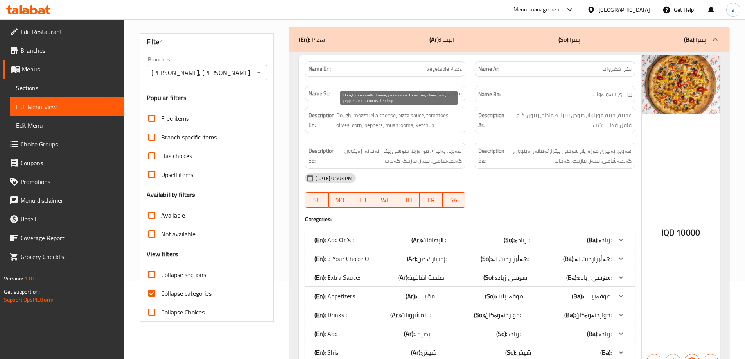
scroll to position [122, 0]
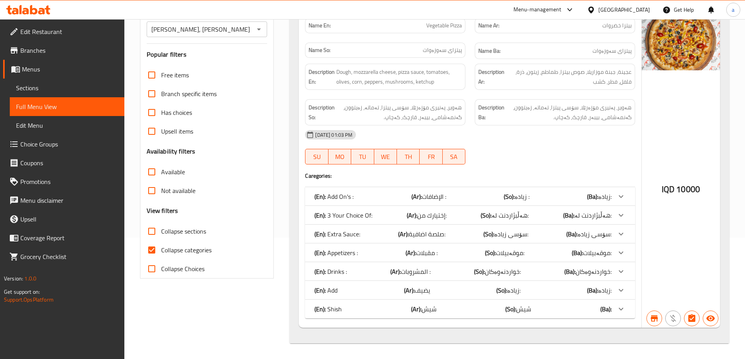
type input "Vegetable Pizza"
click at [155, 251] on input "Collapse categories" at bounding box center [151, 250] width 19 height 19
checkbox input "false"
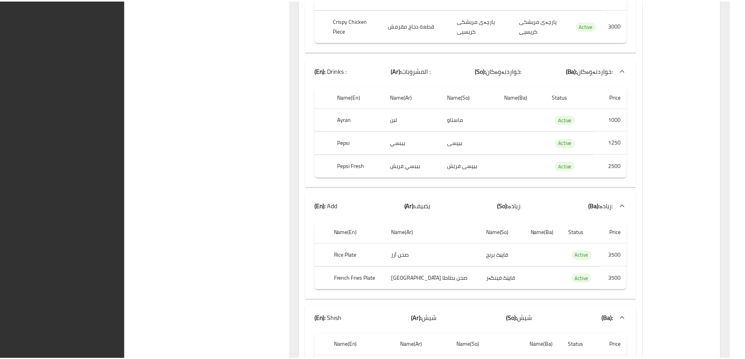
scroll to position [977, 0]
